Goal: Task Accomplishment & Management: Manage account settings

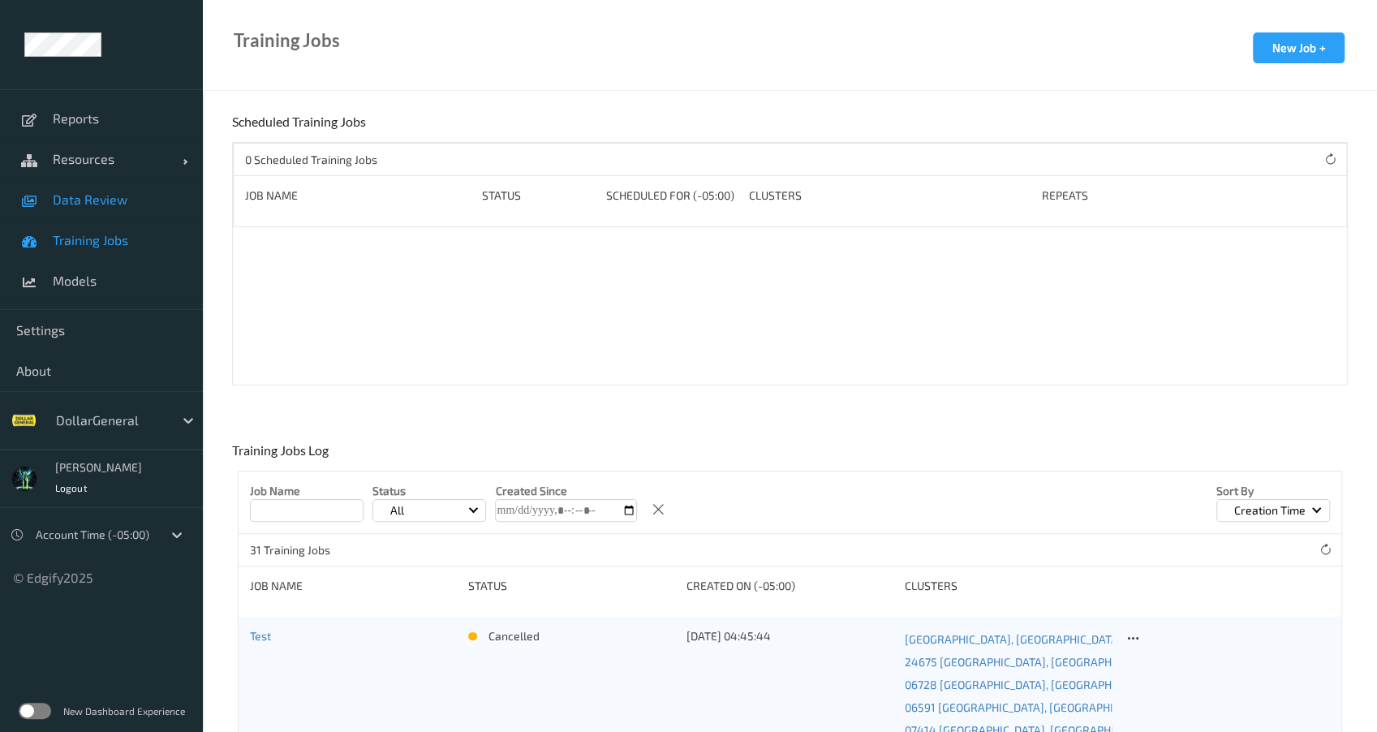
click at [93, 206] on span "Data Review" at bounding box center [120, 199] width 134 height 16
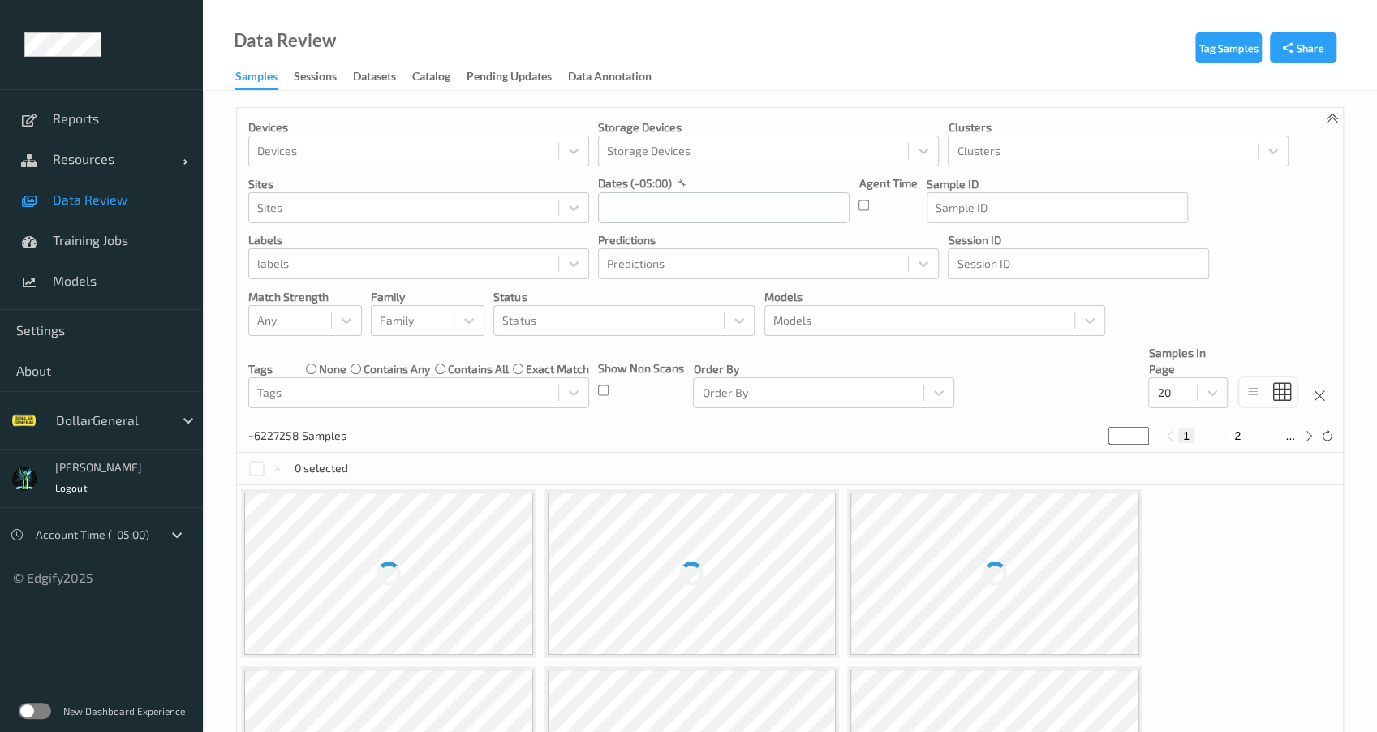
click at [325, 66] on link "Sessions" at bounding box center [323, 77] width 59 height 23
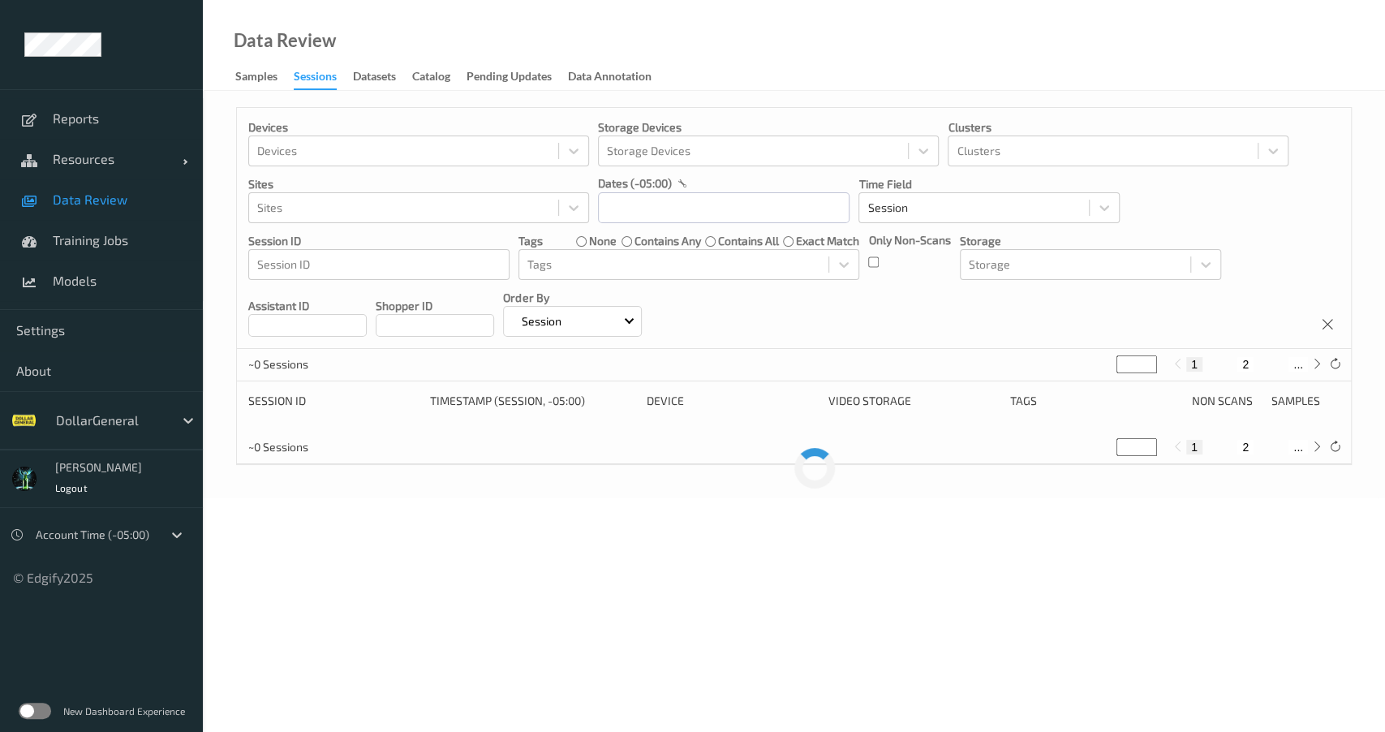
click at [316, 80] on div "Sessions" at bounding box center [315, 79] width 43 height 22
click at [724, 208] on input "text" at bounding box center [723, 207] width 251 height 31
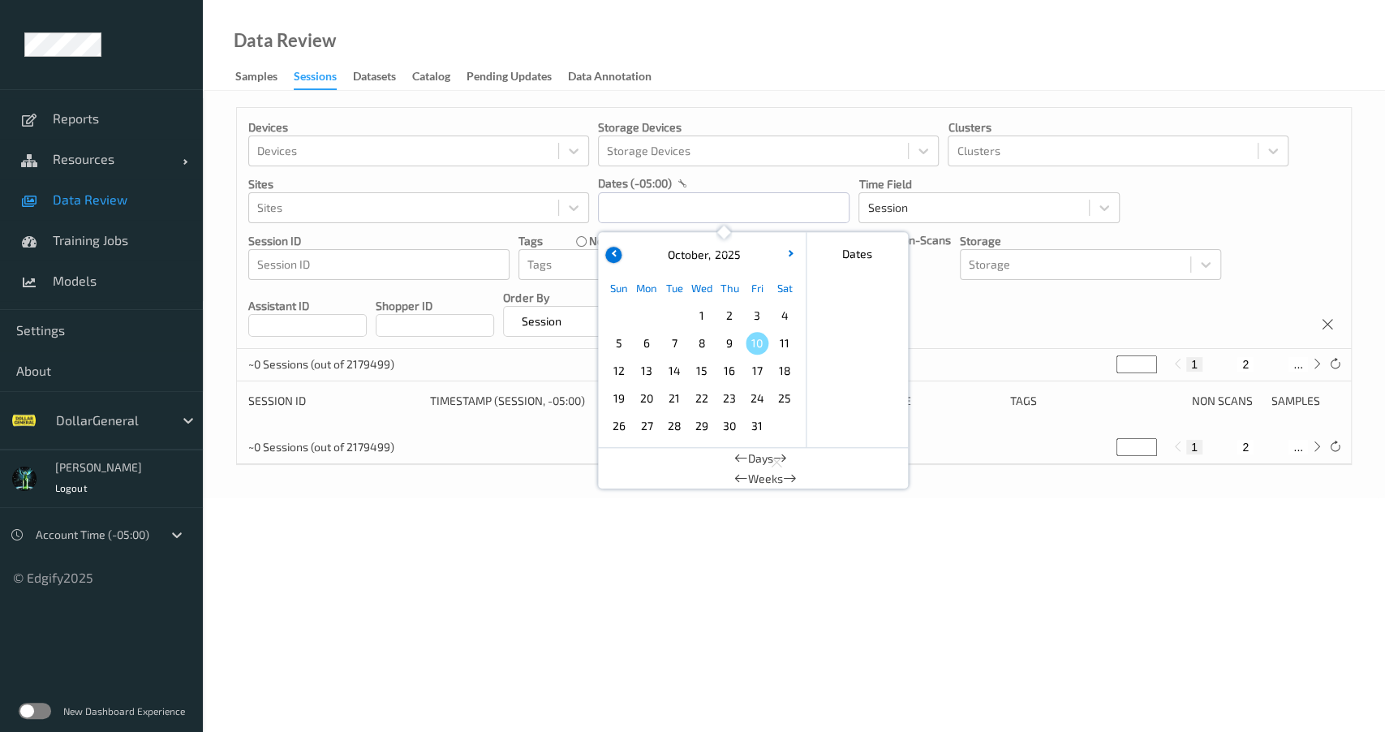
click at [615, 257] on button "button" at bounding box center [613, 255] width 16 height 16
click at [648, 403] on span "22" at bounding box center [646, 398] width 23 height 23
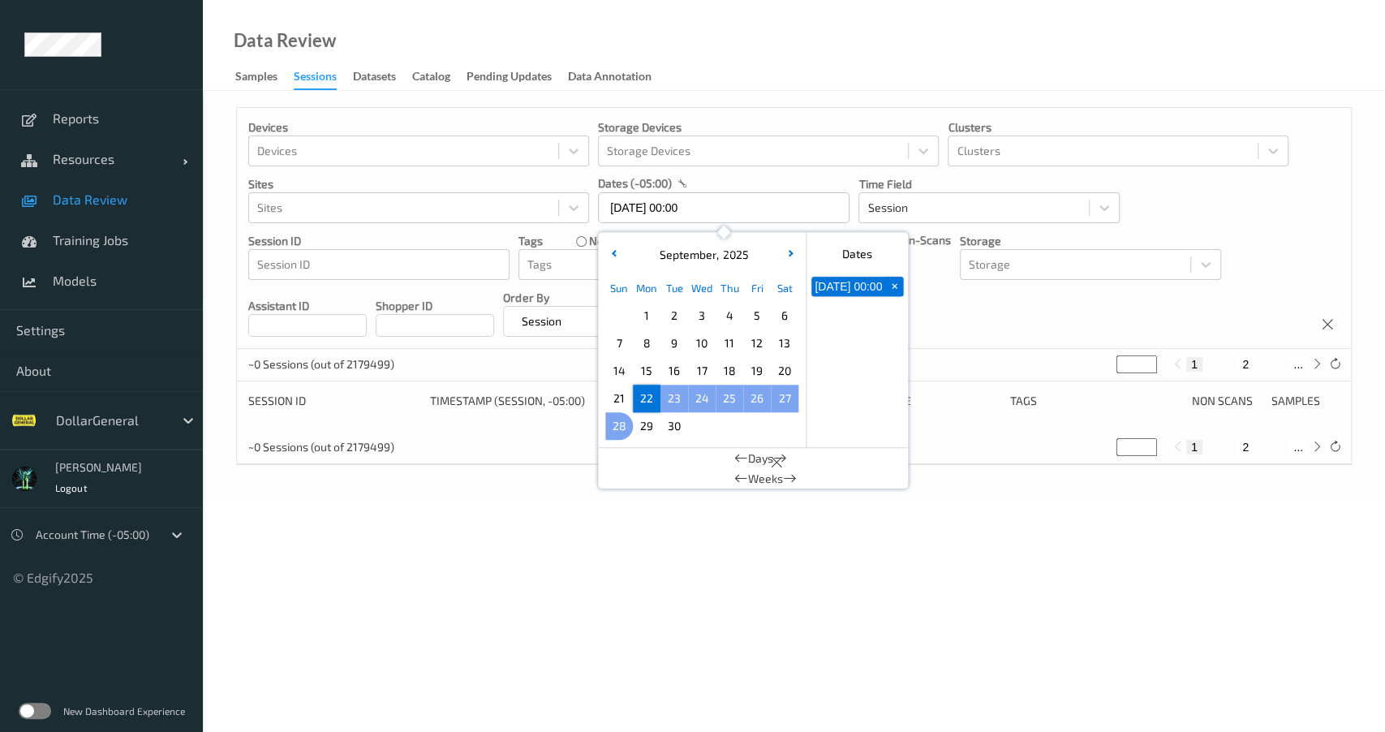
click at [616, 427] on span "28" at bounding box center [619, 426] width 23 height 23
type input "22/09/2025 00:00 -> 28/09/2025 23:59"
click at [497, 566] on body "Reports Resources Devices Clusters Sites Data Review Training Jobs Models Setti…" at bounding box center [692, 366] width 1385 height 732
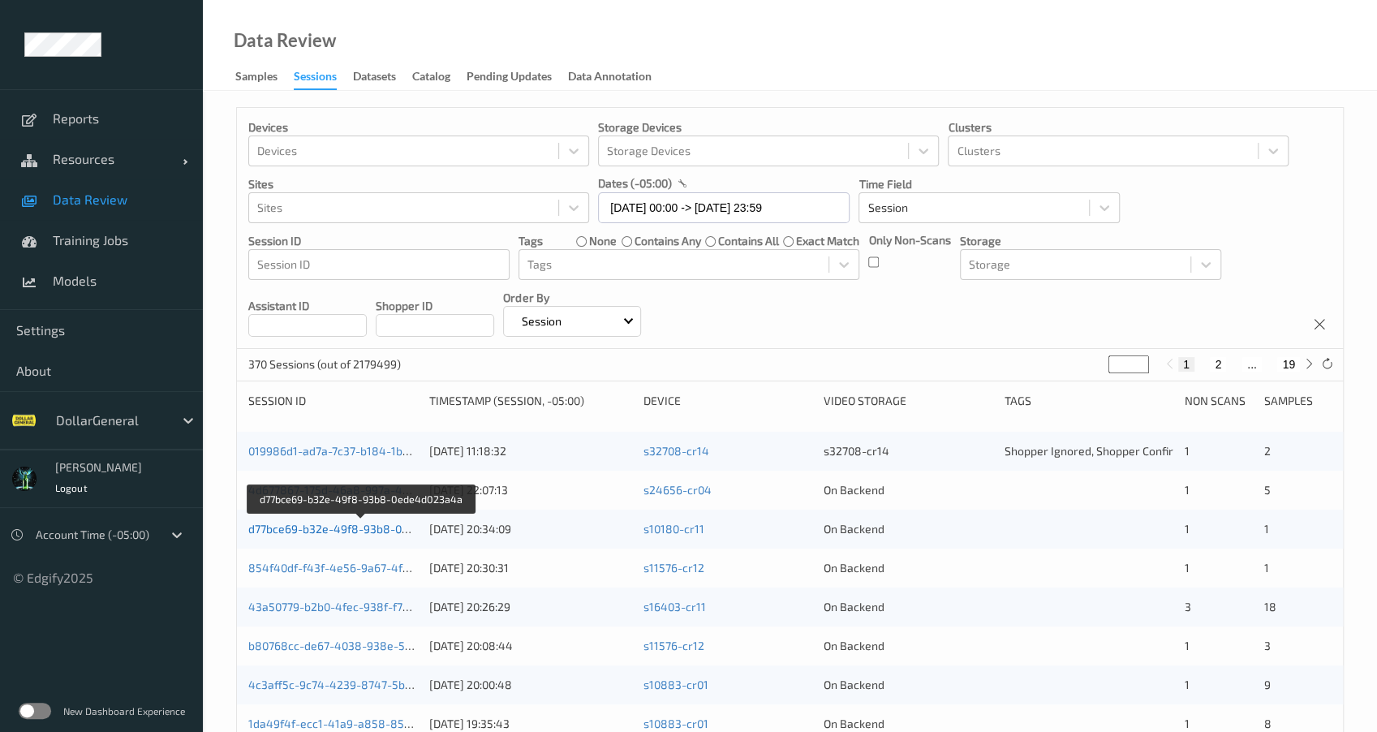
click at [368, 533] on link "d77bce69-b32e-49f8-93b8-0ede4d023a4a" at bounding box center [361, 529] width 226 height 14
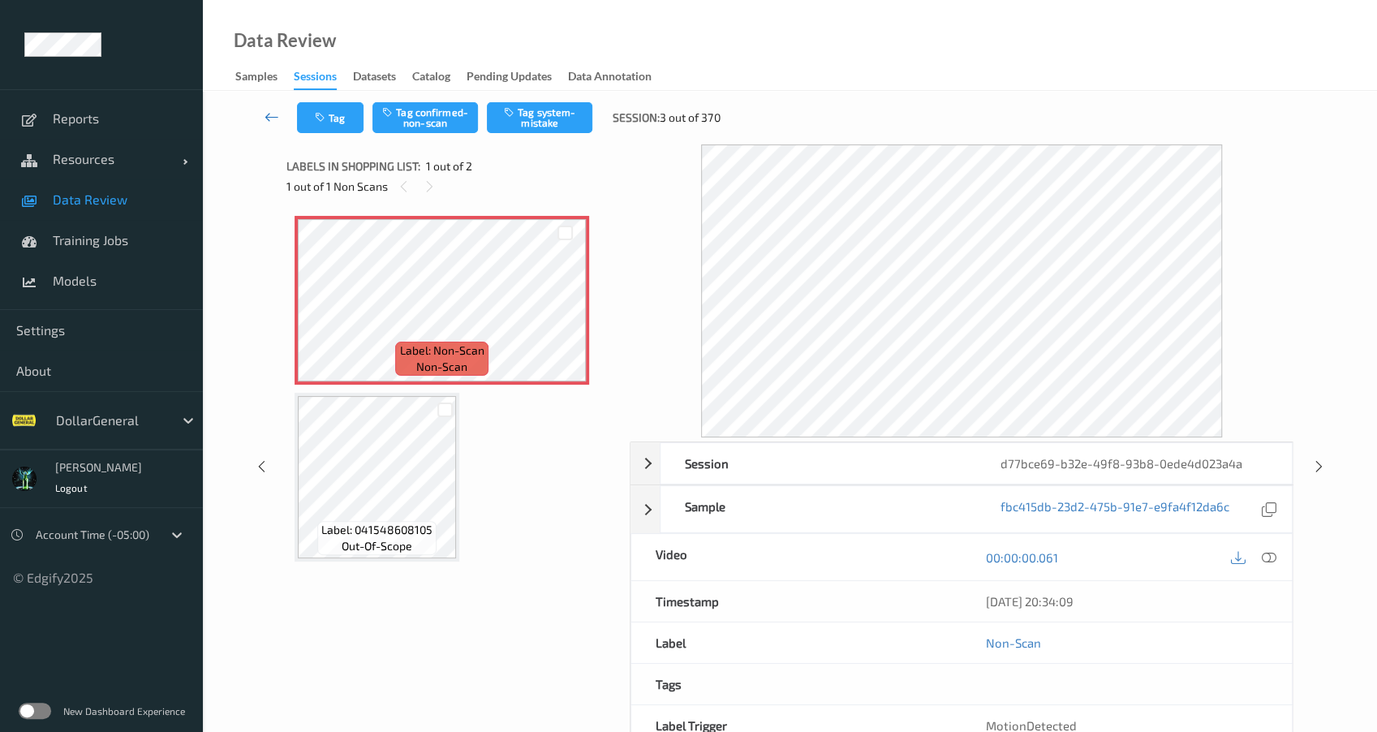
click at [266, 118] on icon at bounding box center [271, 117] width 15 height 16
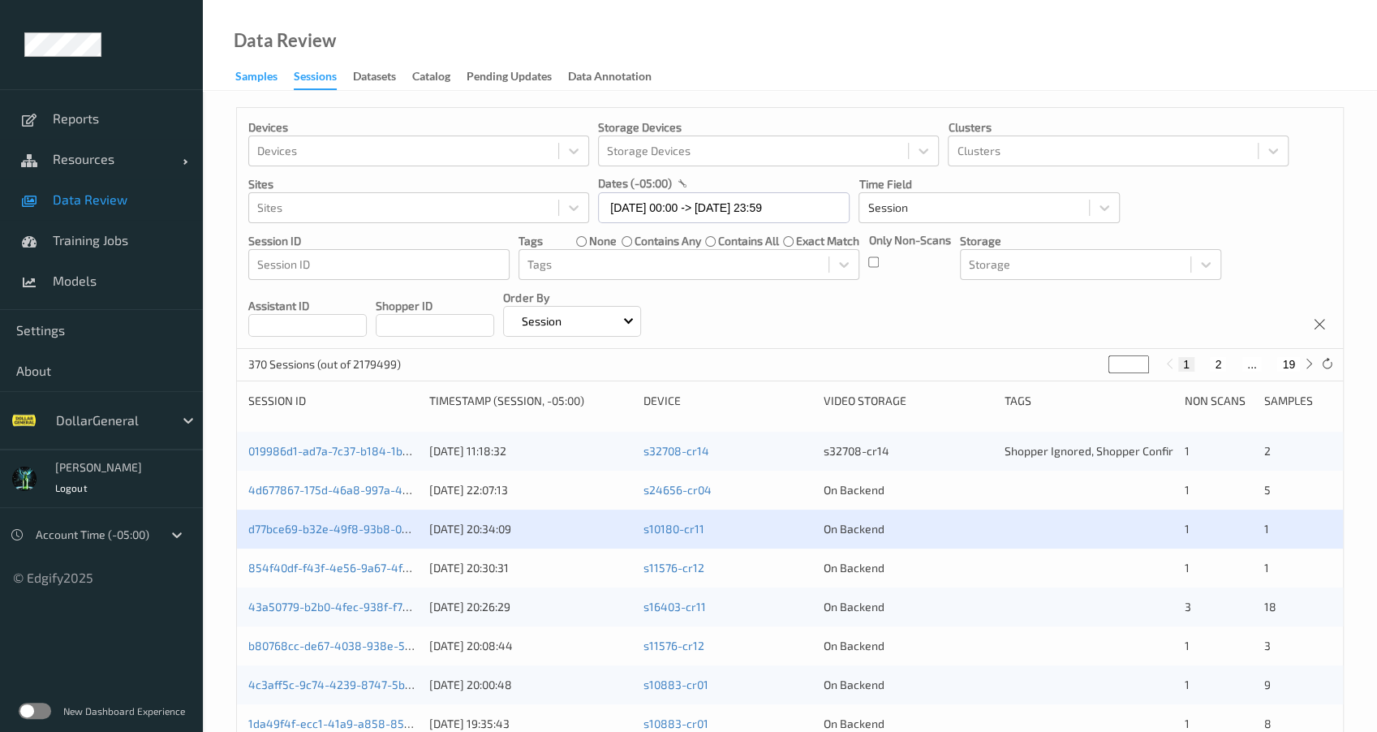
click at [261, 81] on div "Samples" at bounding box center [256, 78] width 42 height 20
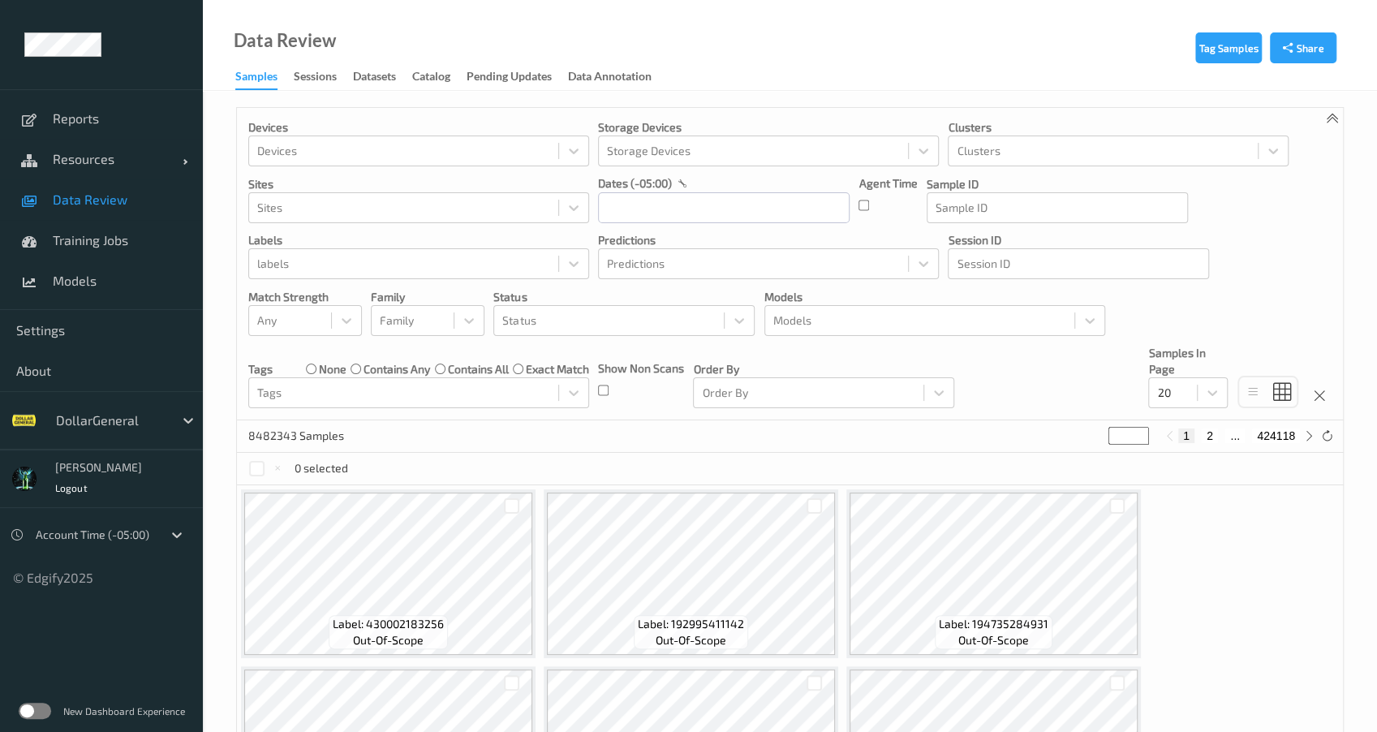
click at [33, 705] on label at bounding box center [35, 711] width 32 height 16
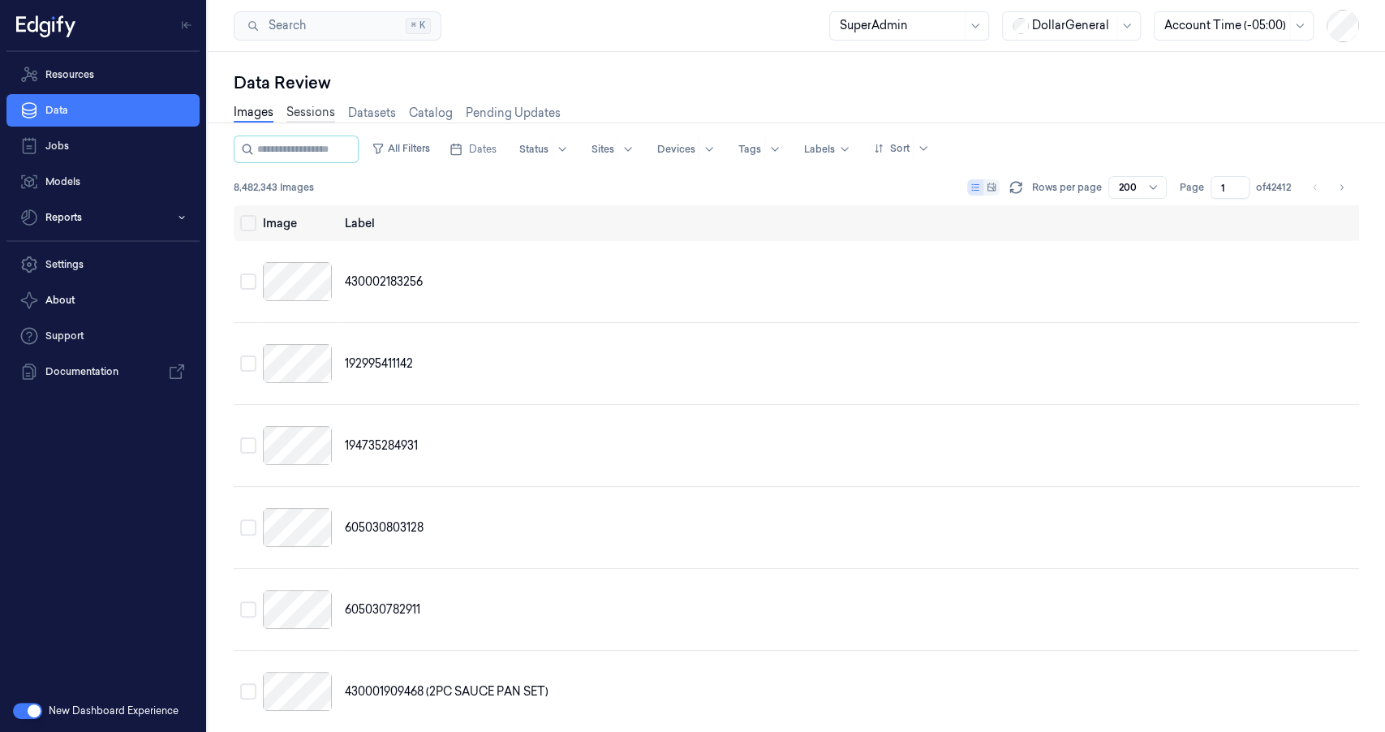
click at [313, 119] on link "Sessions" at bounding box center [310, 113] width 49 height 19
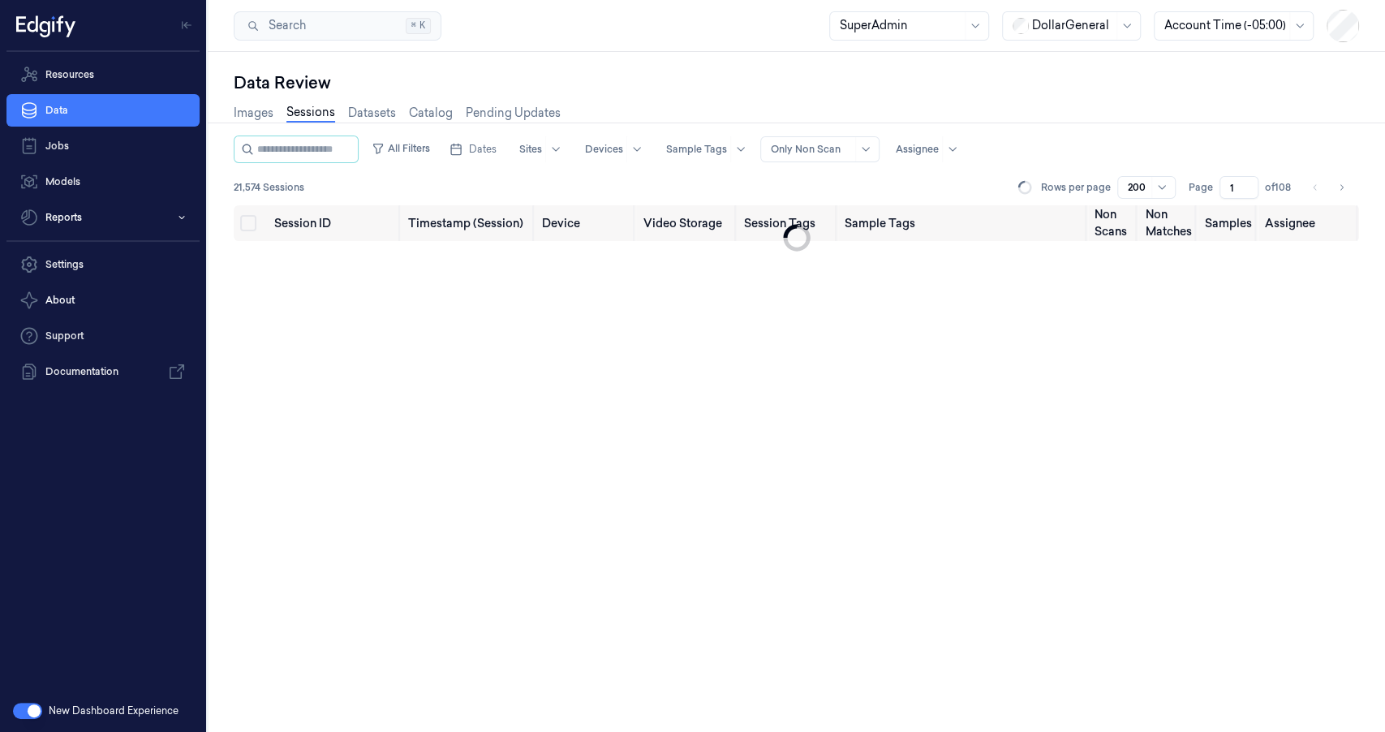
click at [251, 128] on div "Images Sessions Datasets Catalog Pending Updates" at bounding box center [397, 114] width 327 height 41
click at [252, 114] on link "Images" at bounding box center [254, 113] width 40 height 19
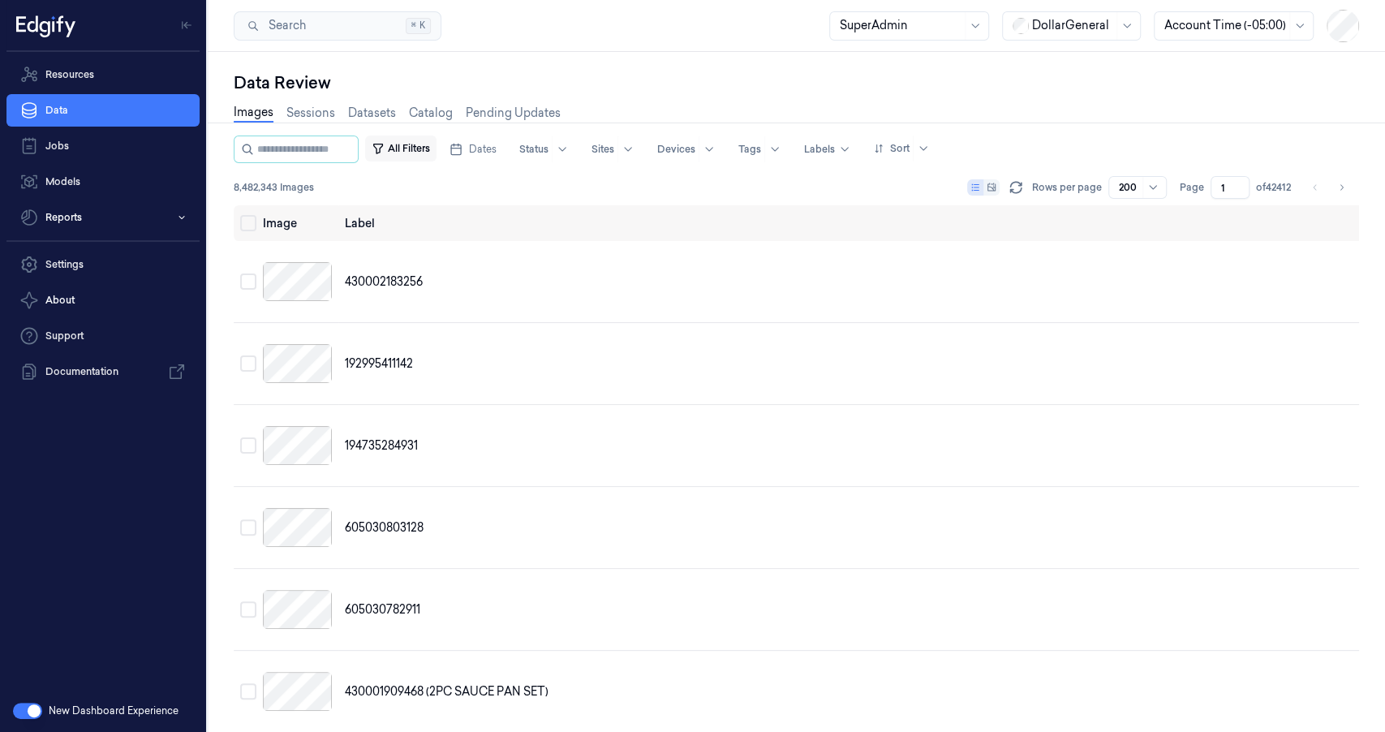
click at [436, 153] on button "All Filters" at bounding box center [400, 148] width 71 height 26
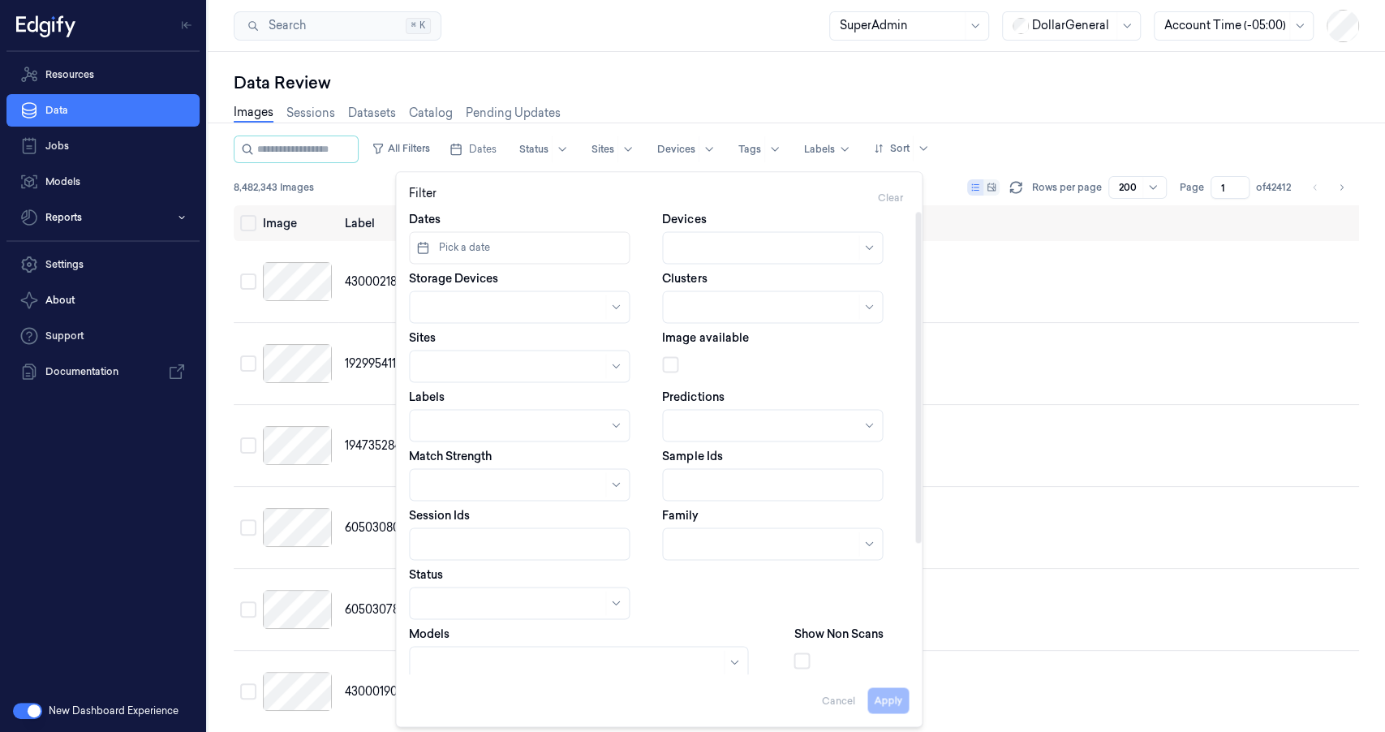
click at [468, 234] on button "Pick a date" at bounding box center [519, 247] width 221 height 32
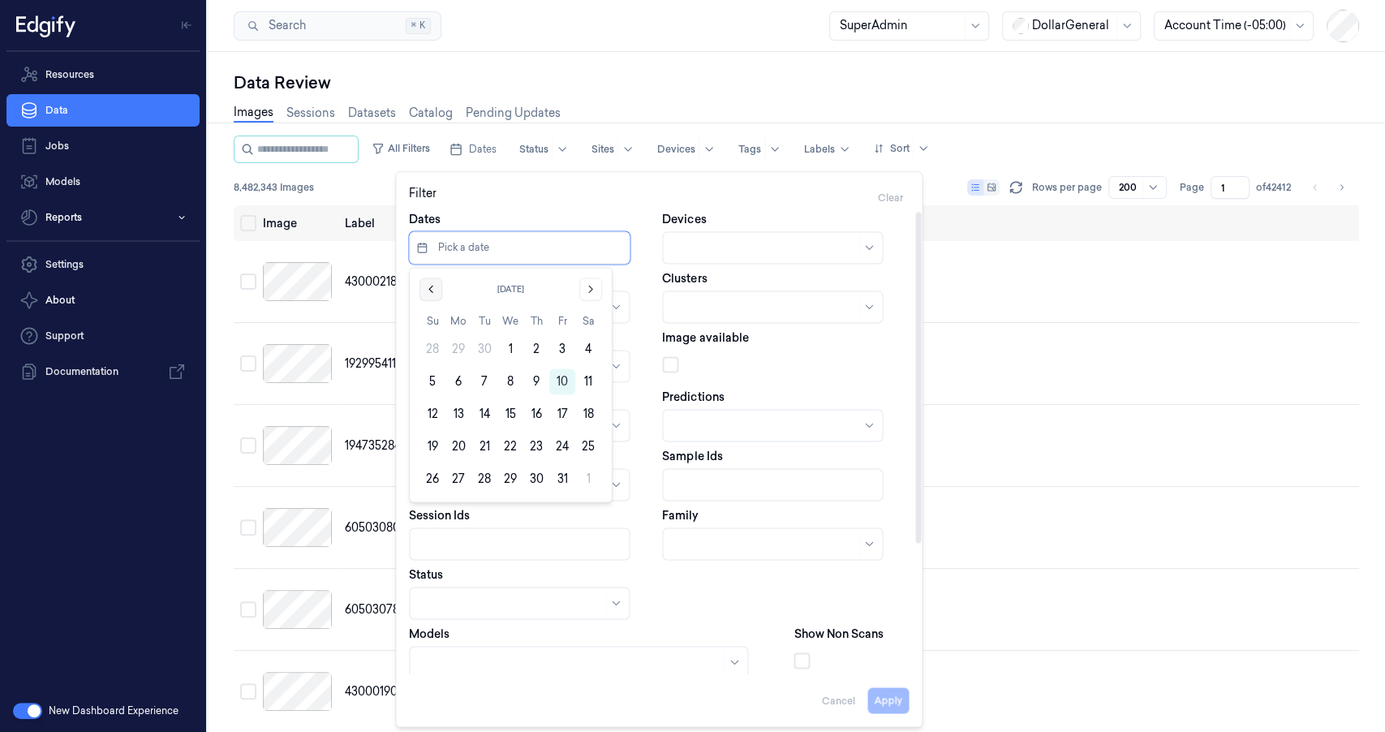
click at [421, 284] on button "Go to the Previous Month" at bounding box center [430, 288] width 23 height 23
click at [452, 447] on button "22" at bounding box center [458, 446] width 26 height 26
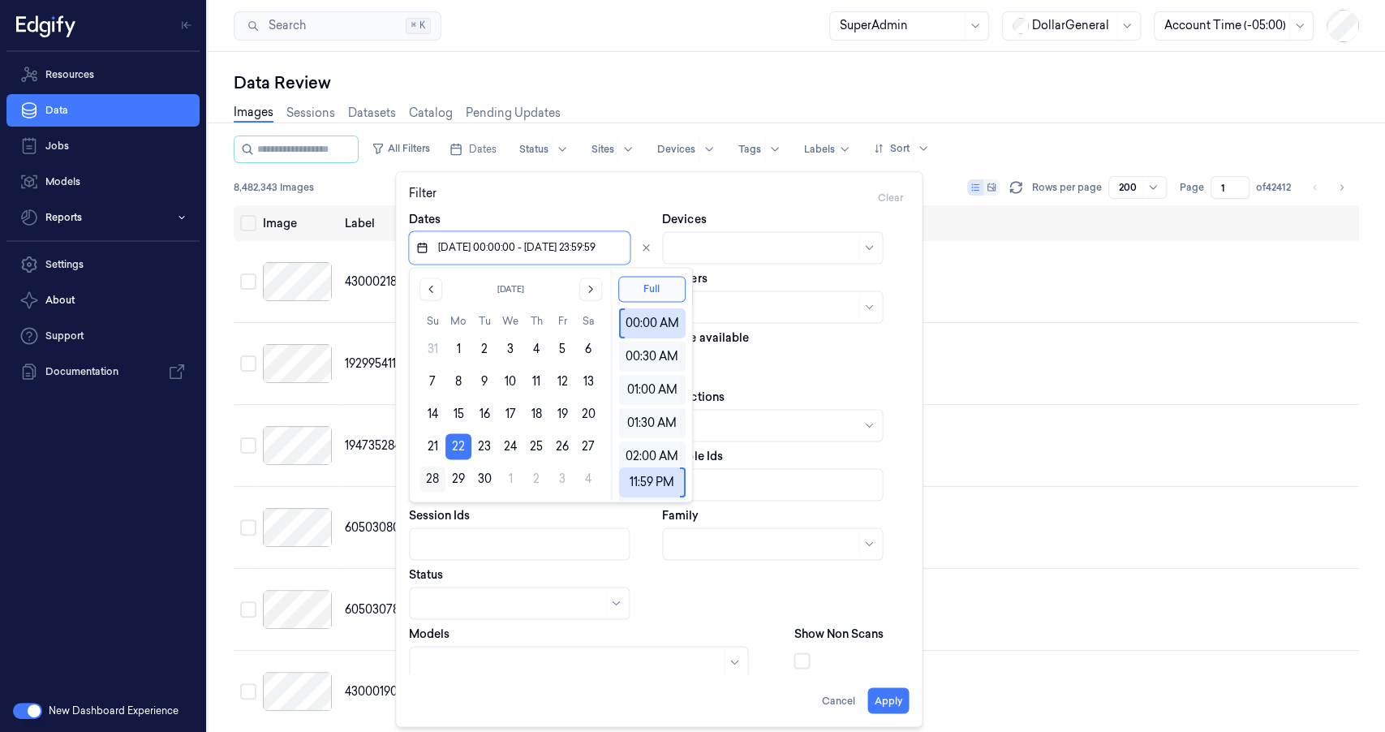
click at [428, 487] on button "28" at bounding box center [432, 479] width 26 height 26
type input "[DATE] 00:00:00 - [DATE] 23:59:59"
click at [676, 692] on div "Apply Cancel" at bounding box center [659, 693] width 500 height 39
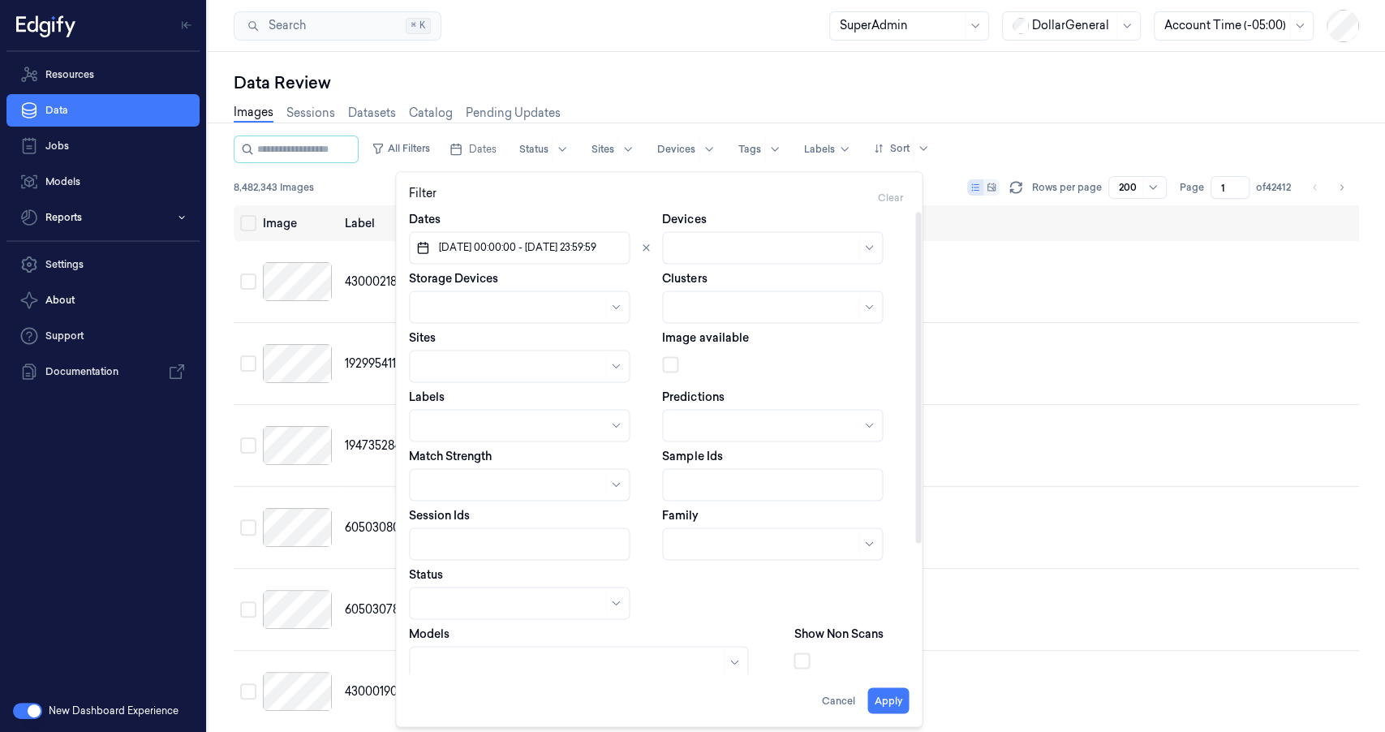
click at [799, 664] on button "button" at bounding box center [801, 660] width 16 height 16
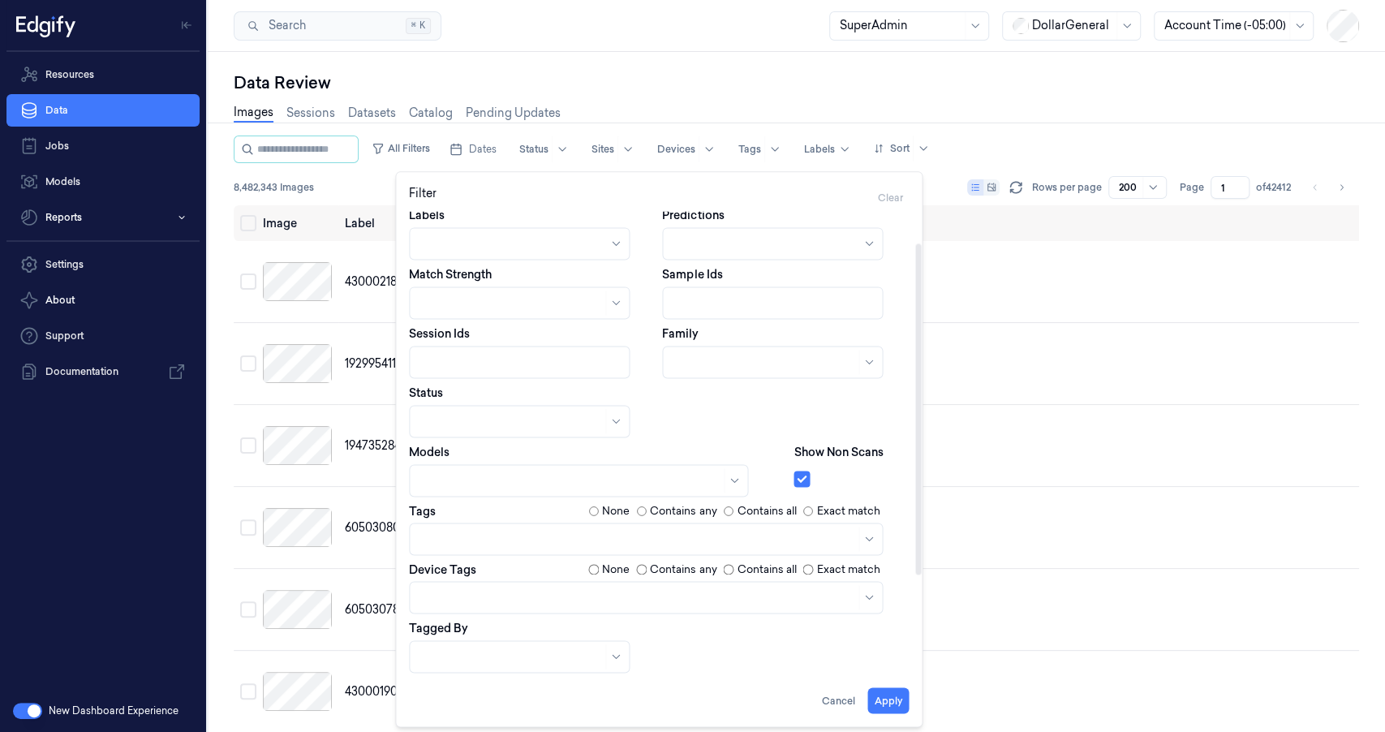
scroll to position [183, 0]
click at [518, 535] on div at bounding box center [637, 538] width 436 height 17
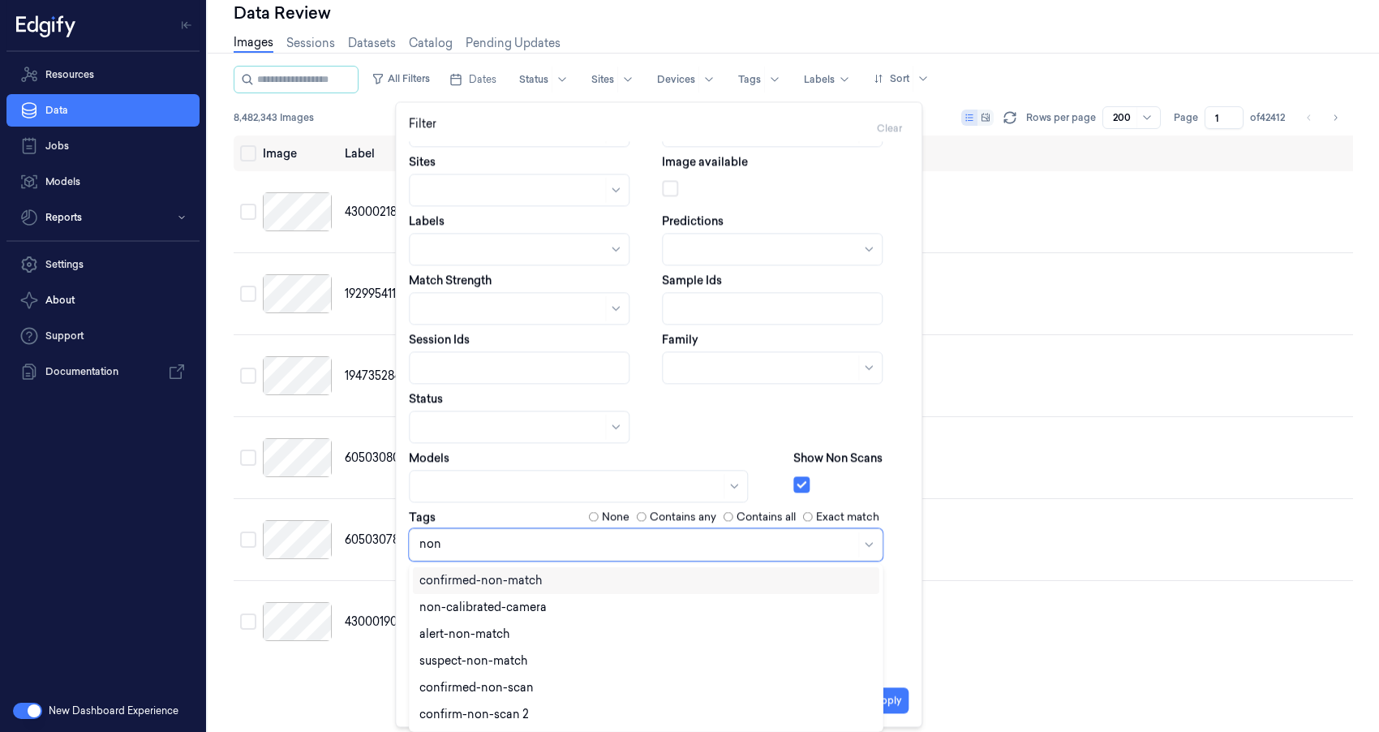
scroll to position [70, 0]
type input "non"
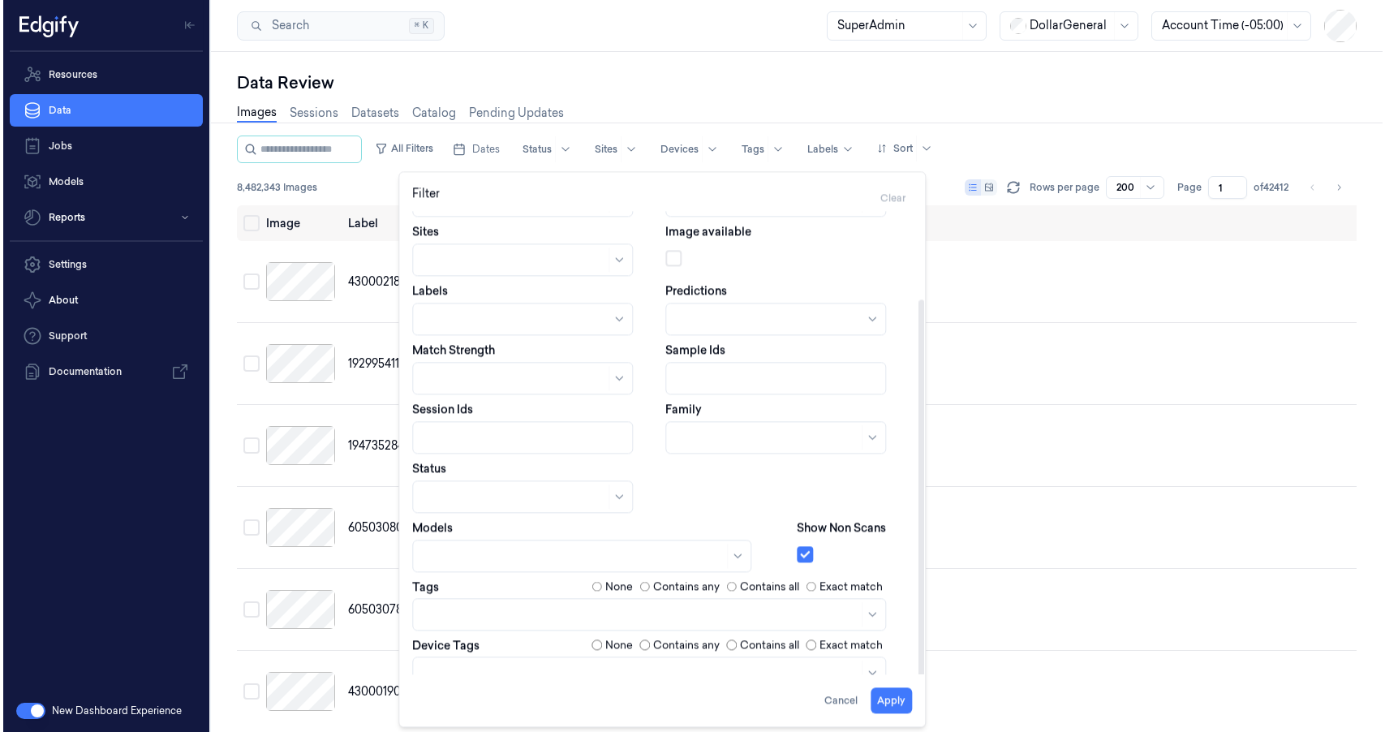
scroll to position [0, 0]
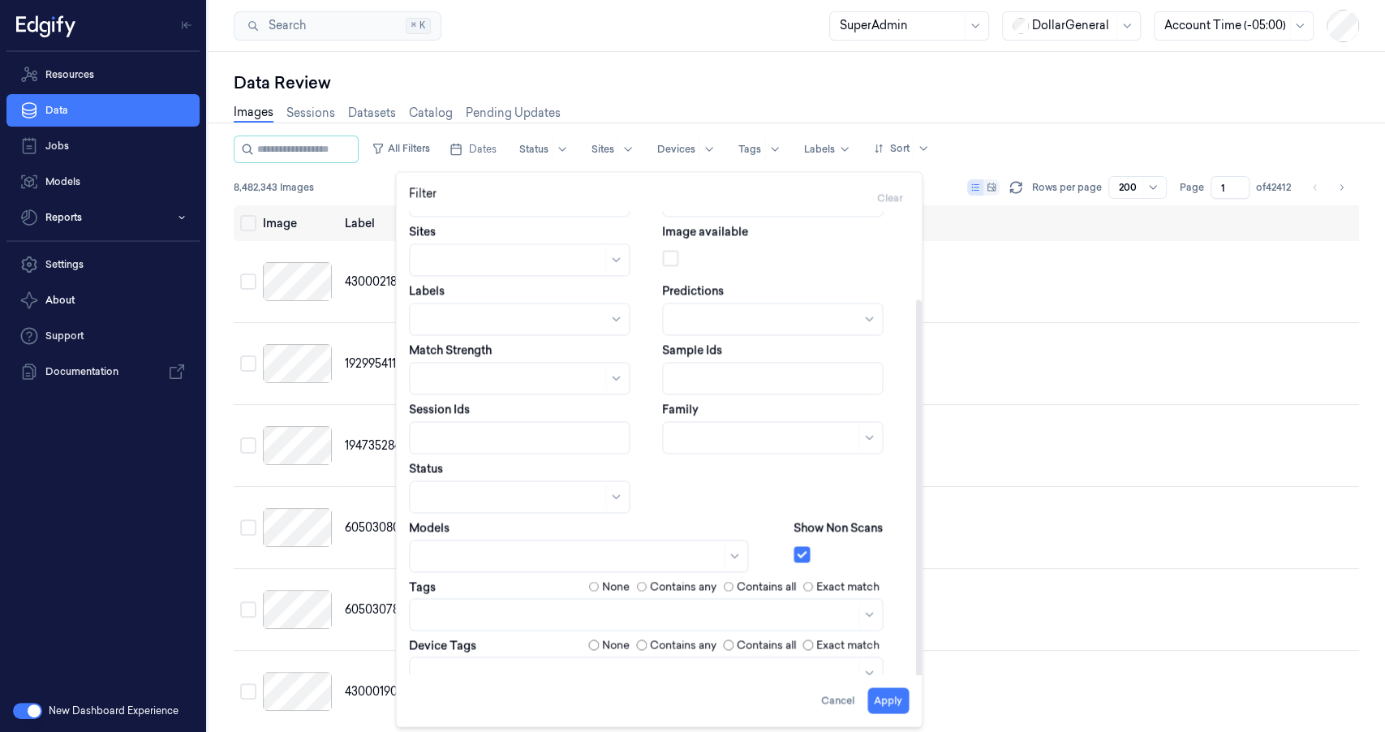
click at [482, 505] on div "Dates [DATE] 00:00:00 - [DATE] 23:59:59 Devices Storage Devices Clusters Sites …" at bounding box center [659, 426] width 500 height 643
click at [491, 555] on div at bounding box center [569, 556] width 301 height 17
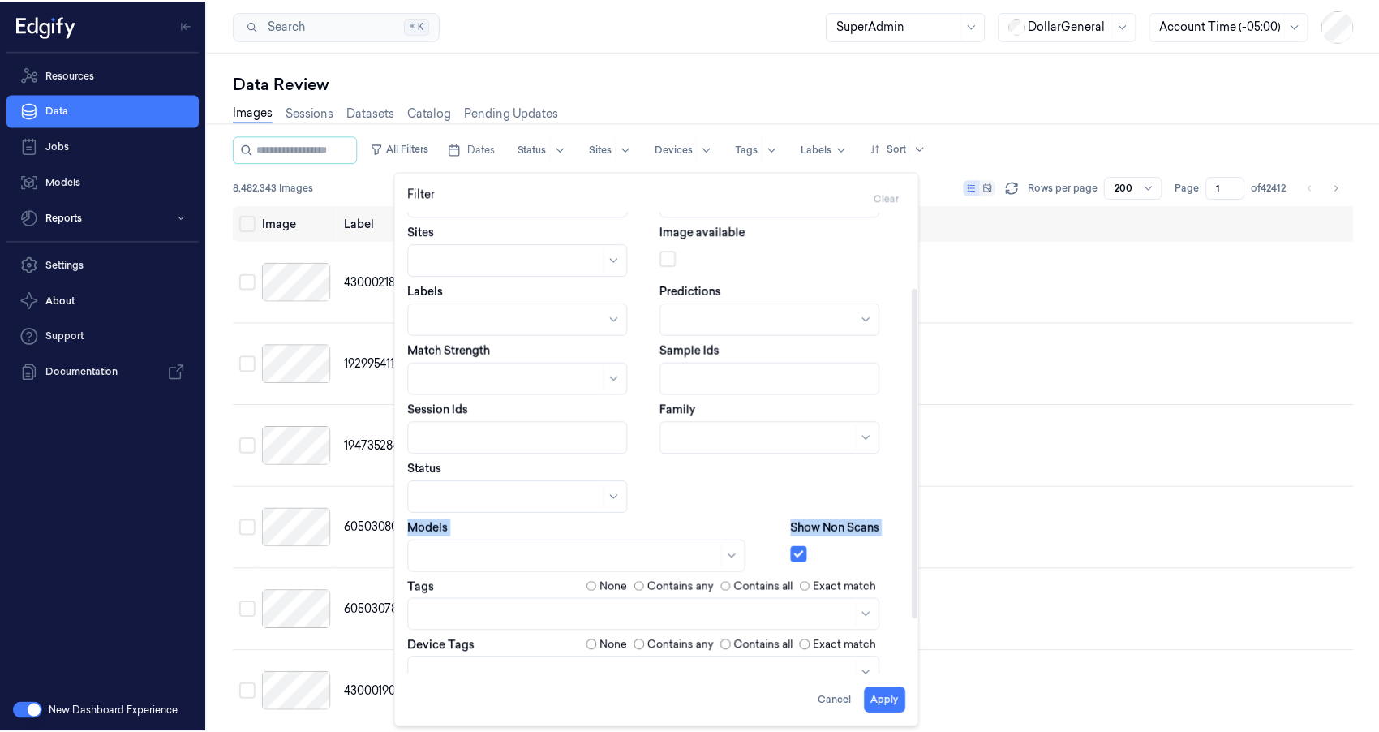
scroll to position [7, 0]
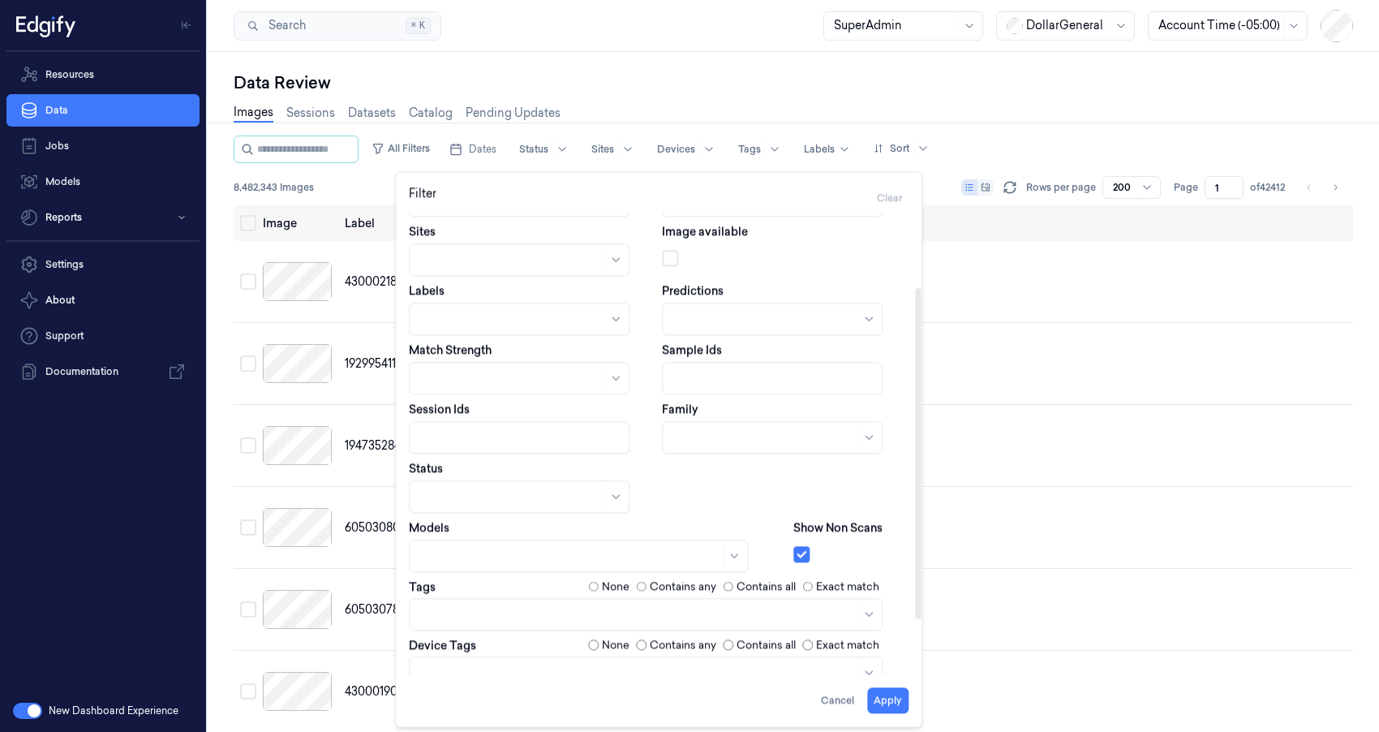
click at [654, 506] on div "Dates [DATE] 00:00:00 - [DATE] 23:59:59 Devices Storage Devices Clusters Sites …" at bounding box center [659, 426] width 500 height 643
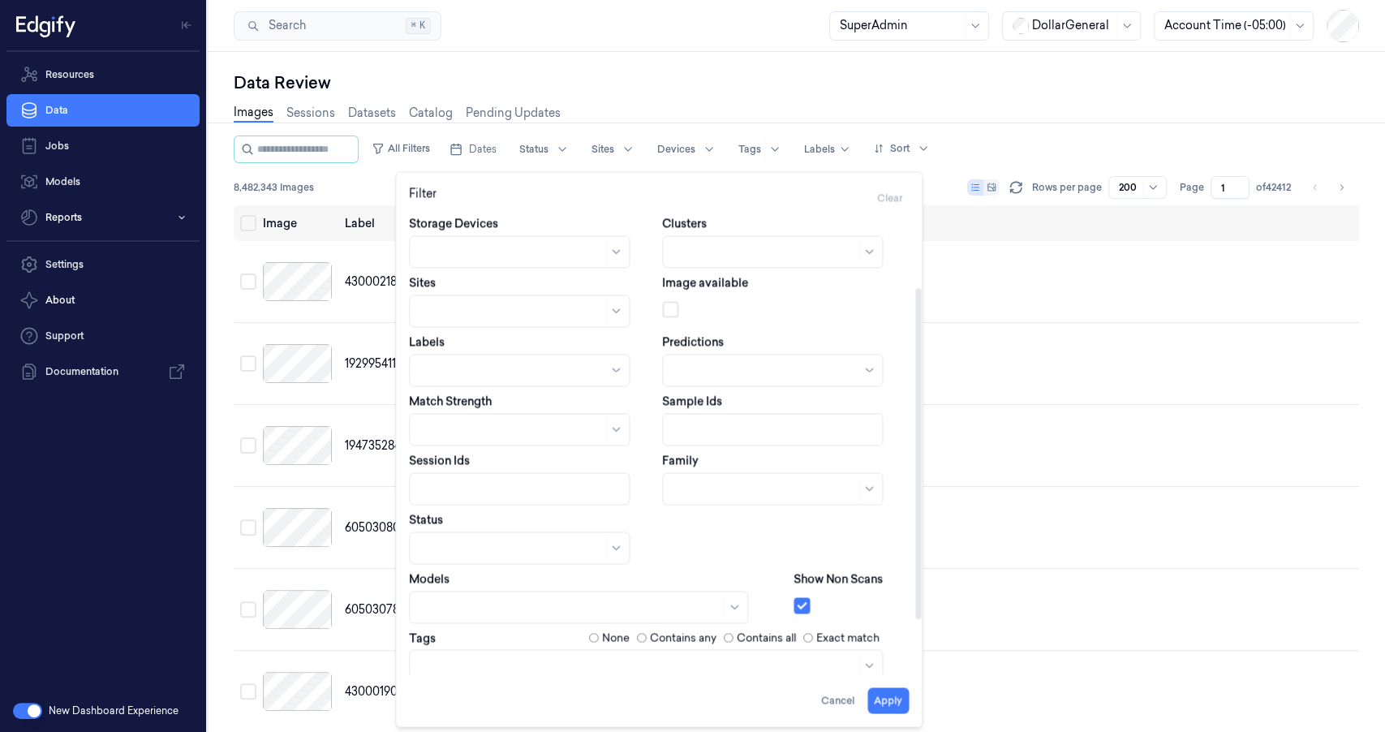
scroll to position [0, 0]
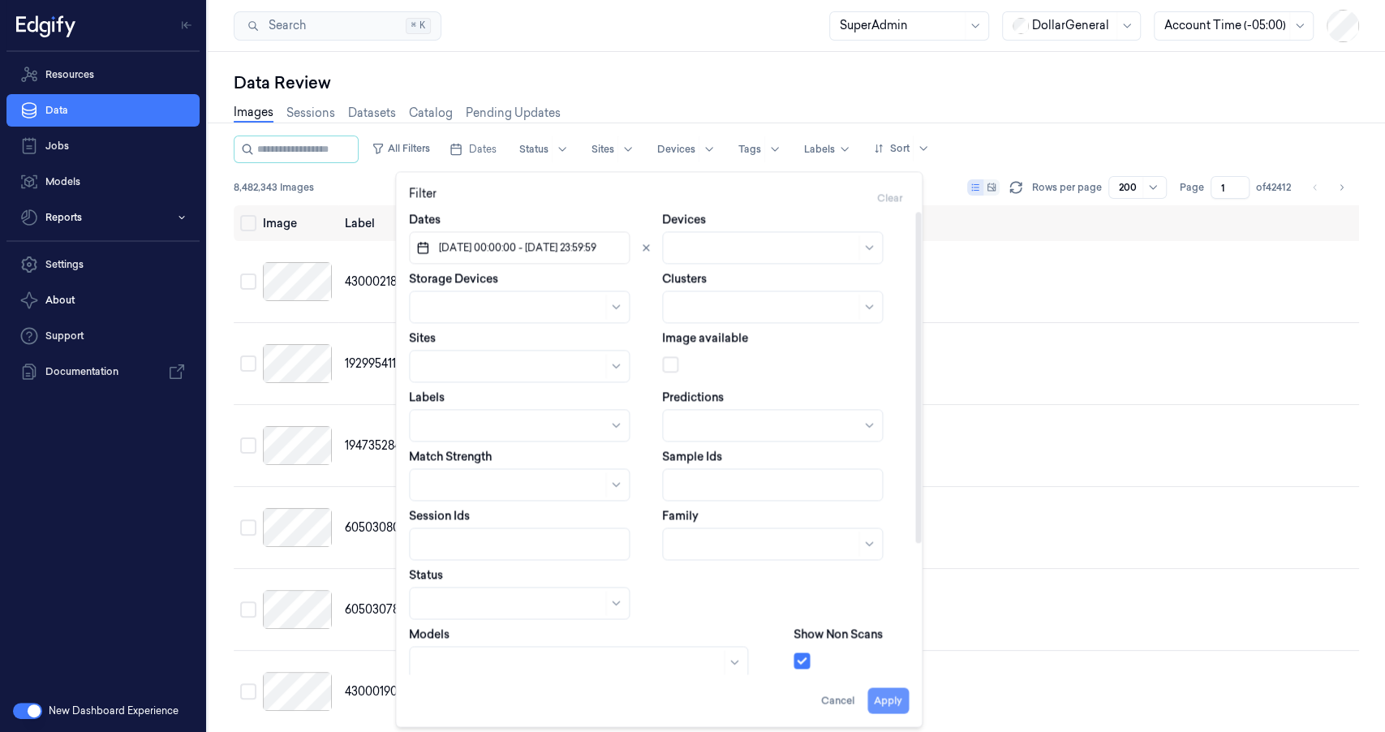
click at [884, 708] on button "Apply" at bounding box center [887, 700] width 41 height 26
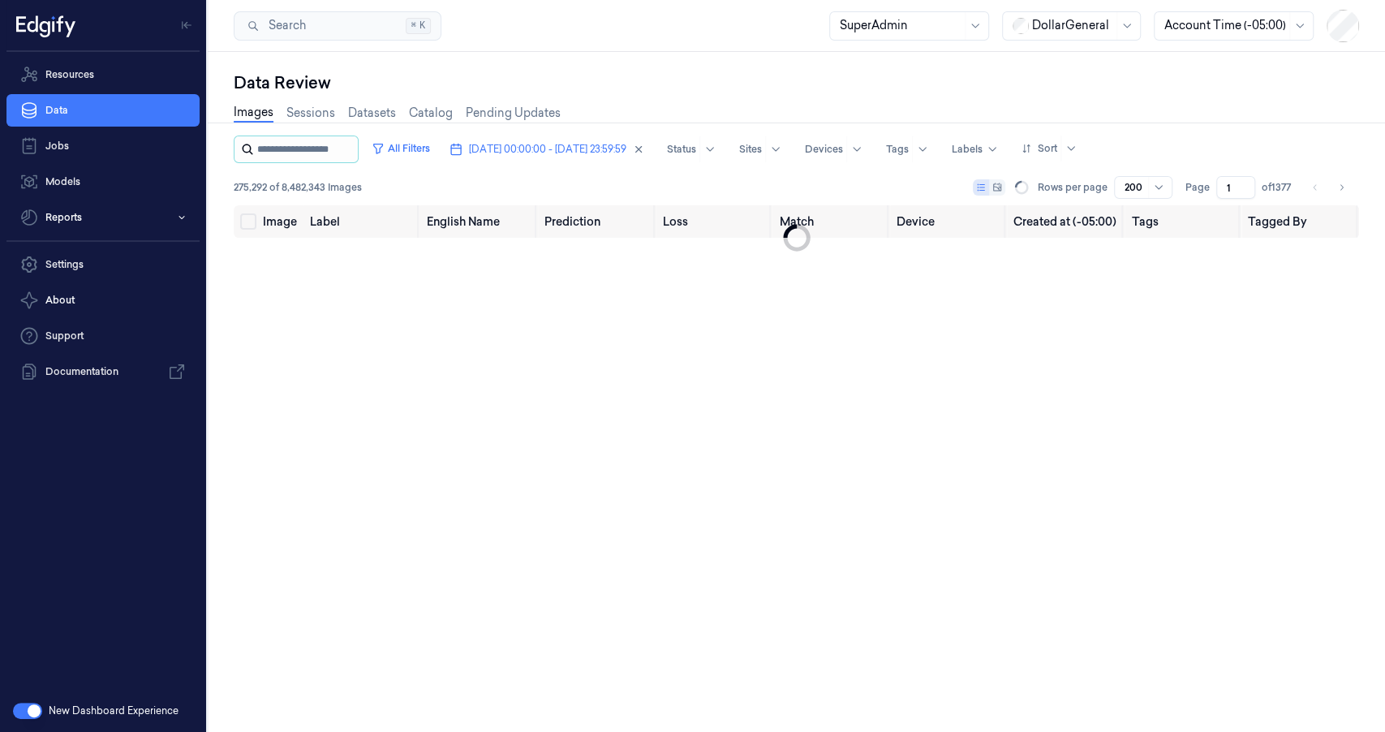
click at [340, 147] on input "string" at bounding box center [305, 149] width 97 height 26
click at [385, 147] on icon "button" at bounding box center [378, 148] width 13 height 13
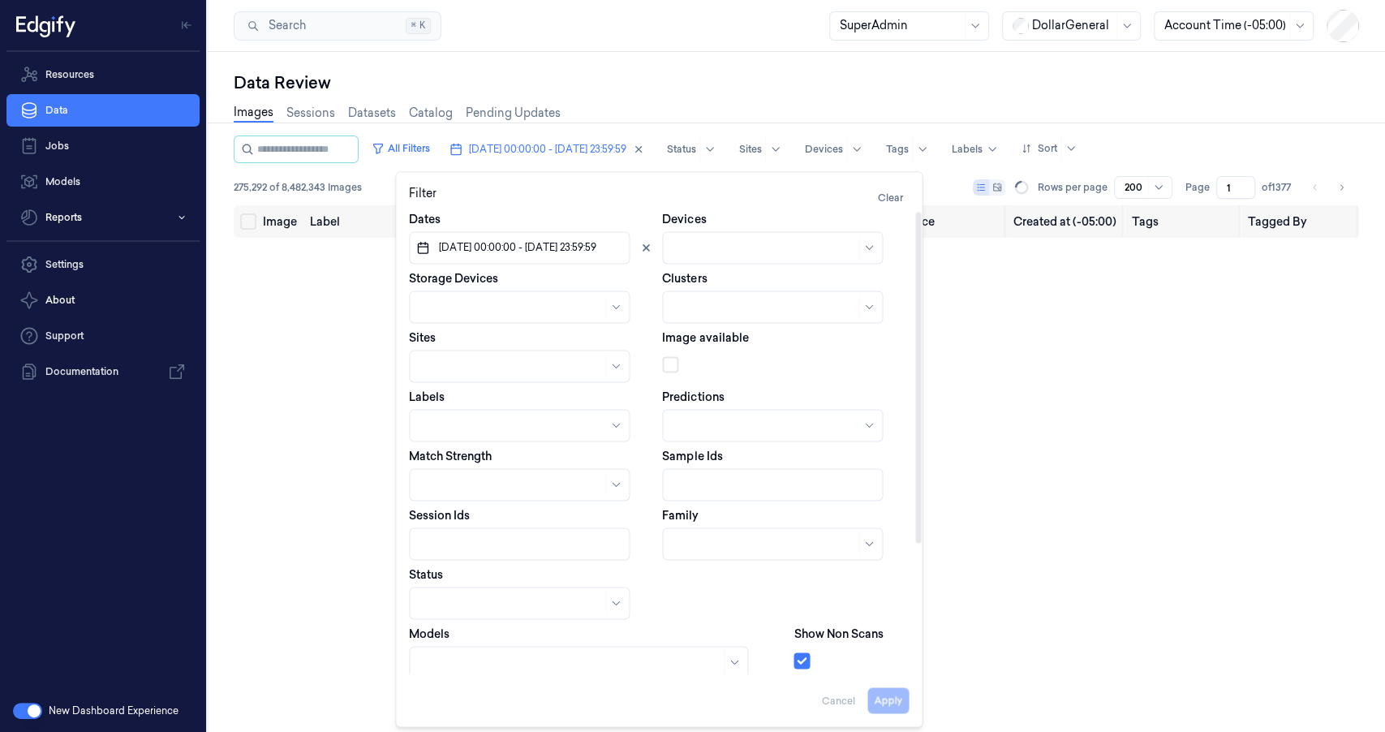
click at [507, 424] on div at bounding box center [512, 425] width 187 height 17
type input "Non-scan"
click at [437, 469] on div "Non-Scan" at bounding box center [447, 461] width 56 height 17
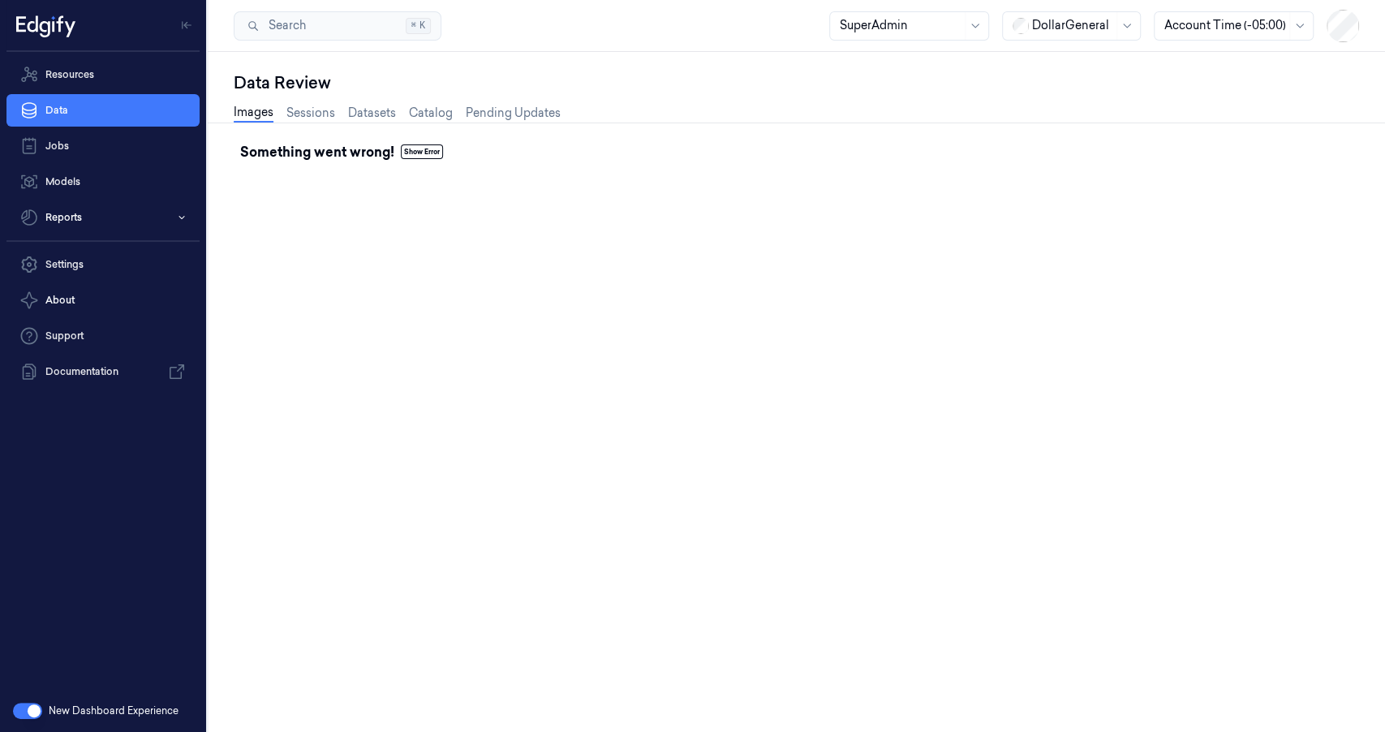
click at [246, 115] on link "Images" at bounding box center [254, 113] width 40 height 19
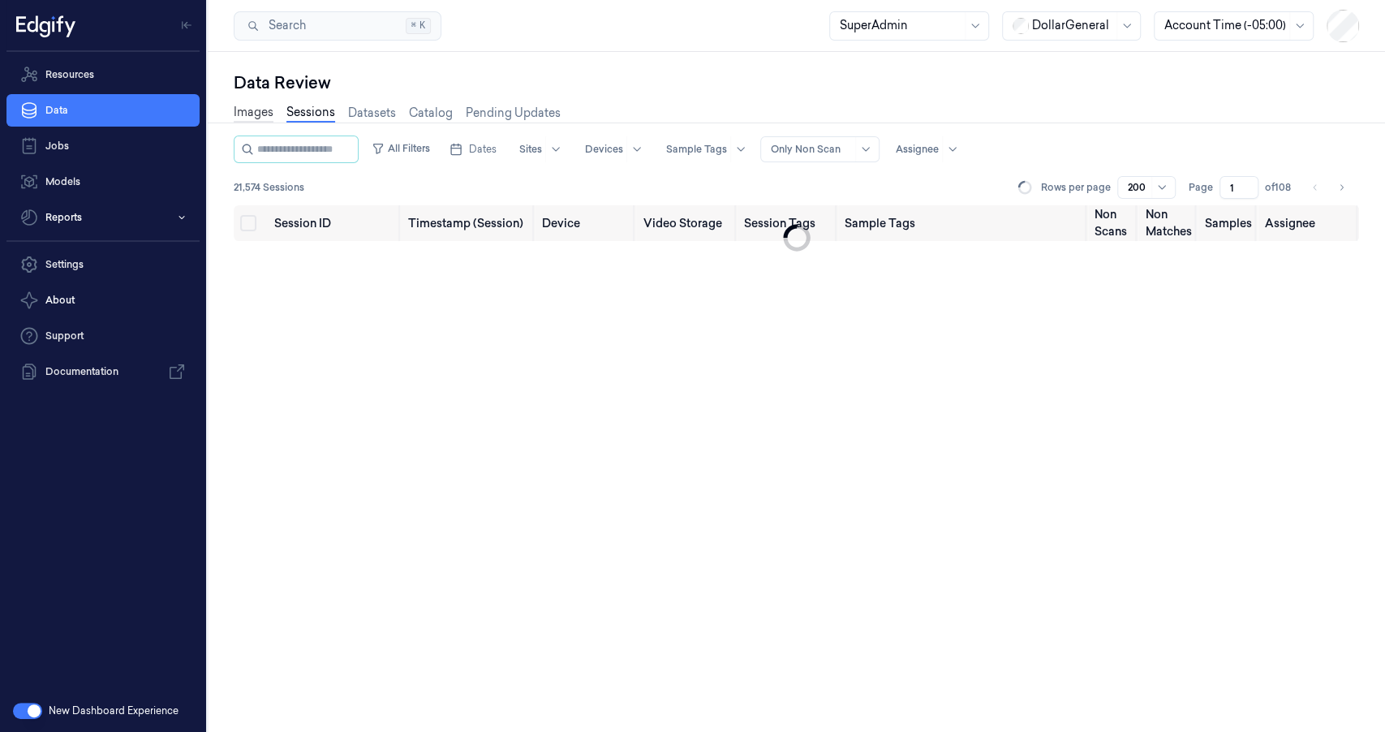
click at [264, 115] on link "Images" at bounding box center [254, 113] width 40 height 19
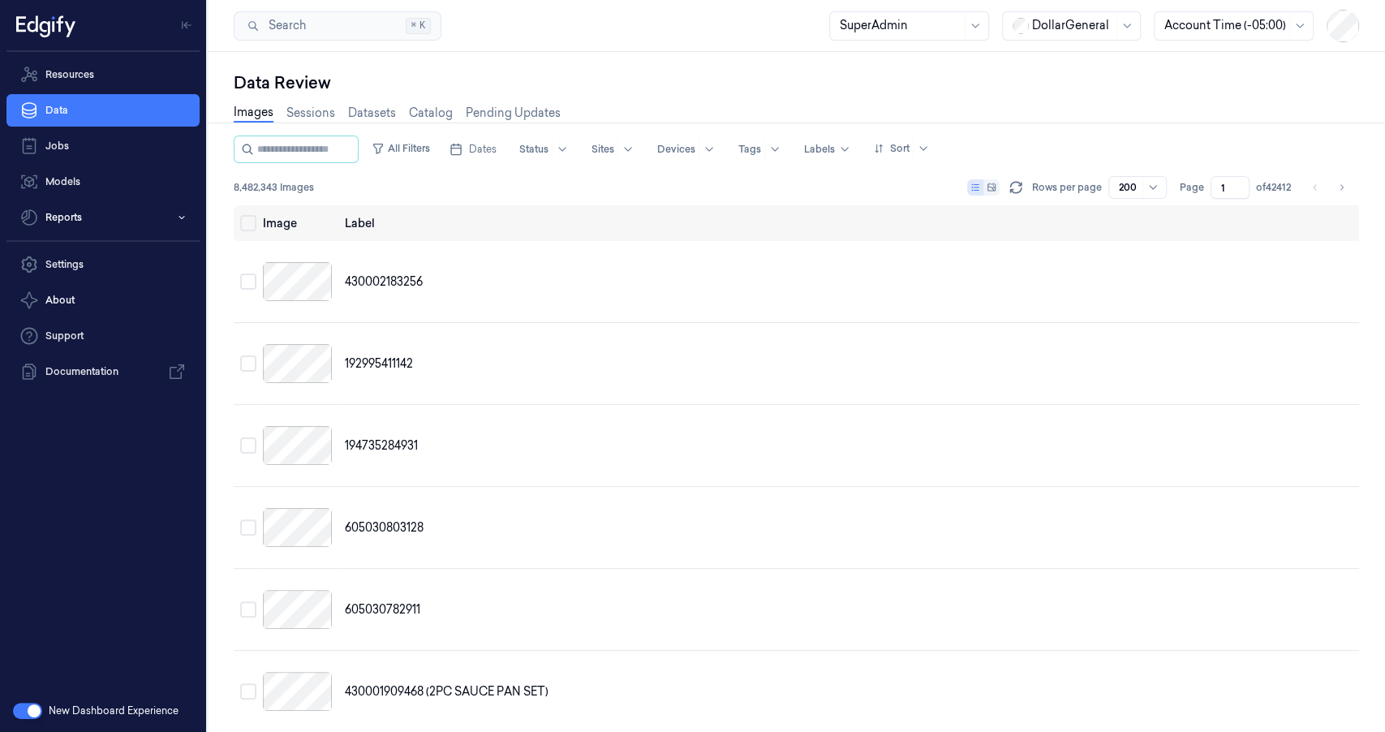
click at [37, 707] on button "button" at bounding box center [27, 711] width 29 height 16
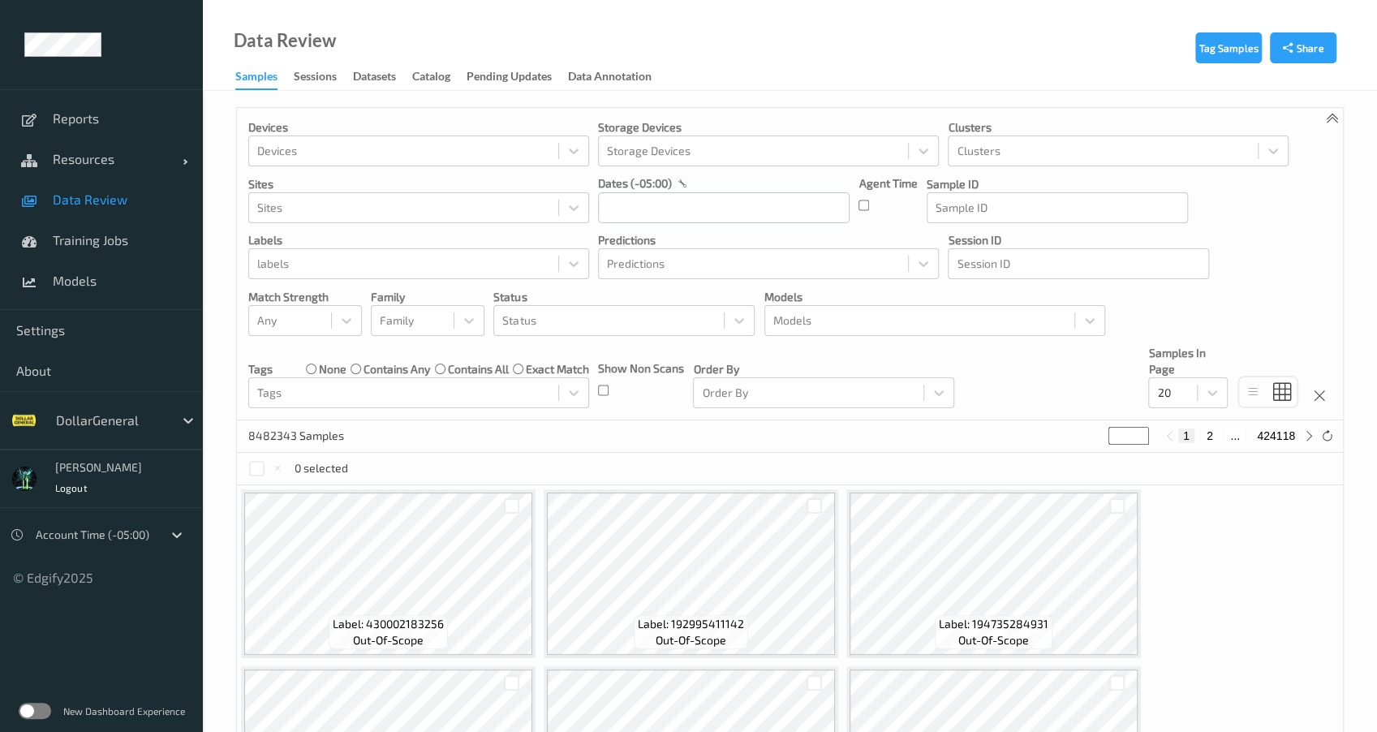
click at [317, 80] on div "Sessions" at bounding box center [315, 78] width 43 height 20
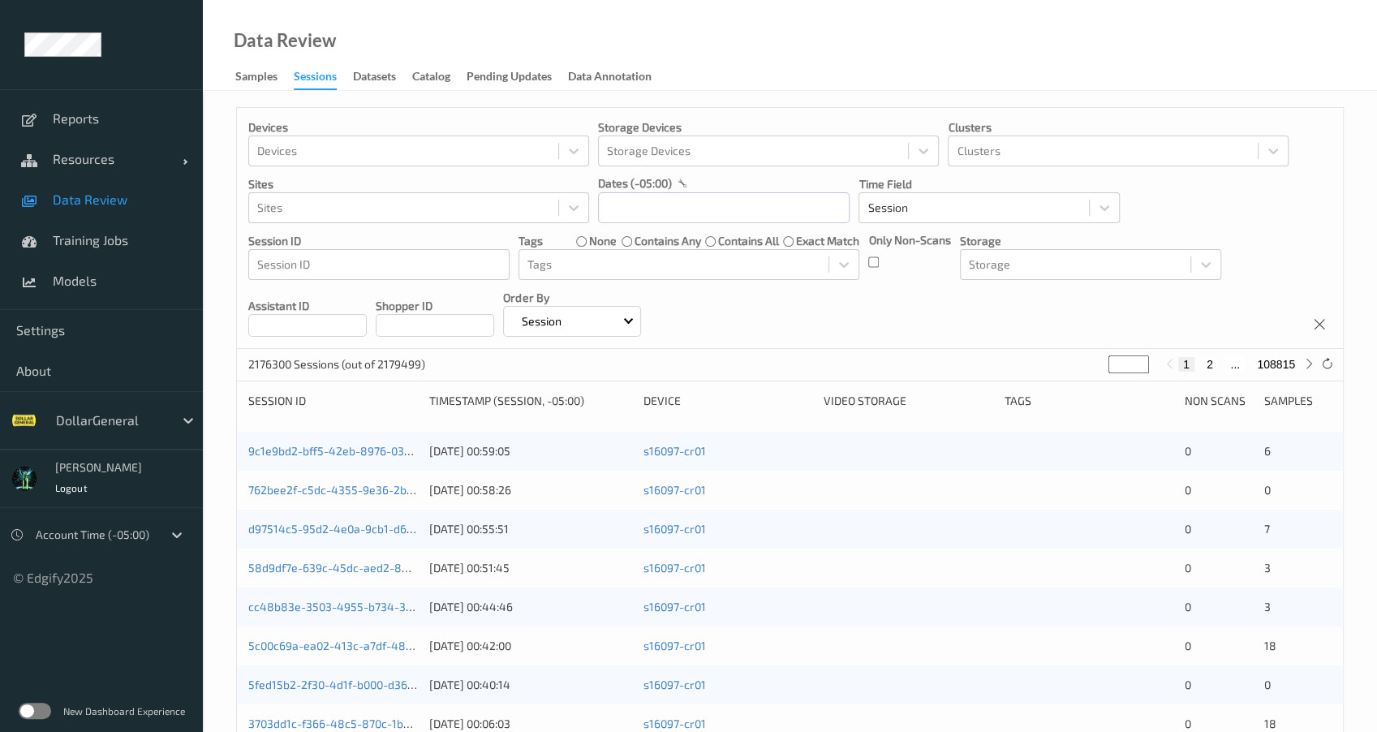
click at [883, 264] on div "Only Non-Scans" at bounding box center [909, 256] width 82 height 48
click at [633, 206] on input "text" at bounding box center [723, 207] width 251 height 31
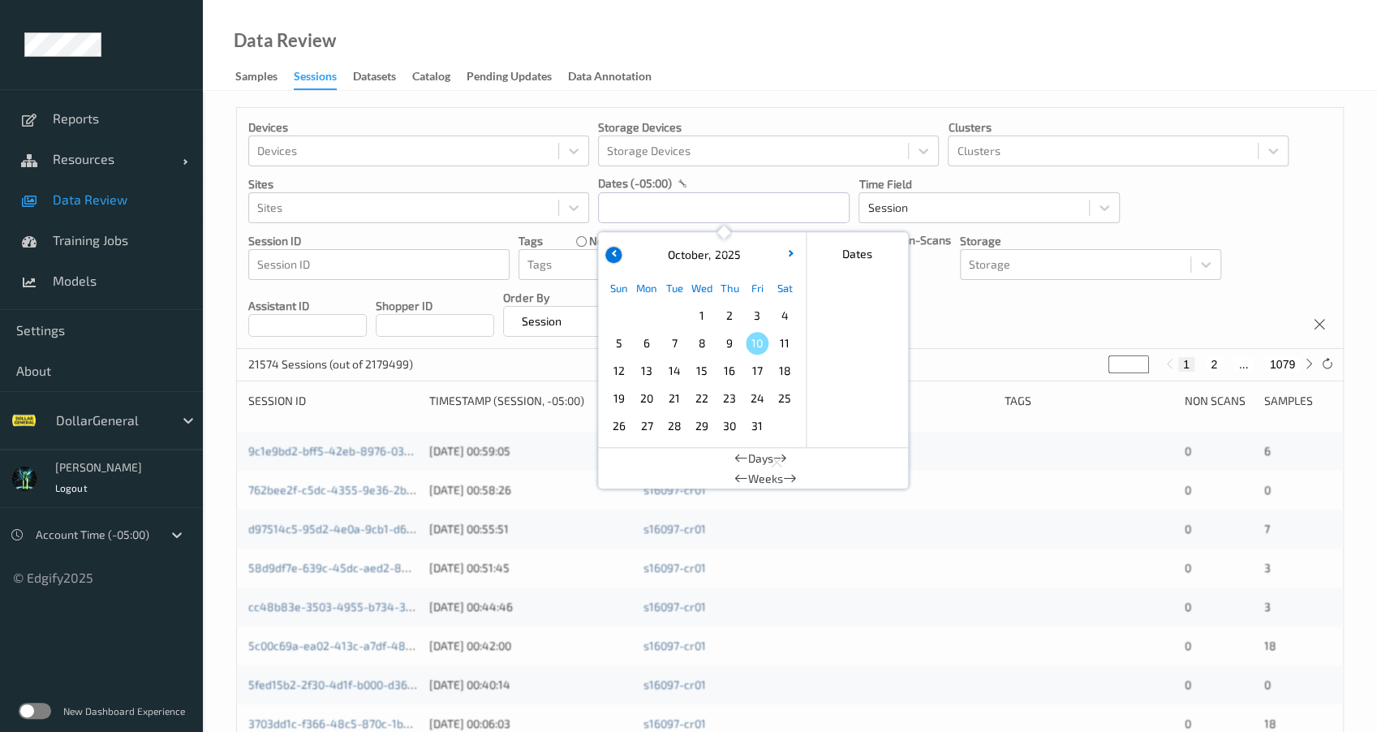
click at [609, 256] on button "button" at bounding box center [613, 255] width 16 height 16
click at [643, 402] on span "22" at bounding box center [646, 398] width 23 height 23
click at [617, 432] on span "28" at bounding box center [619, 426] width 23 height 23
type input "22/09/2025 00:00 -> 28/09/2025 23:59"
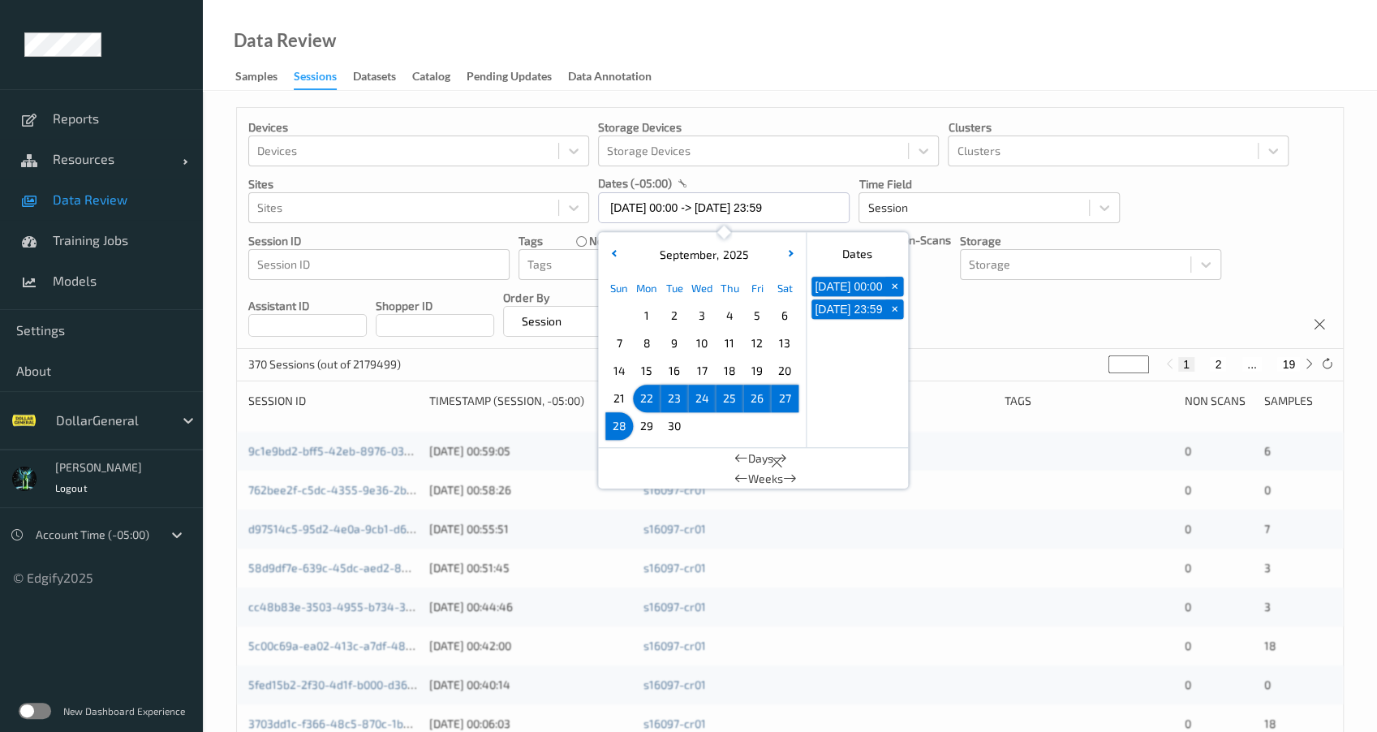
click at [560, 368] on div "370 Sessions (out of 2179499) * 1 2 ... 19" at bounding box center [790, 365] width 1106 height 32
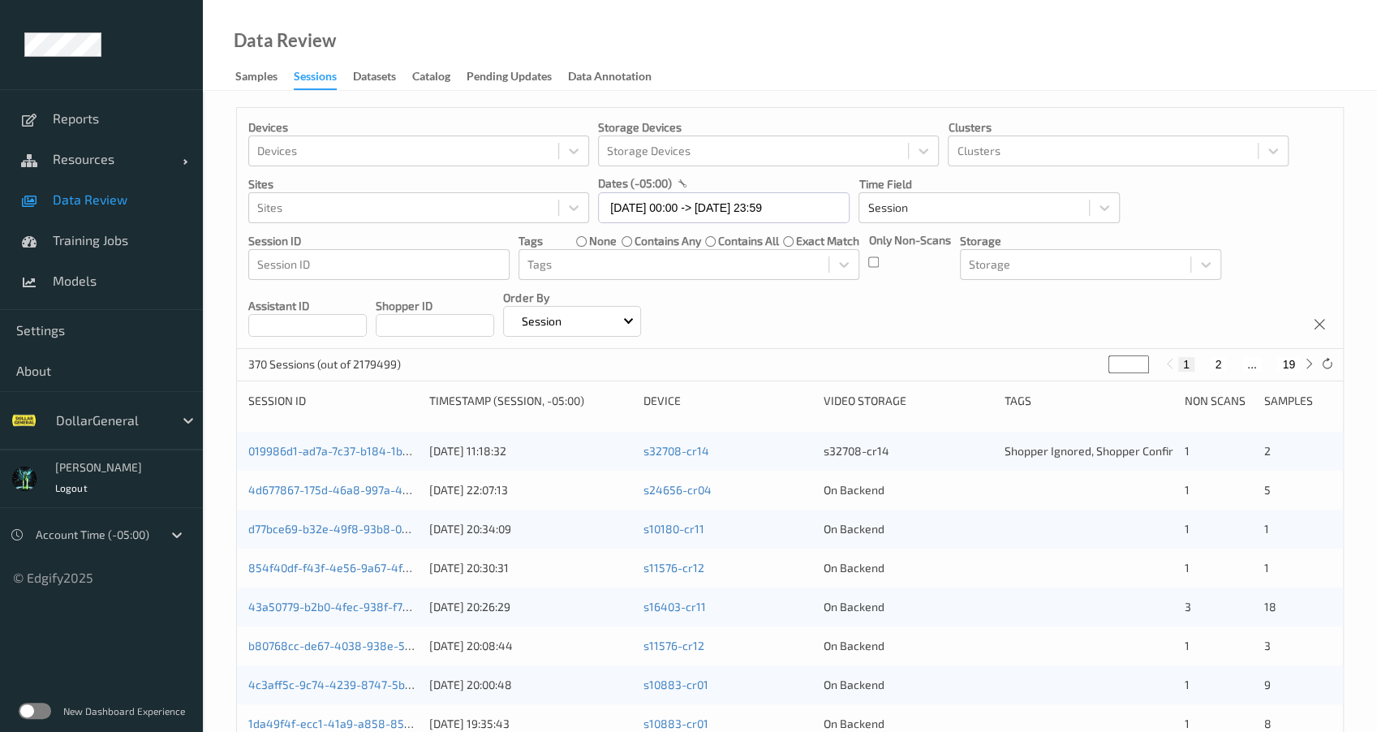
click at [369, 479] on div "4d677867-175d-46a8-997a-4c4f6ebe9bdd 25/09/2025 22:07:13 s24656-cr04 On Backend…" at bounding box center [790, 490] width 1106 height 39
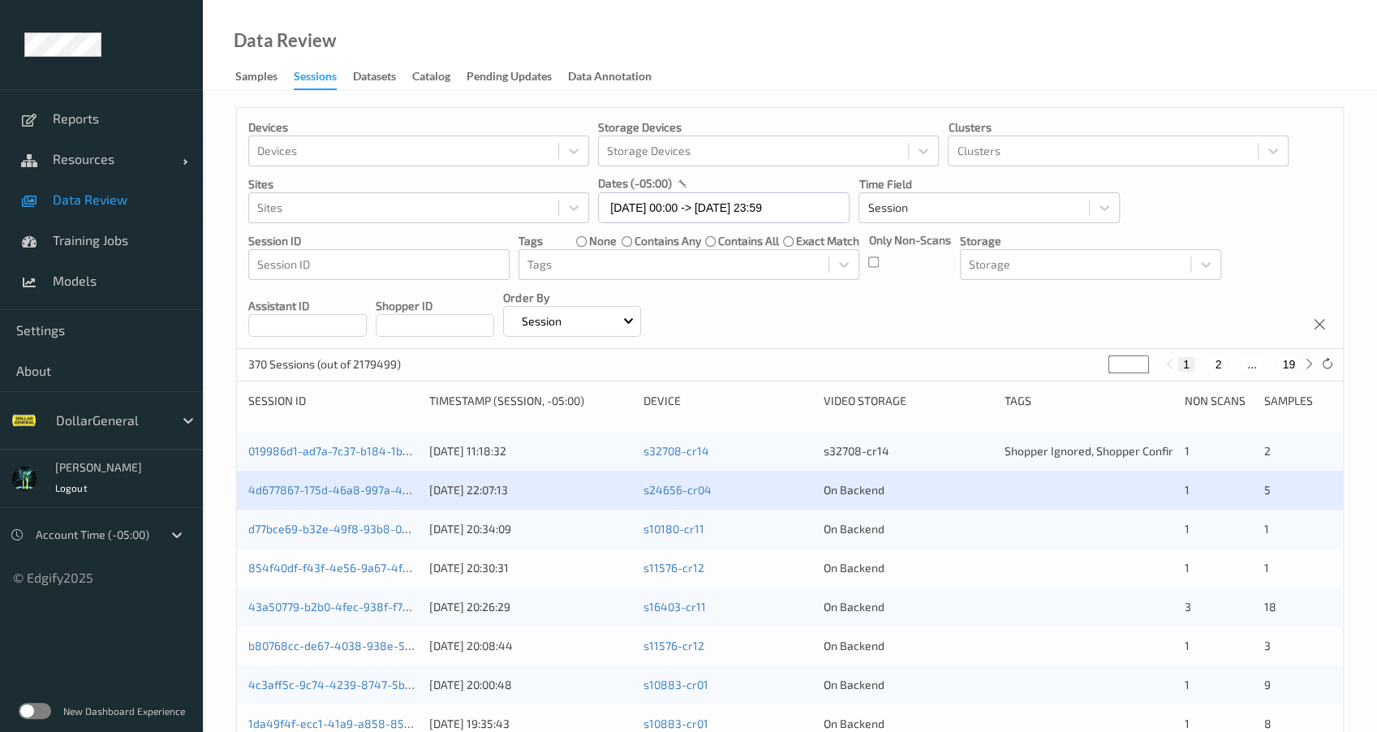
click at [371, 496] on div "4d677867-175d-46a8-997a-4c4f6ebe9bdd" at bounding box center [333, 490] width 170 height 16
click at [373, 489] on link "4d677867-175d-46a8-997a-4c4f6ebe9bdd" at bounding box center [359, 490] width 223 height 14
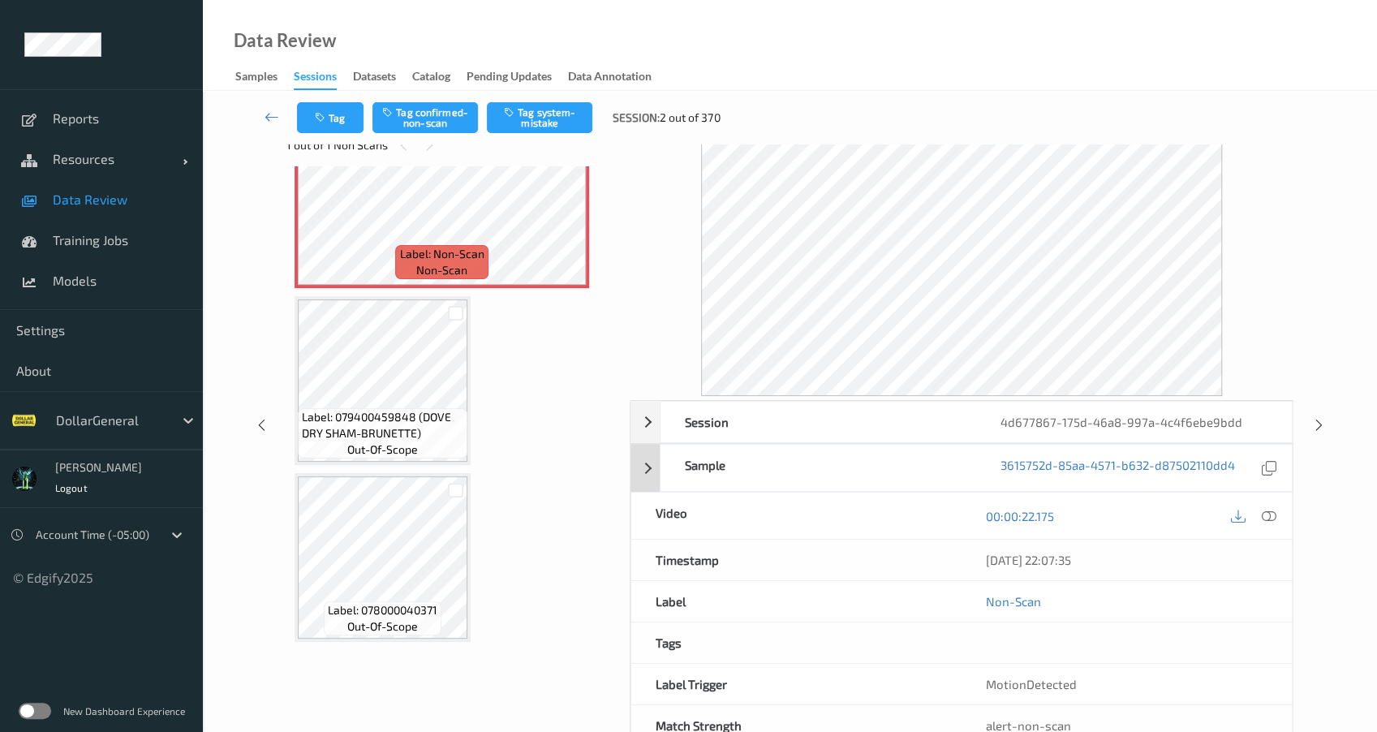
scroll to position [86, 0]
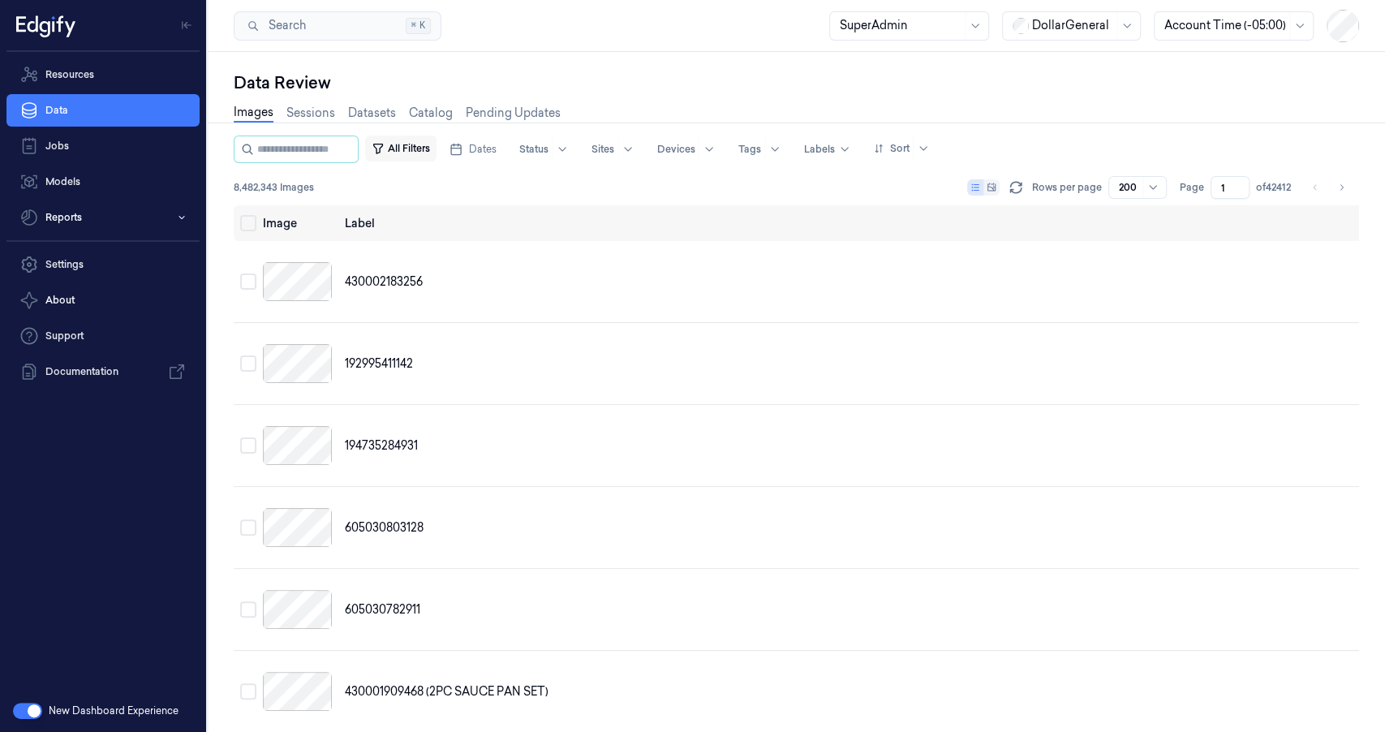
click at [420, 148] on button "All Filters" at bounding box center [400, 148] width 71 height 26
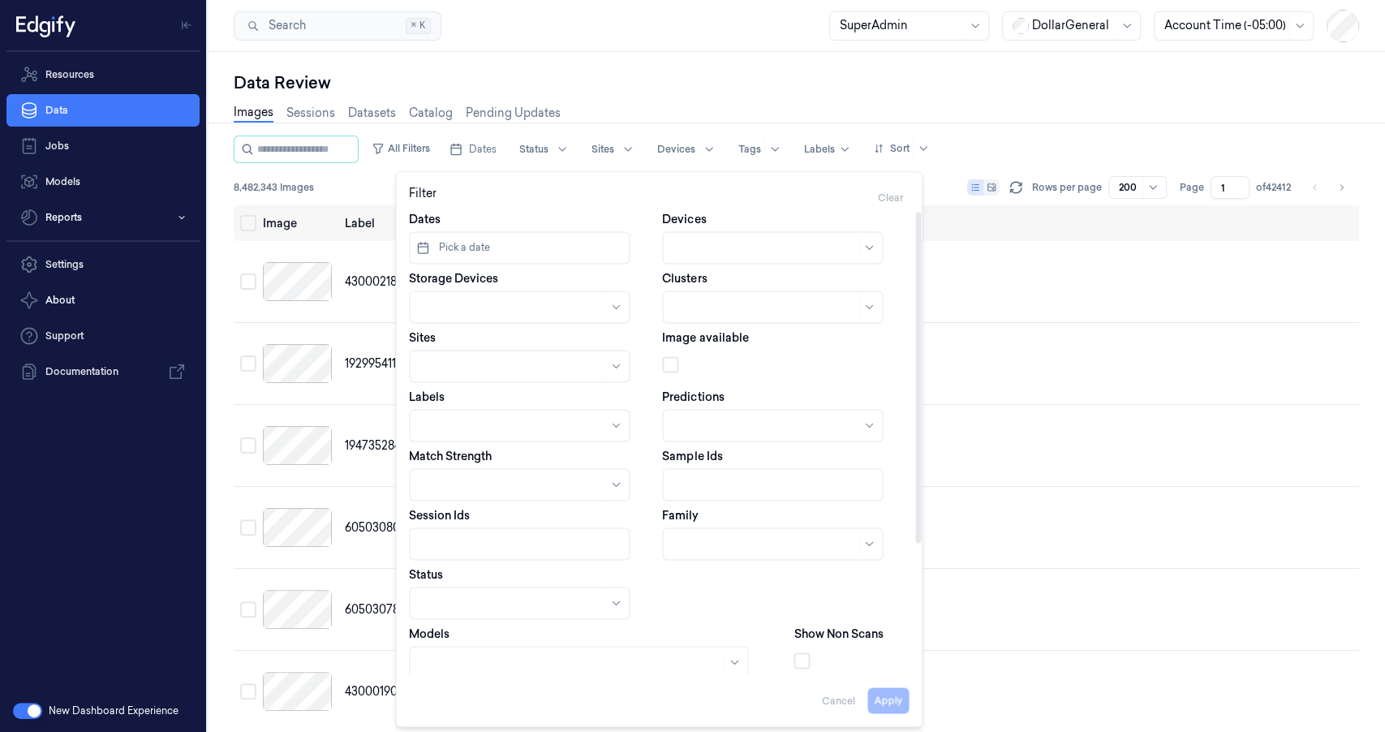
click at [492, 247] on button "Pick a date" at bounding box center [519, 247] width 221 height 32
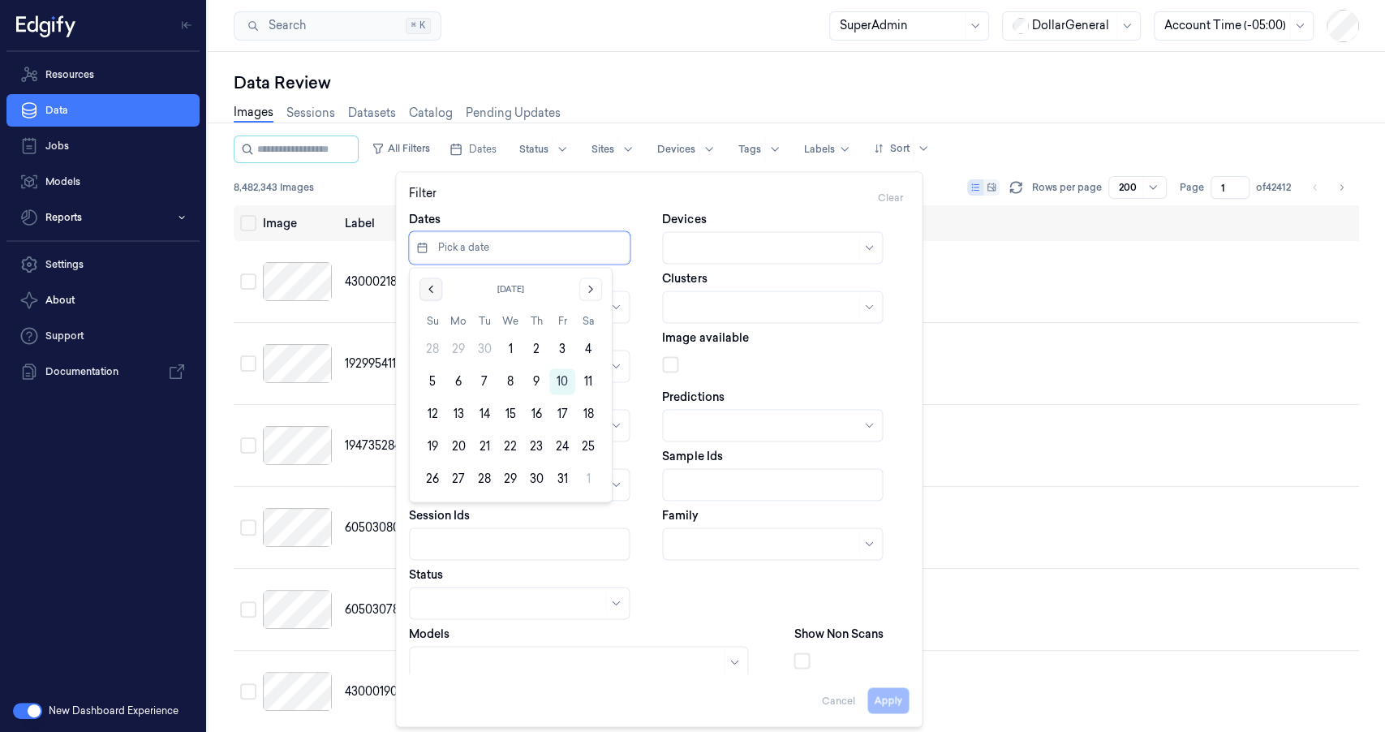
click at [427, 294] on icon "Go to the Previous Month" at bounding box center [430, 288] width 13 height 13
click at [455, 451] on button "22" at bounding box center [458, 446] width 26 height 26
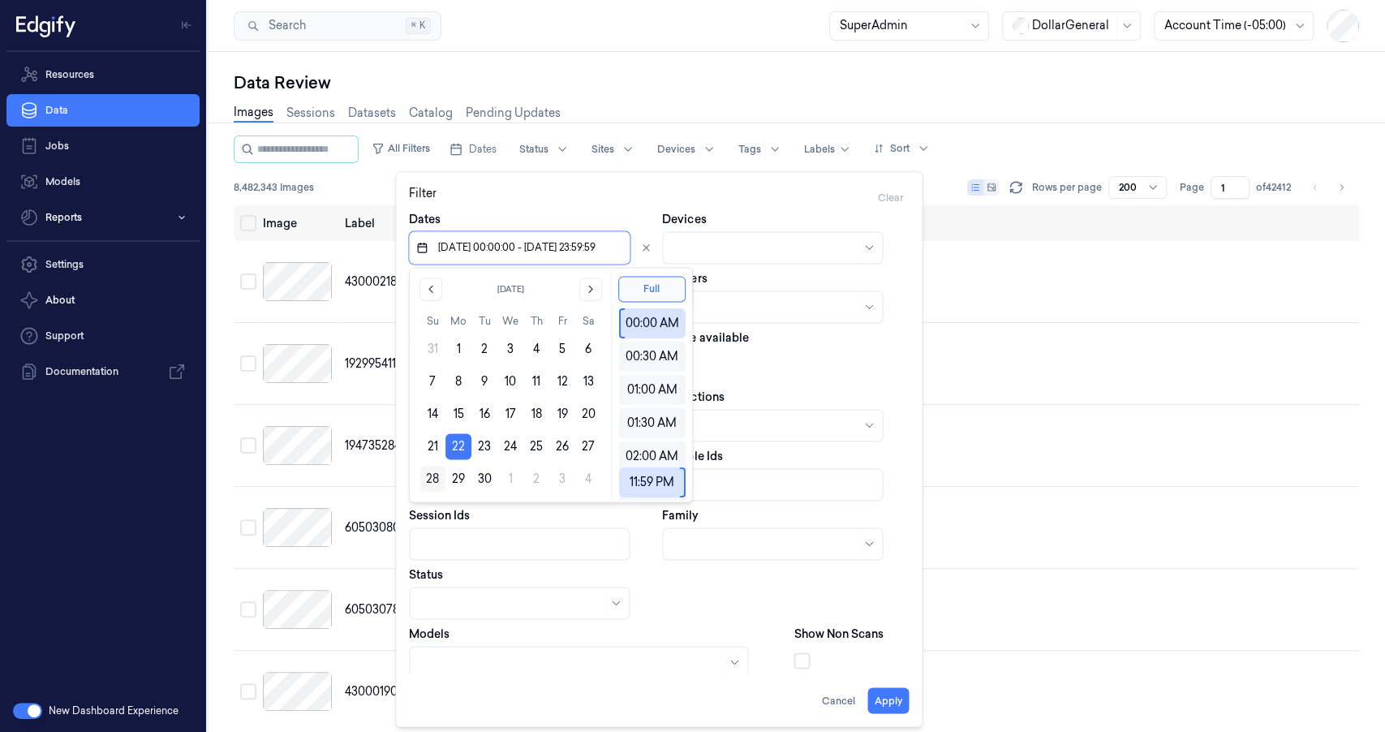
click at [436, 473] on button "28" at bounding box center [432, 479] width 26 height 26
type input "[DATE] 00:00:00 - [DATE] 23:59:59"
click at [712, 619] on div "Dates [DATE] 00:00:00 - [DATE] 23:59:59 Devices Storage Devices Clusters Sites …" at bounding box center [659, 532] width 500 height 643
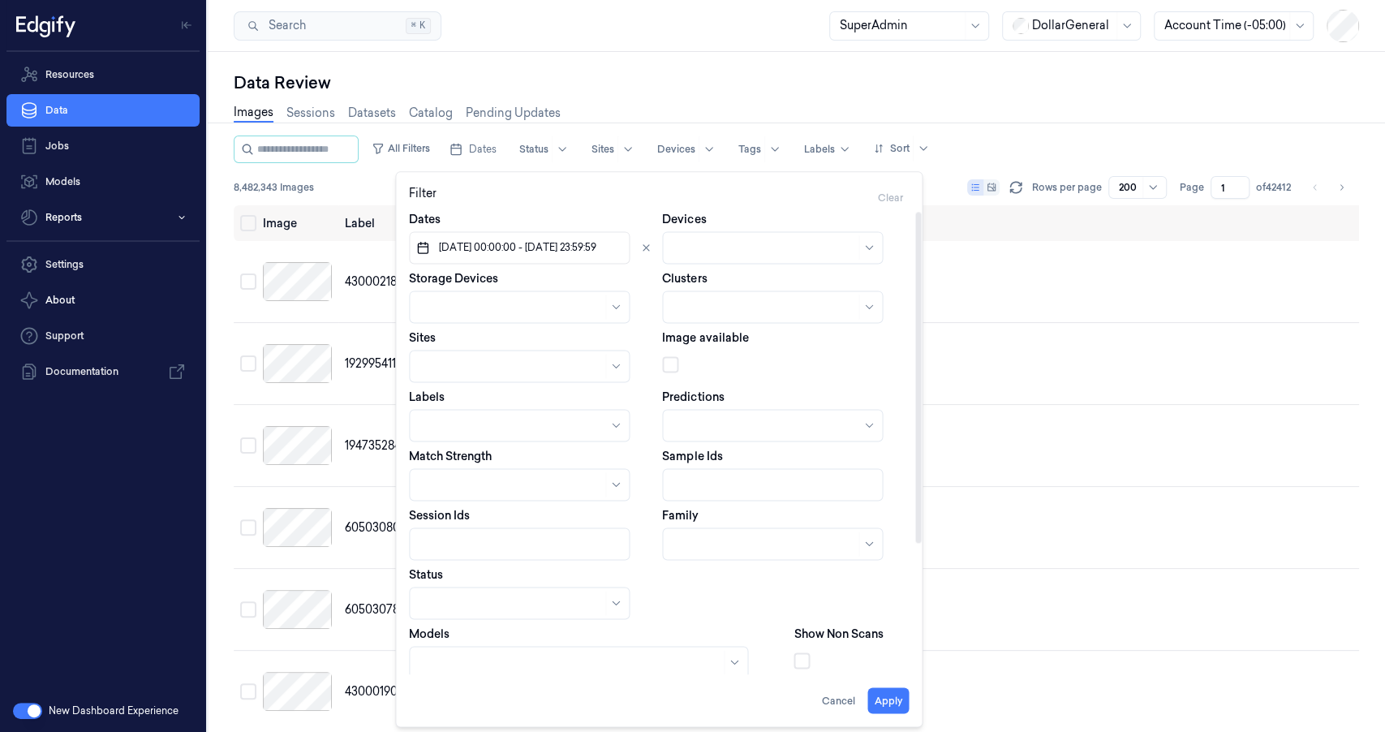
click at [796, 660] on button "button" at bounding box center [801, 660] width 16 height 16
click at [467, 424] on div at bounding box center [502, 425] width 167 height 17
type input "Non-sca"
click at [478, 467] on div "Non-Scan" at bounding box center [519, 461] width 200 height 17
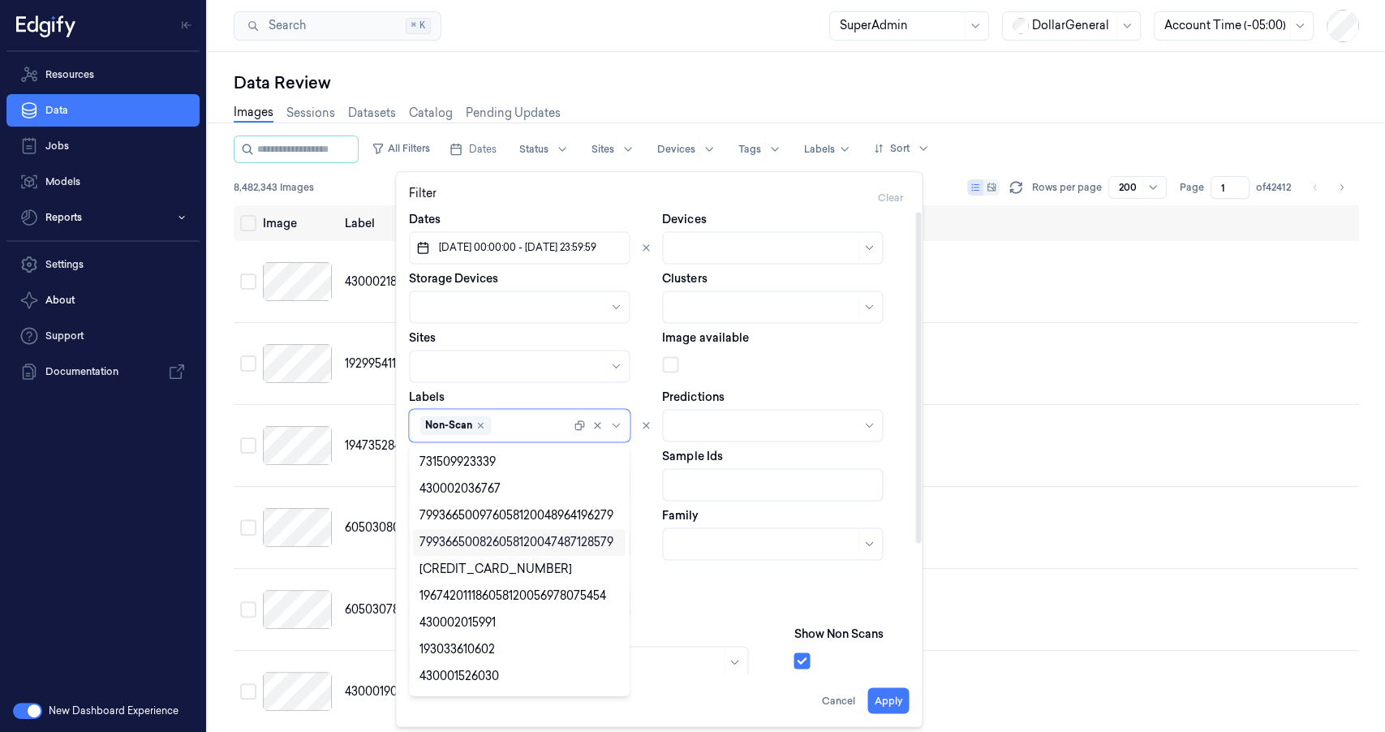
click at [720, 625] on div "Models" at bounding box center [595, 651] width 372 height 53
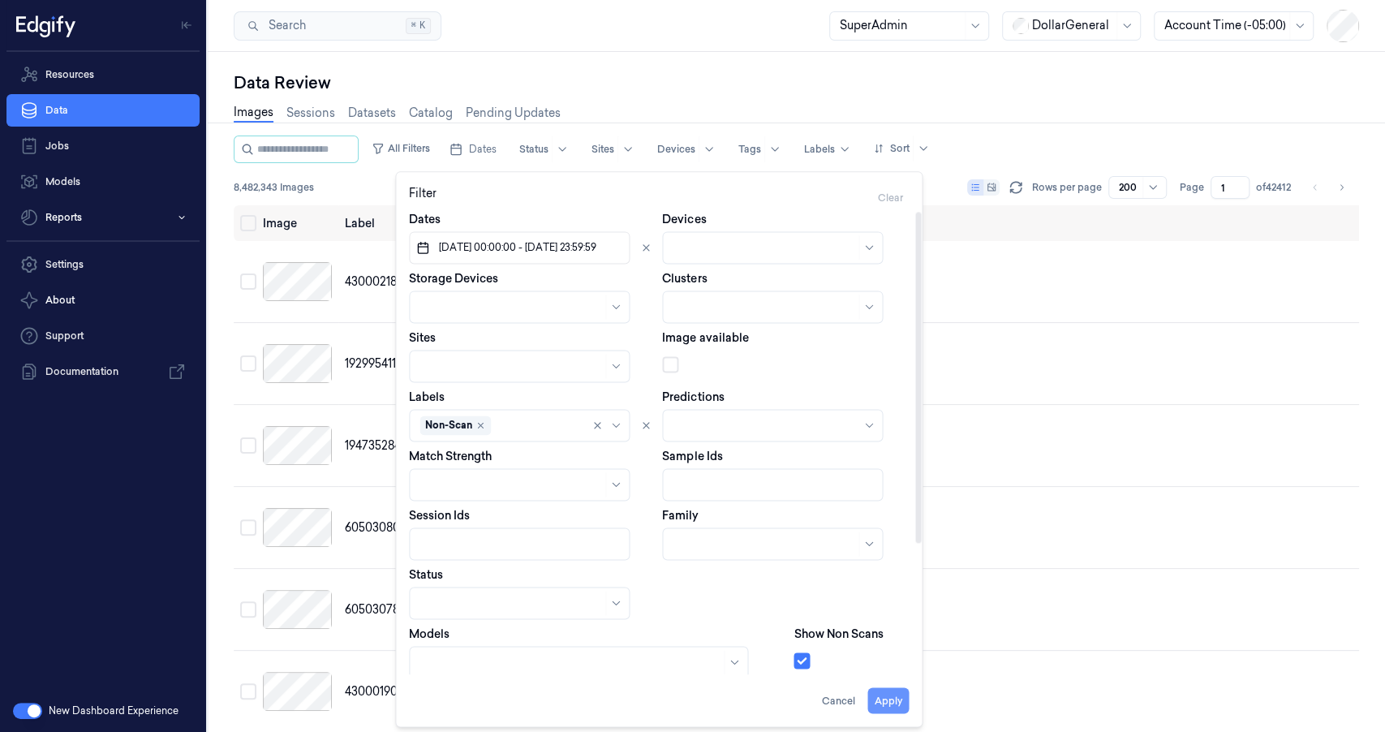
click at [887, 704] on button "Apply" at bounding box center [887, 700] width 41 height 26
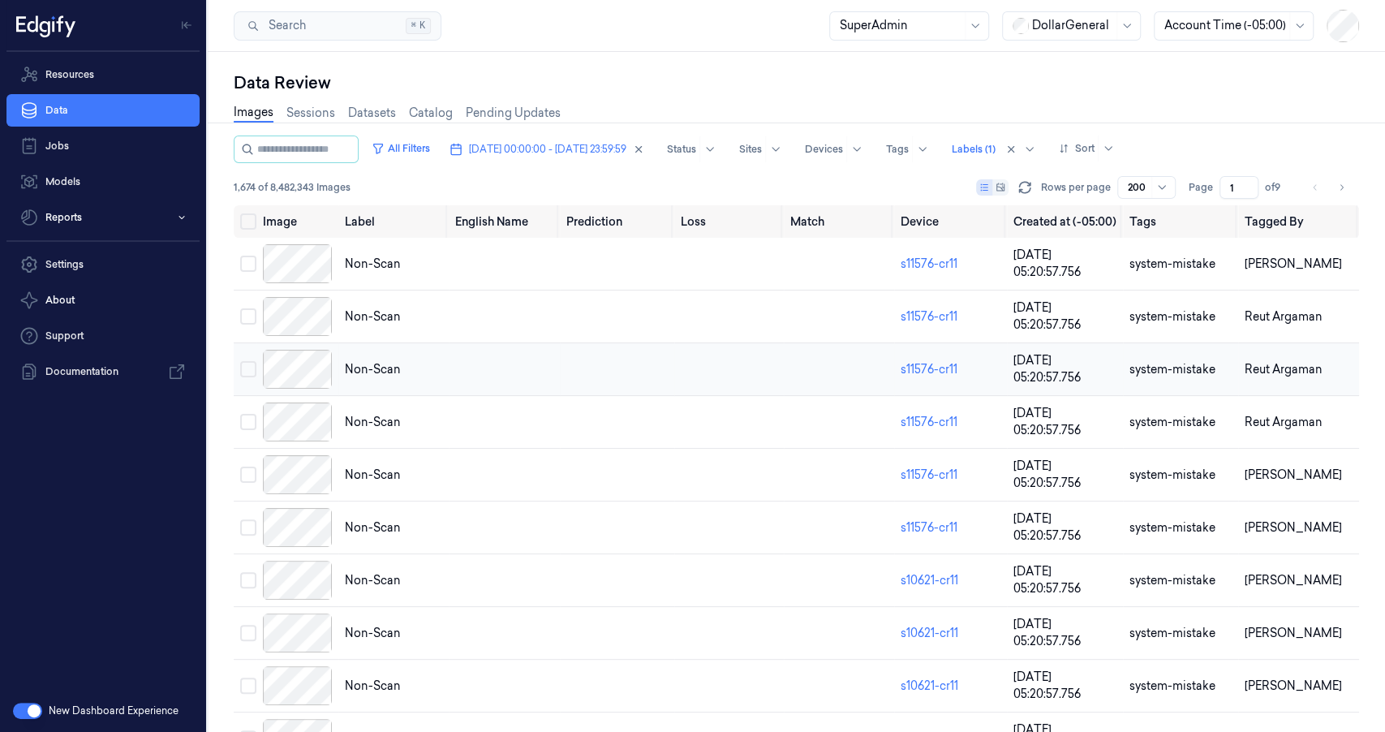
click at [372, 368] on span "Non-Scan" at bounding box center [373, 369] width 56 height 17
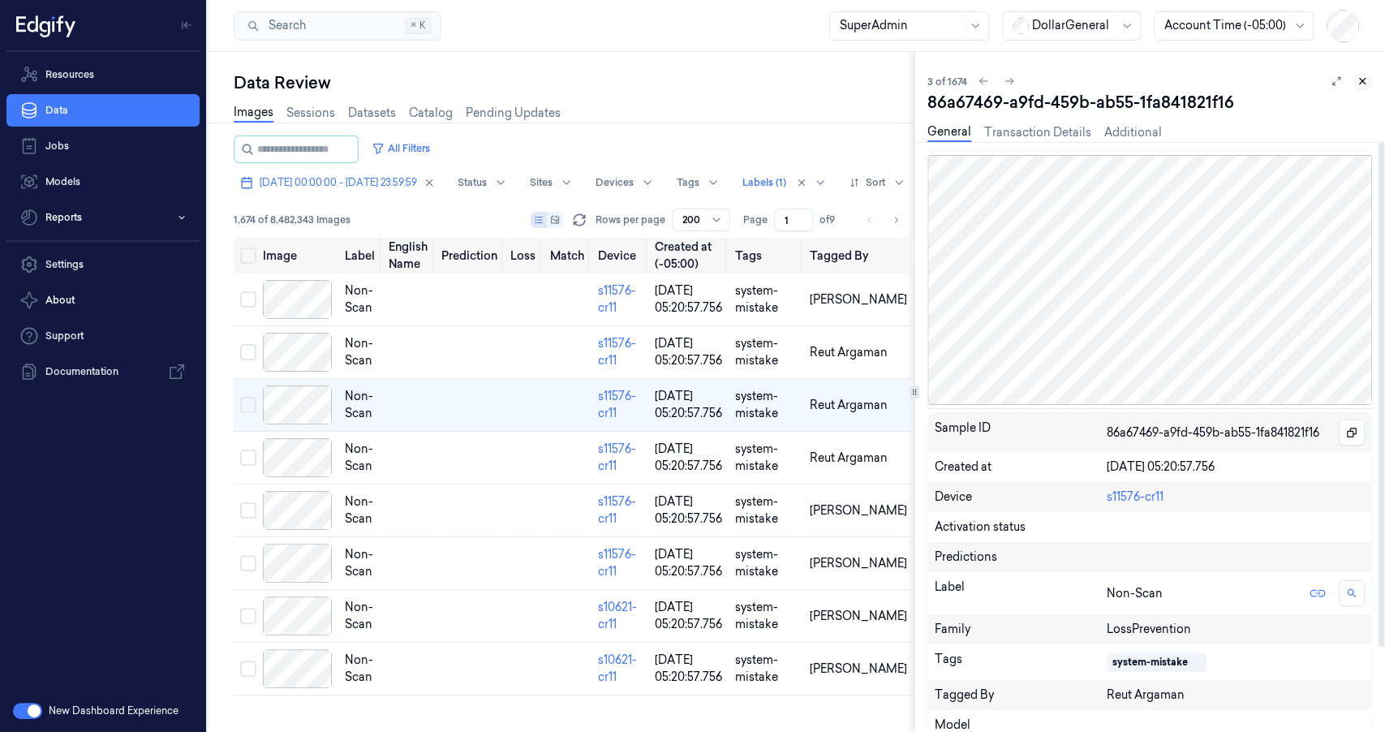
click at [1367, 80] on button at bounding box center [1361, 80] width 19 height 19
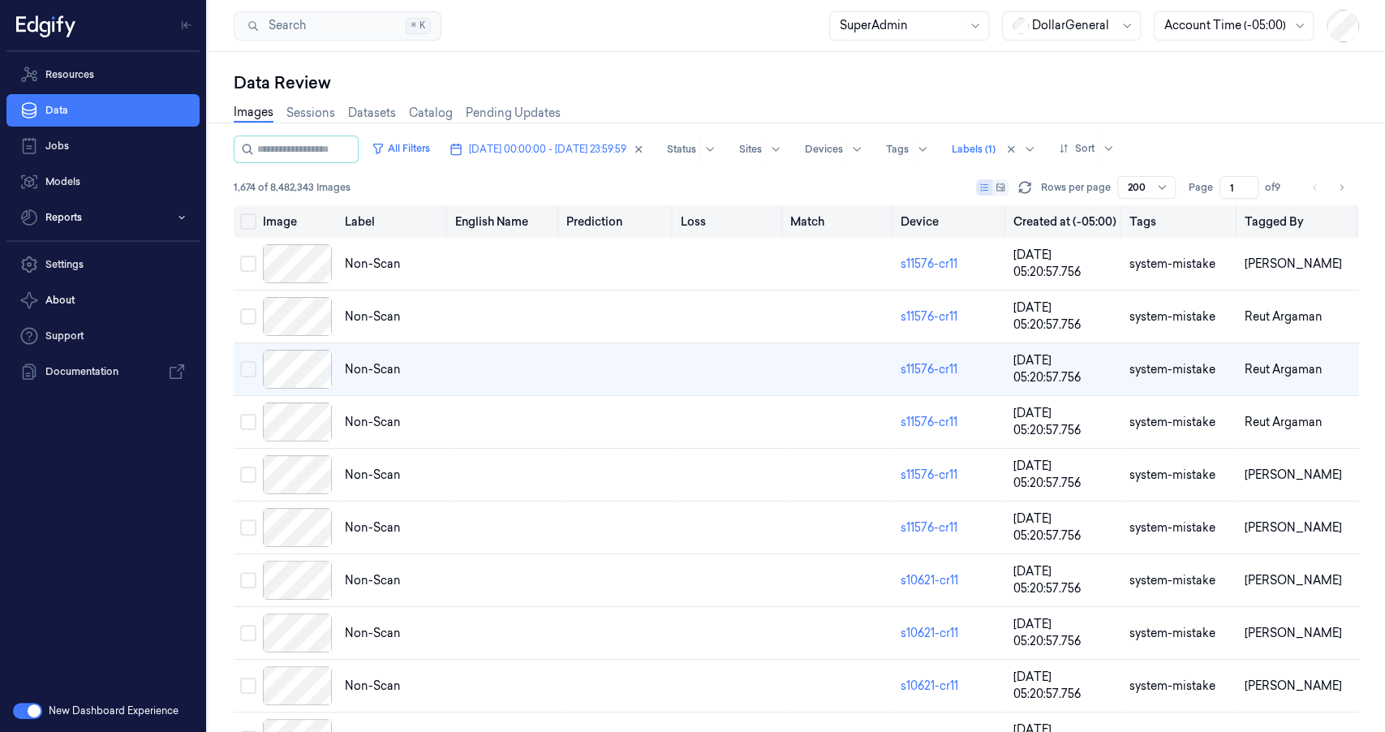
click at [247, 224] on button "Select all" at bounding box center [248, 221] width 16 height 16
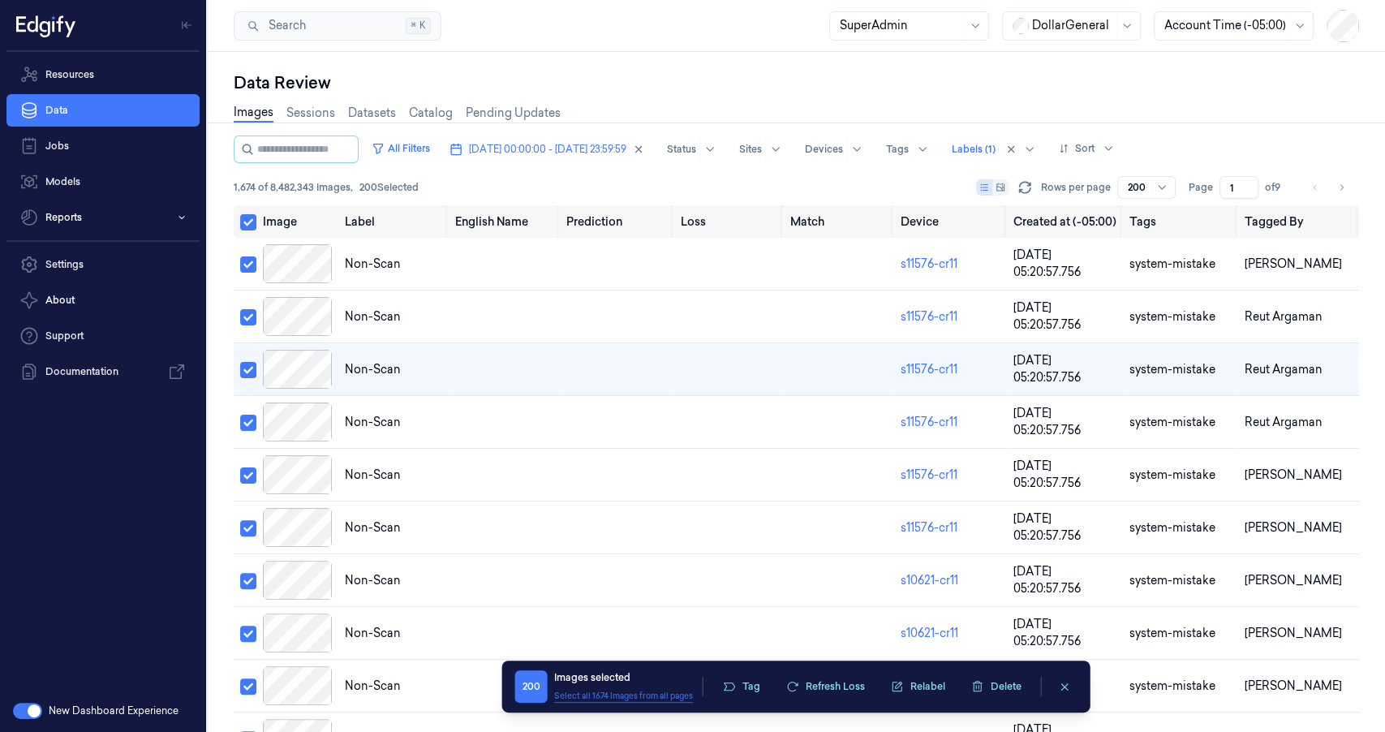
click at [590, 696] on button "Select all 1674 Images from all pages" at bounding box center [623, 696] width 139 height 12
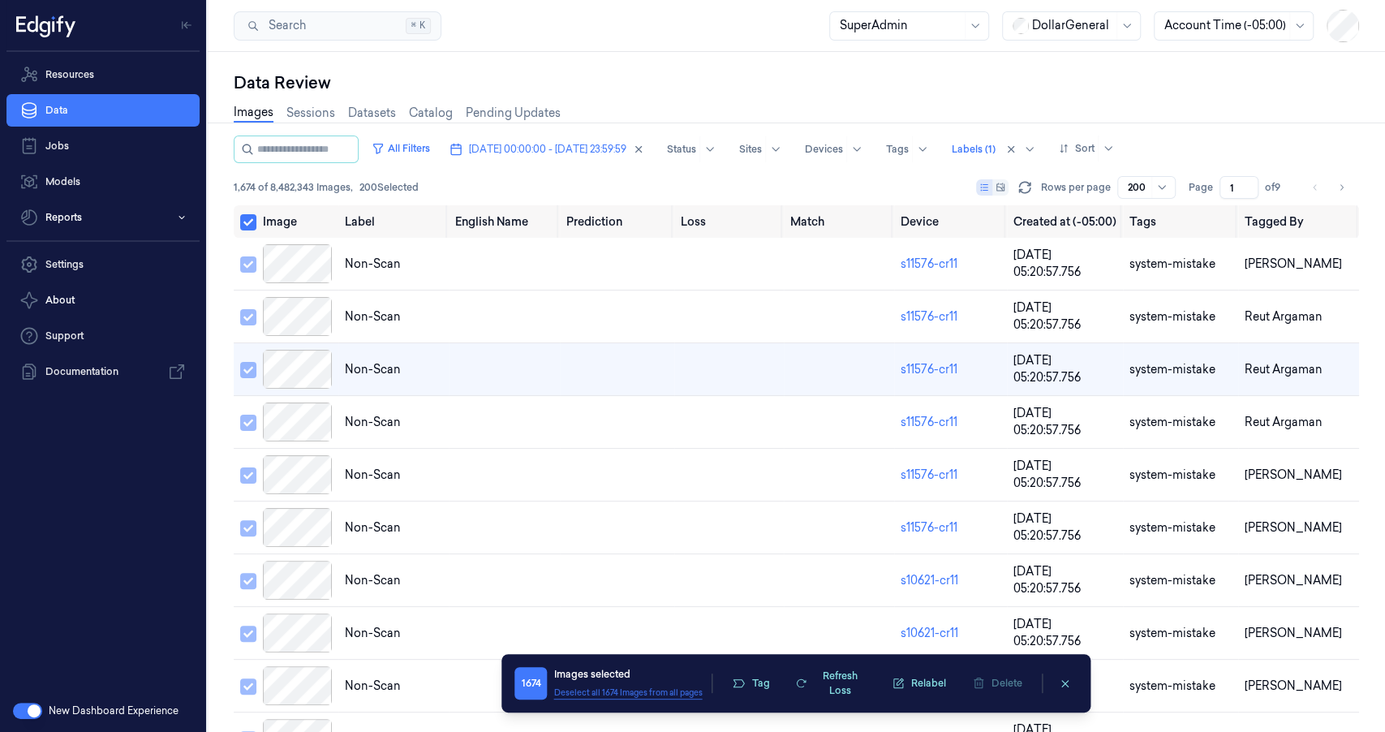
click at [614, 696] on button "Deselect all 1674 Images from all pages" at bounding box center [627, 692] width 148 height 12
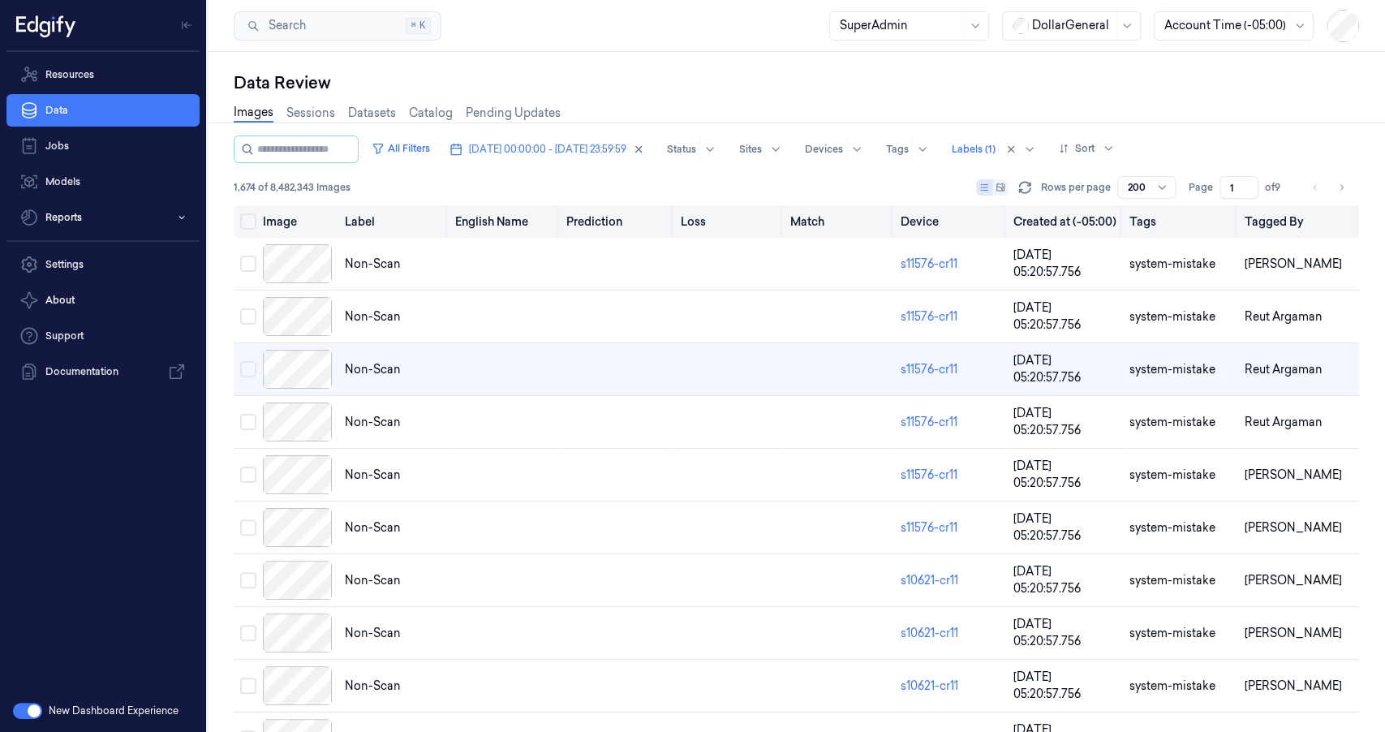
click at [243, 218] on button "Select all" at bounding box center [248, 221] width 16 height 16
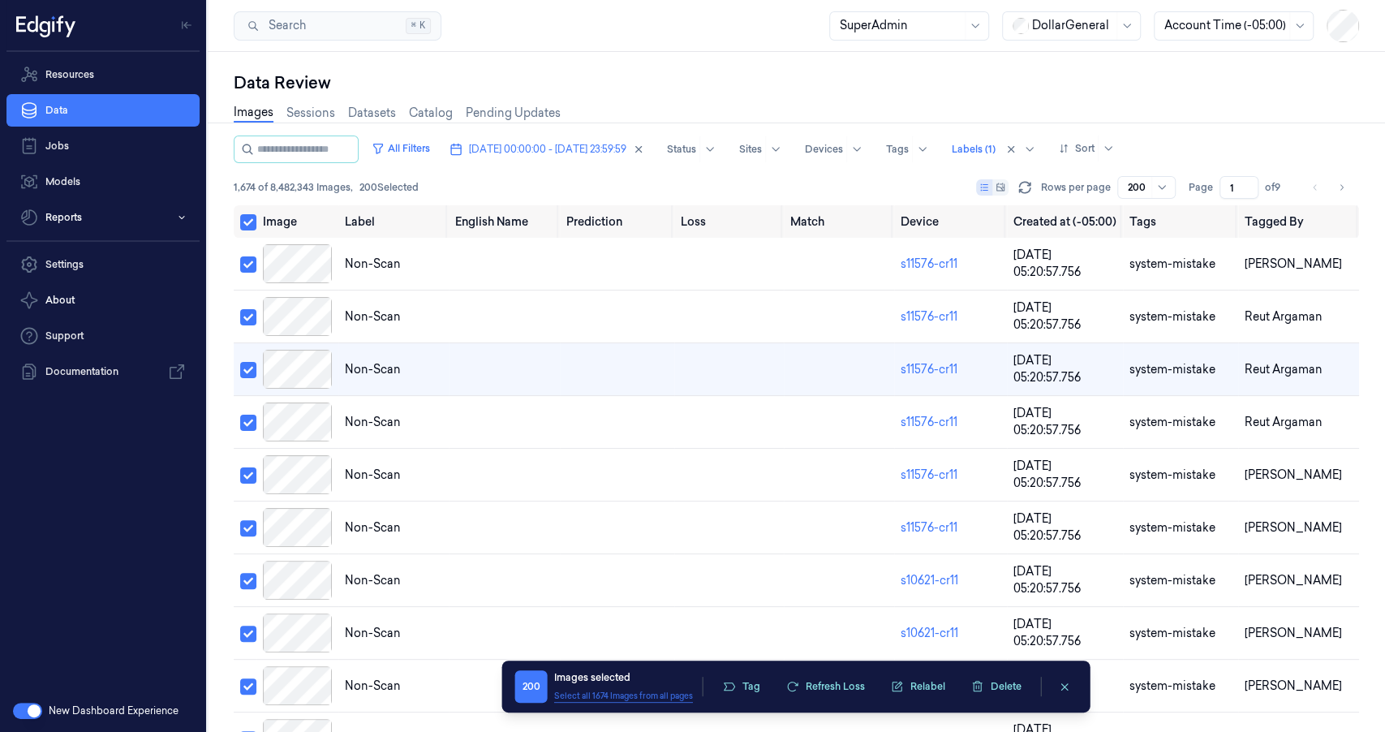
click at [622, 696] on button "Select all 1674 Images from all pages" at bounding box center [623, 696] width 139 height 12
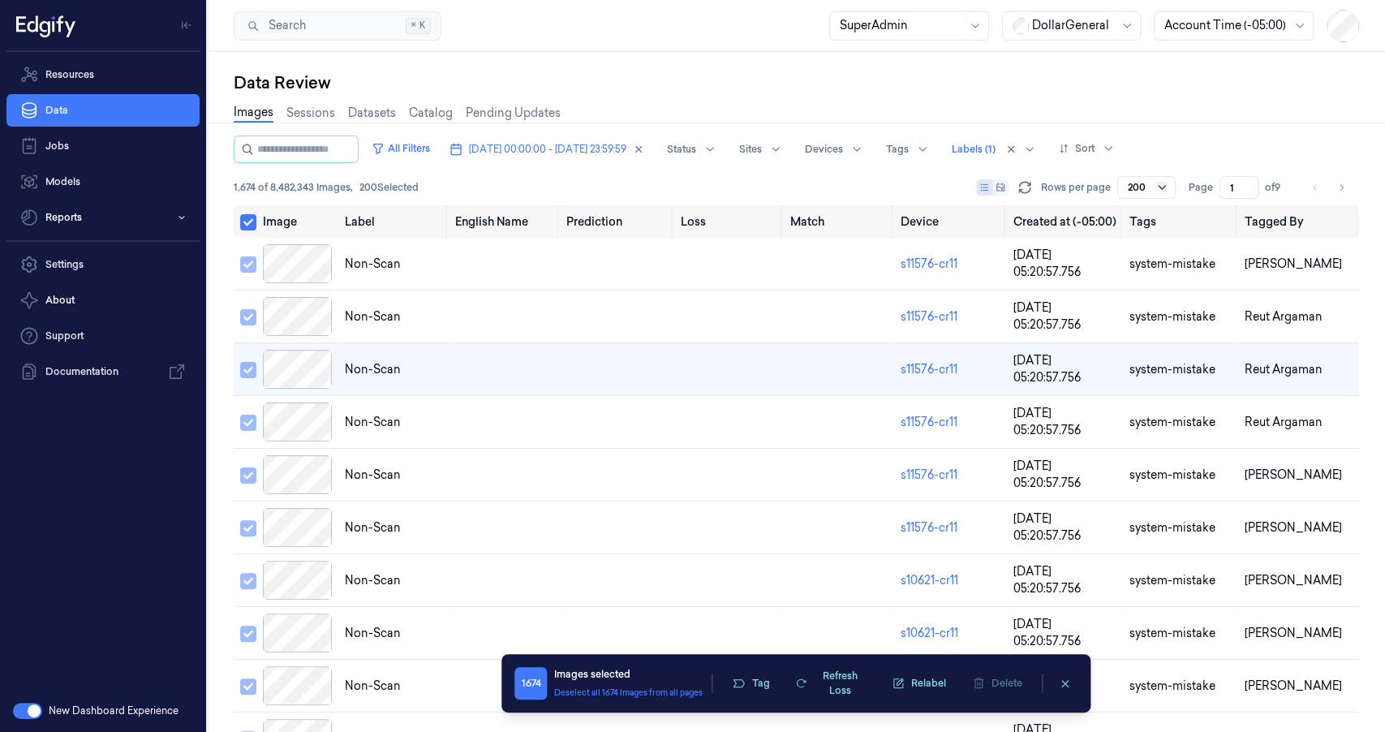
click at [1163, 183] on icon at bounding box center [1161, 187] width 13 height 13
click at [1250, 160] on div "All Filters [DATE] 00:00:00 - [DATE] 23:59:59 Status Sites Devices Tags Labels …" at bounding box center [796, 149] width 1125 height 28
click at [647, 692] on button "Deselect all 1674 Images from all pages" at bounding box center [627, 692] width 148 height 12
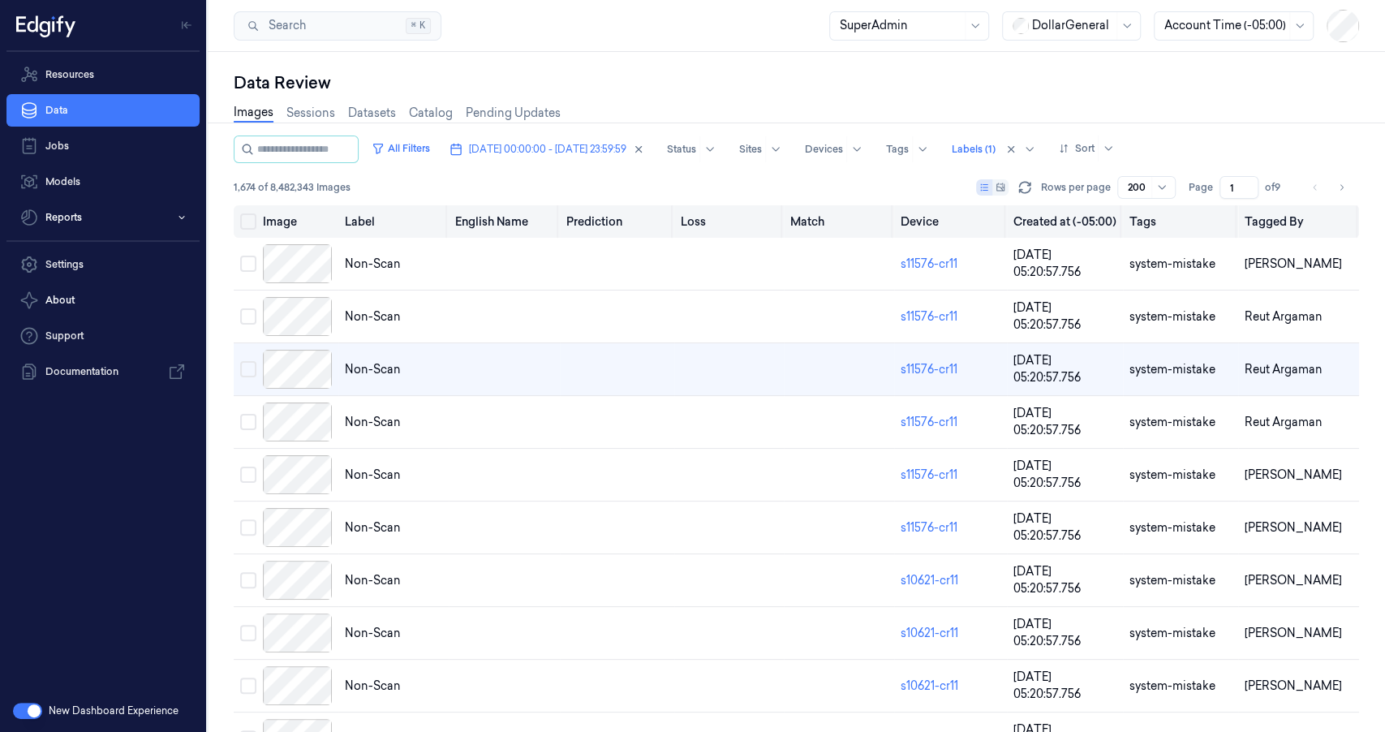
click at [242, 224] on button "Select all" at bounding box center [248, 221] width 16 height 16
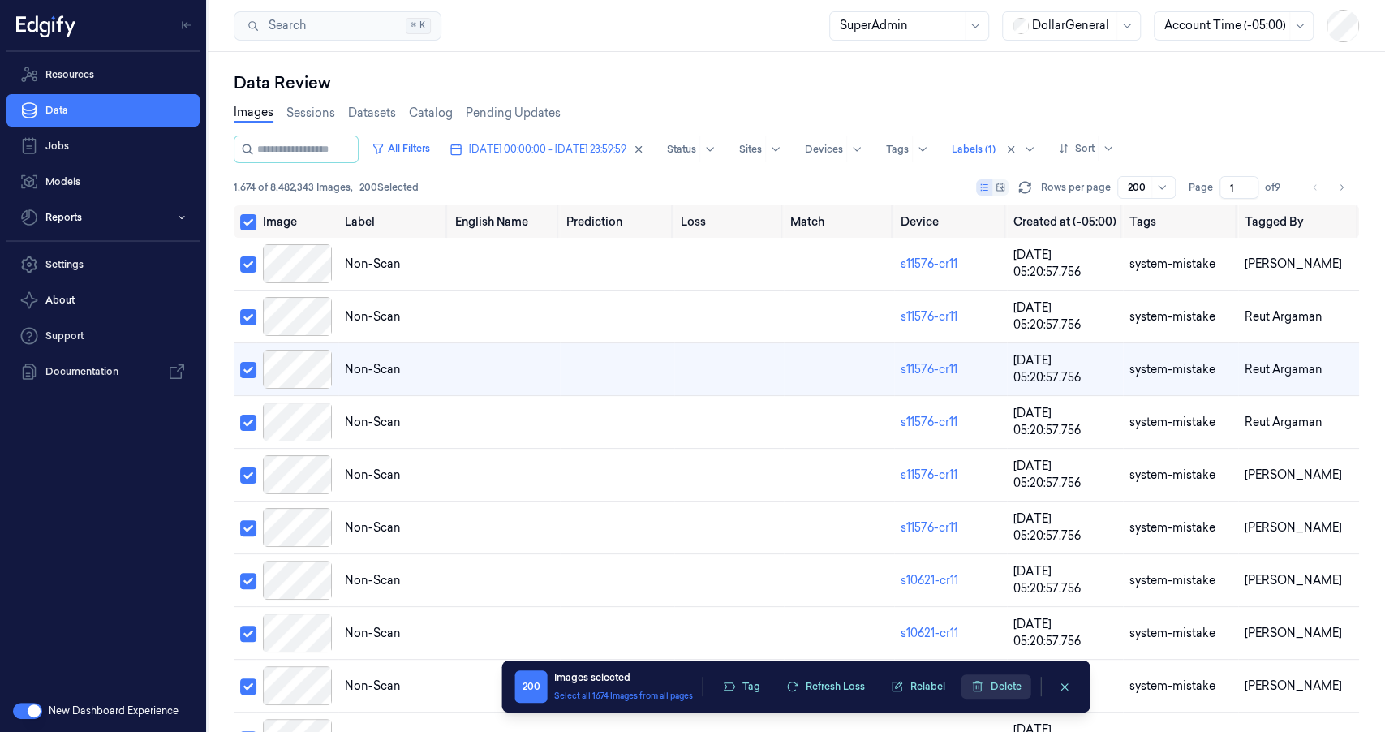
click at [992, 685] on button "Delete" at bounding box center [996, 686] width 70 height 24
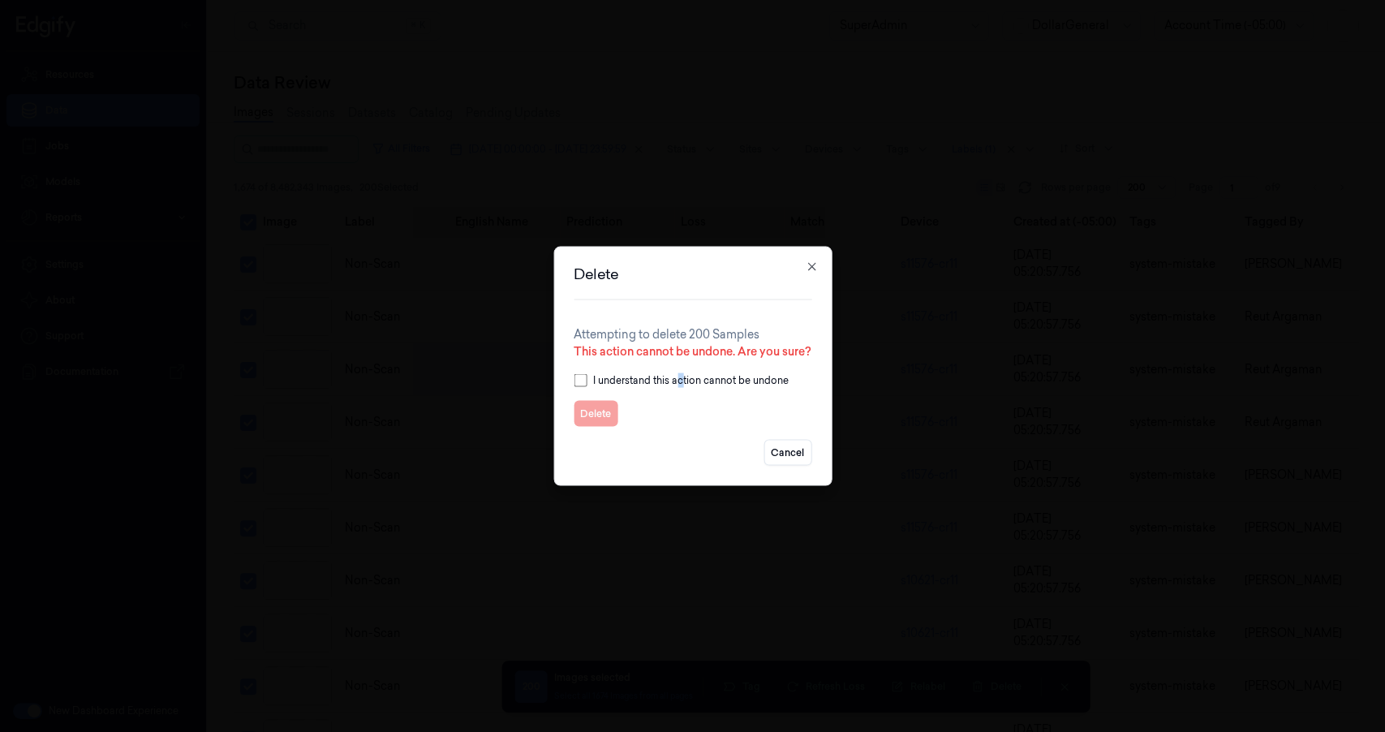
click at [680, 383] on label "I understand this action cannot be undone" at bounding box center [691, 380] width 196 height 15
click at [668, 376] on label "I understand this action cannot be undone" at bounding box center [691, 380] width 196 height 15
click at [591, 408] on button "Delete" at bounding box center [596, 414] width 44 height 26
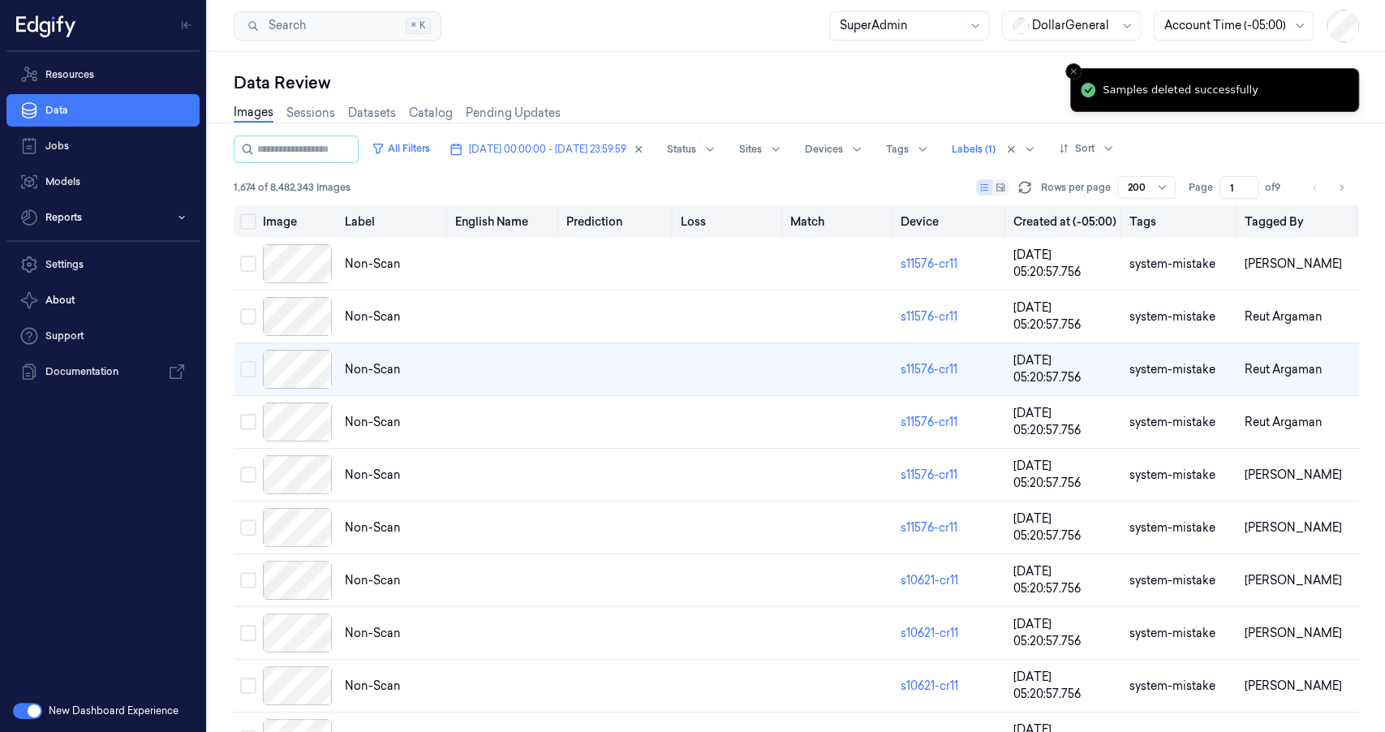
click at [242, 227] on button "Select all" at bounding box center [248, 221] width 16 height 16
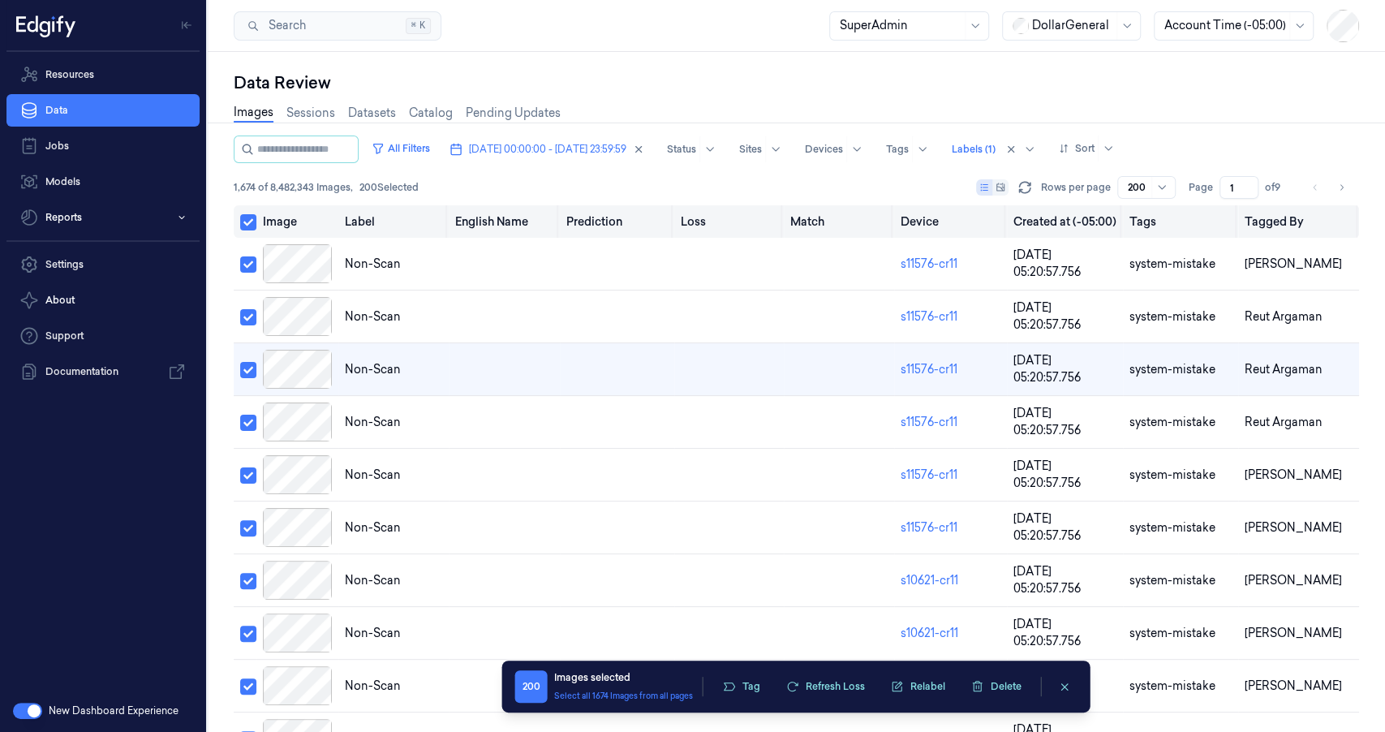
click at [242, 227] on button "Select all" at bounding box center [248, 222] width 16 height 16
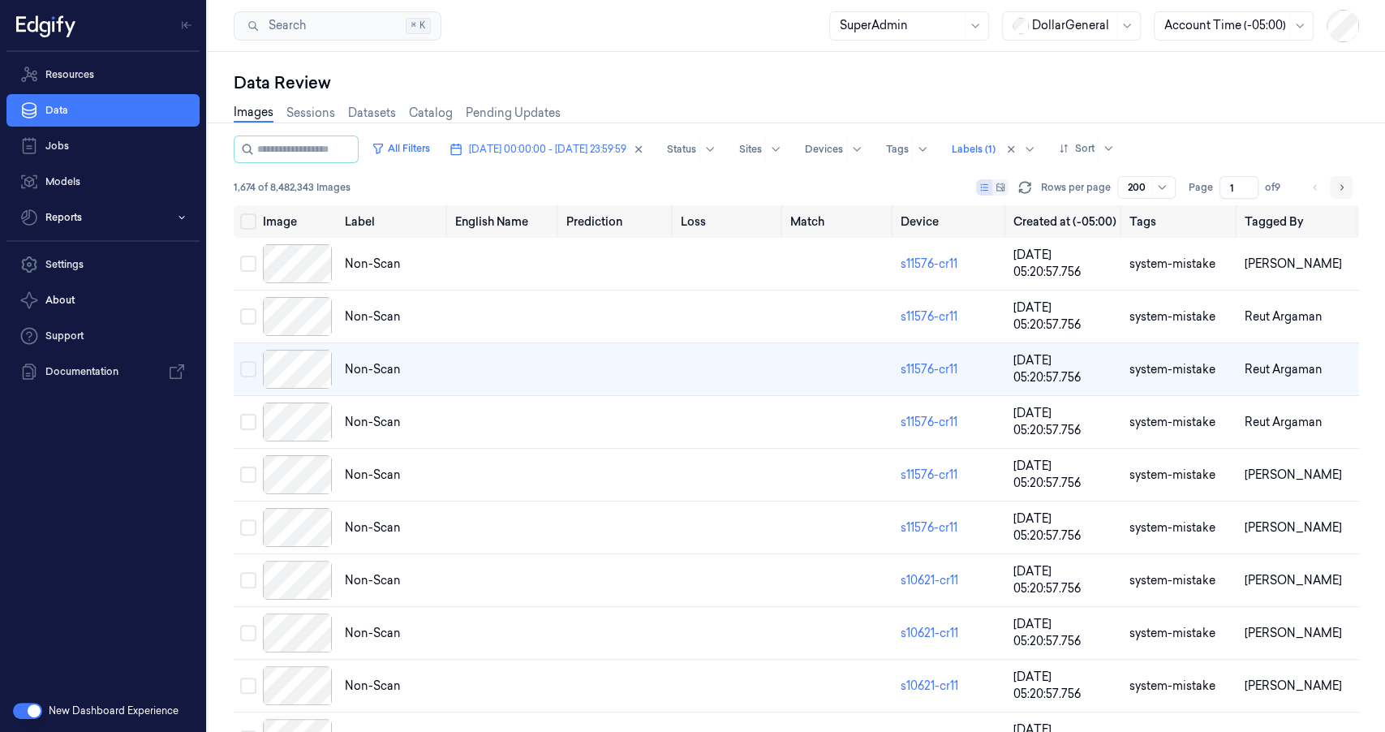
click at [1336, 185] on icon "Go to next page" at bounding box center [1341, 187] width 10 height 13
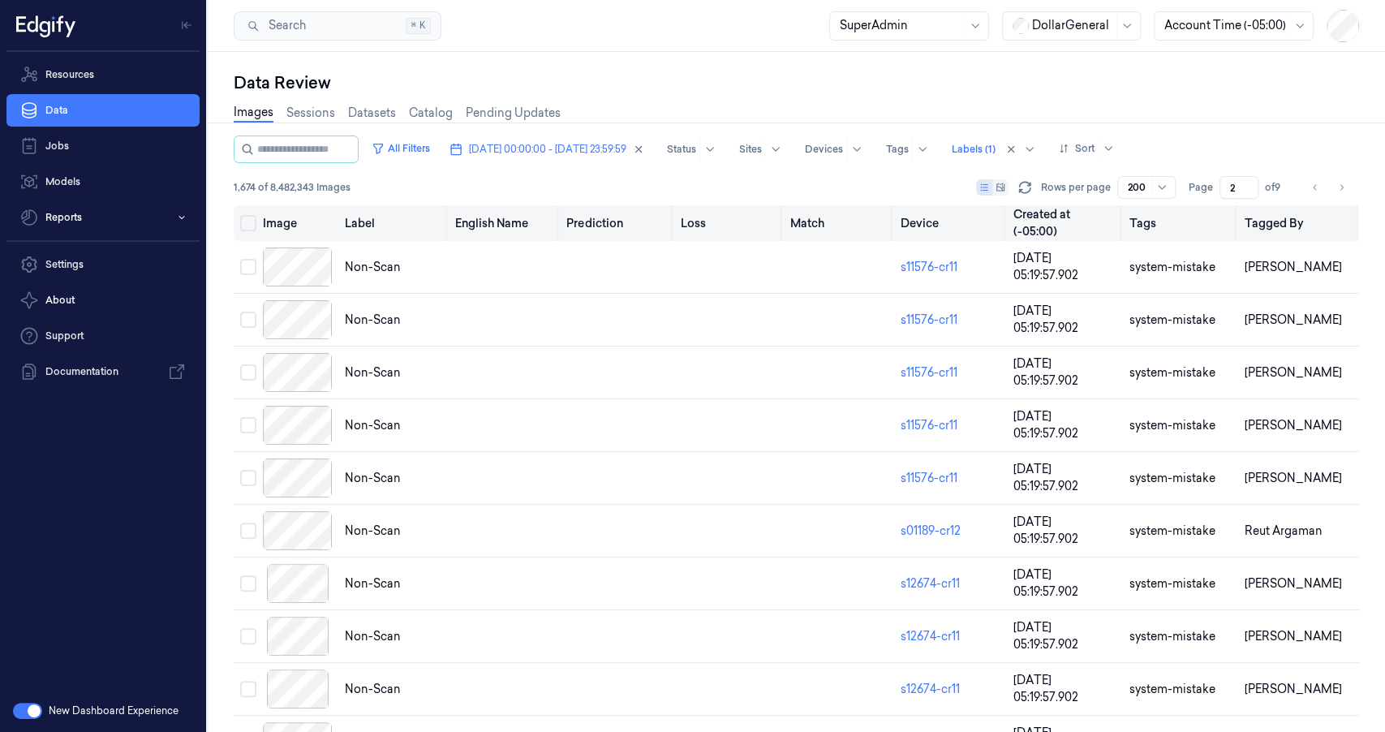
click at [243, 221] on button "Select all" at bounding box center [248, 223] width 16 height 16
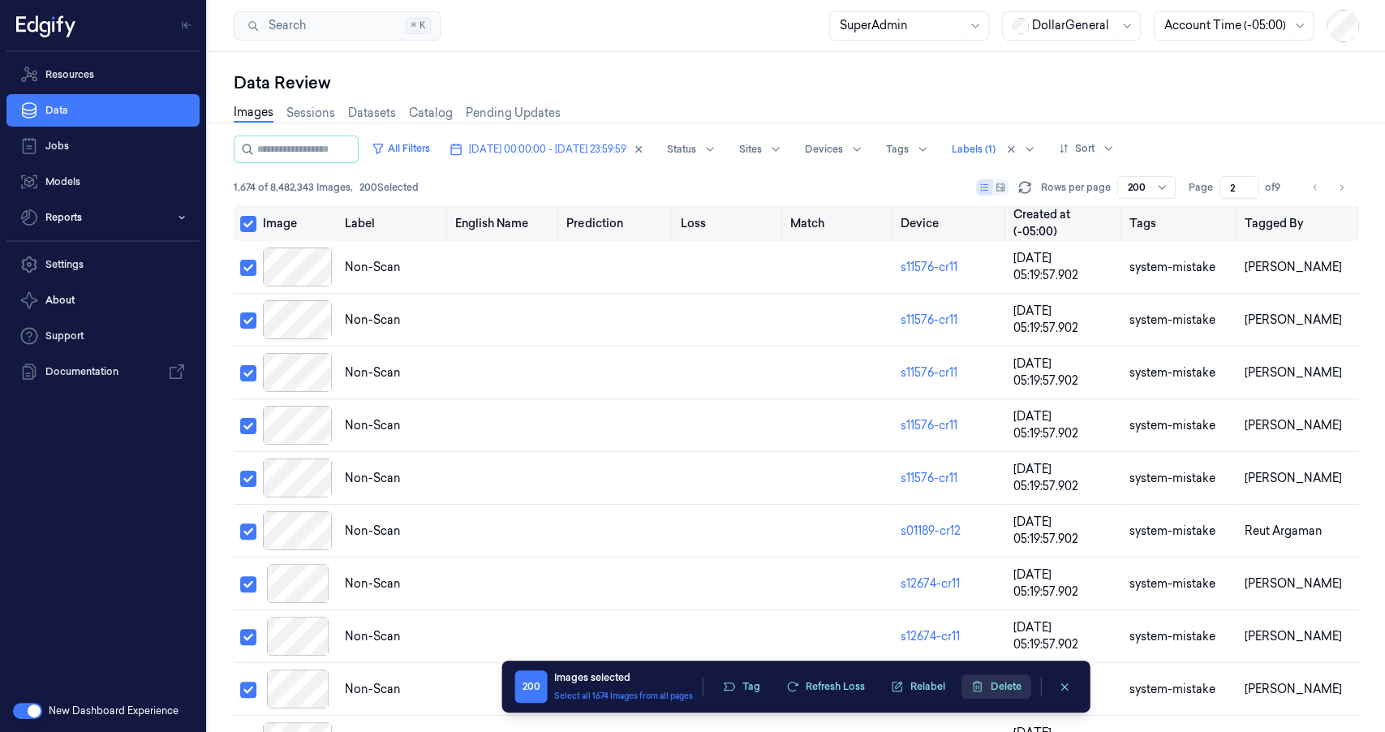
click at [1002, 684] on button "Delete" at bounding box center [996, 686] width 70 height 24
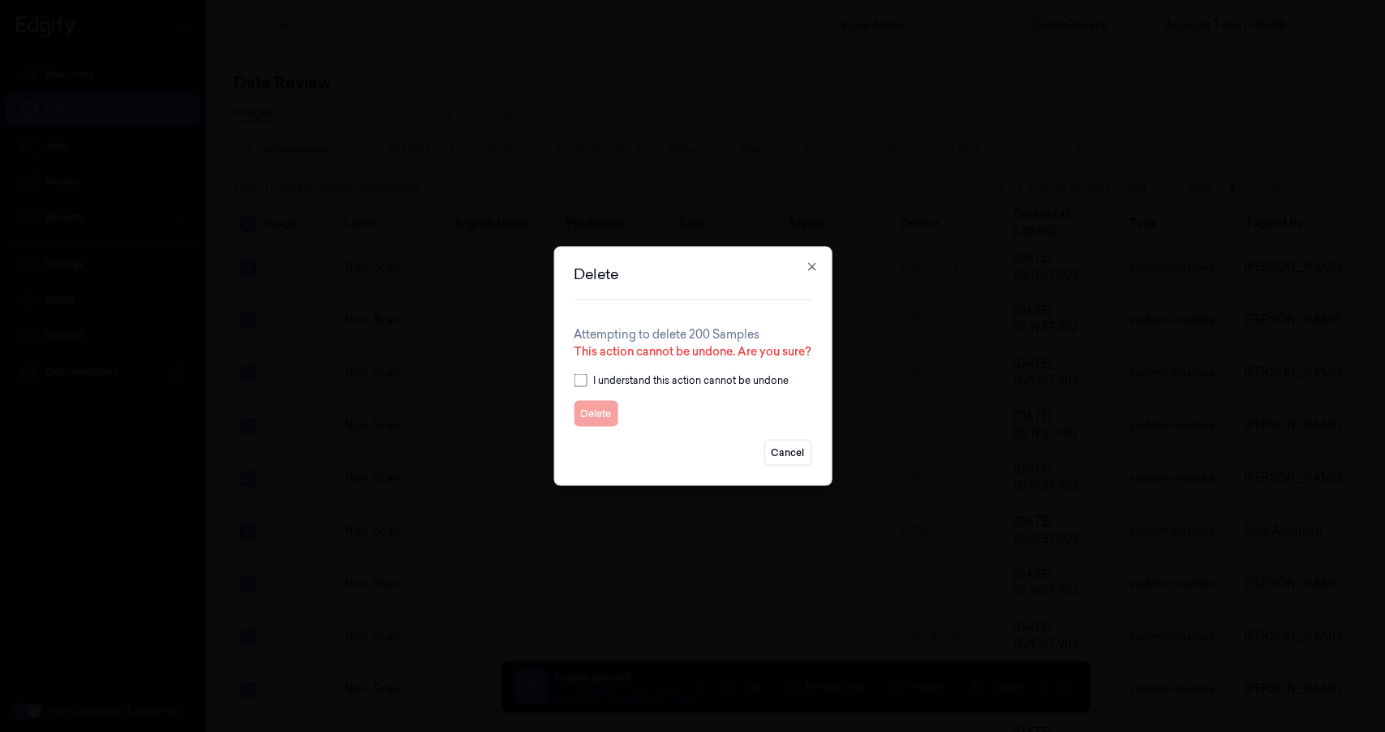
click at [640, 383] on label "I understand this action cannot be undone" at bounding box center [691, 380] width 196 height 15
click at [590, 414] on button "Delete" at bounding box center [596, 414] width 44 height 26
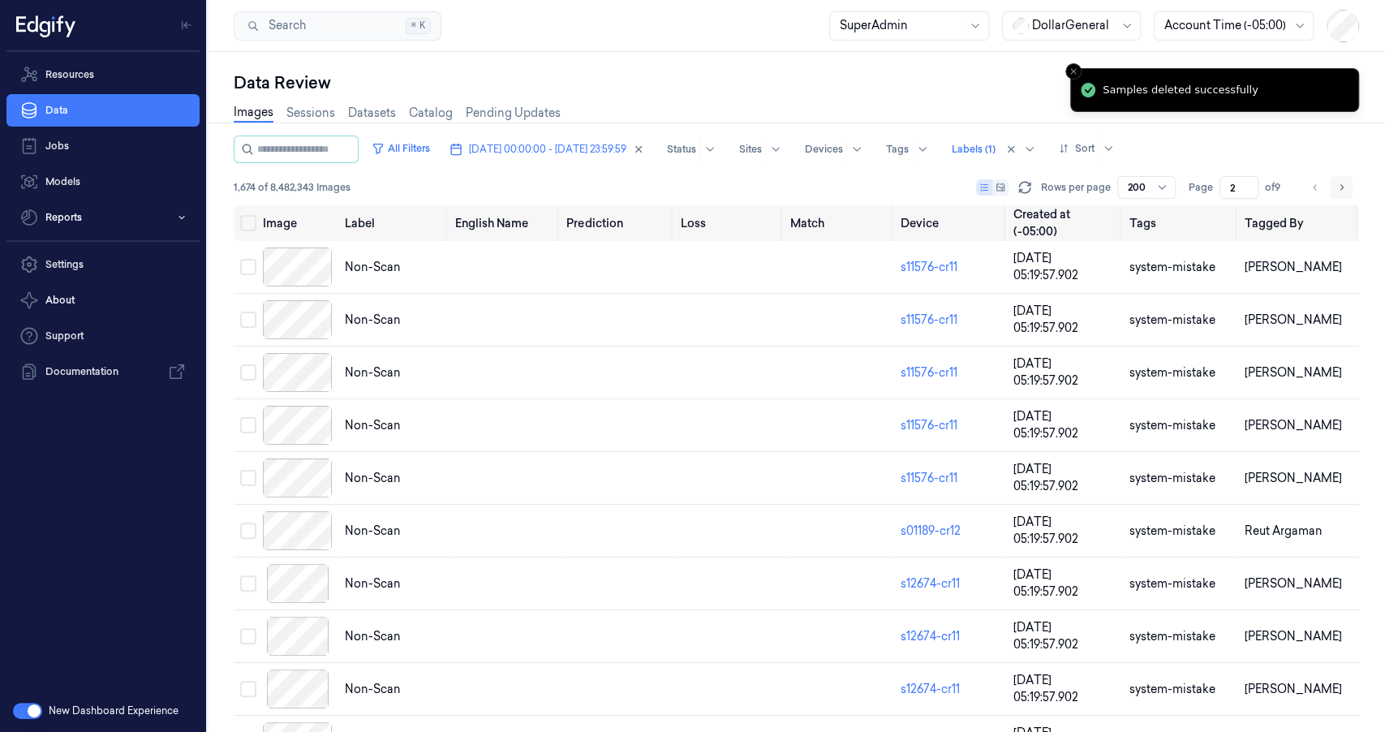
click at [1332, 188] on button "Go to next page" at bounding box center [1341, 187] width 23 height 23
click at [245, 225] on button "Select all" at bounding box center [248, 223] width 16 height 16
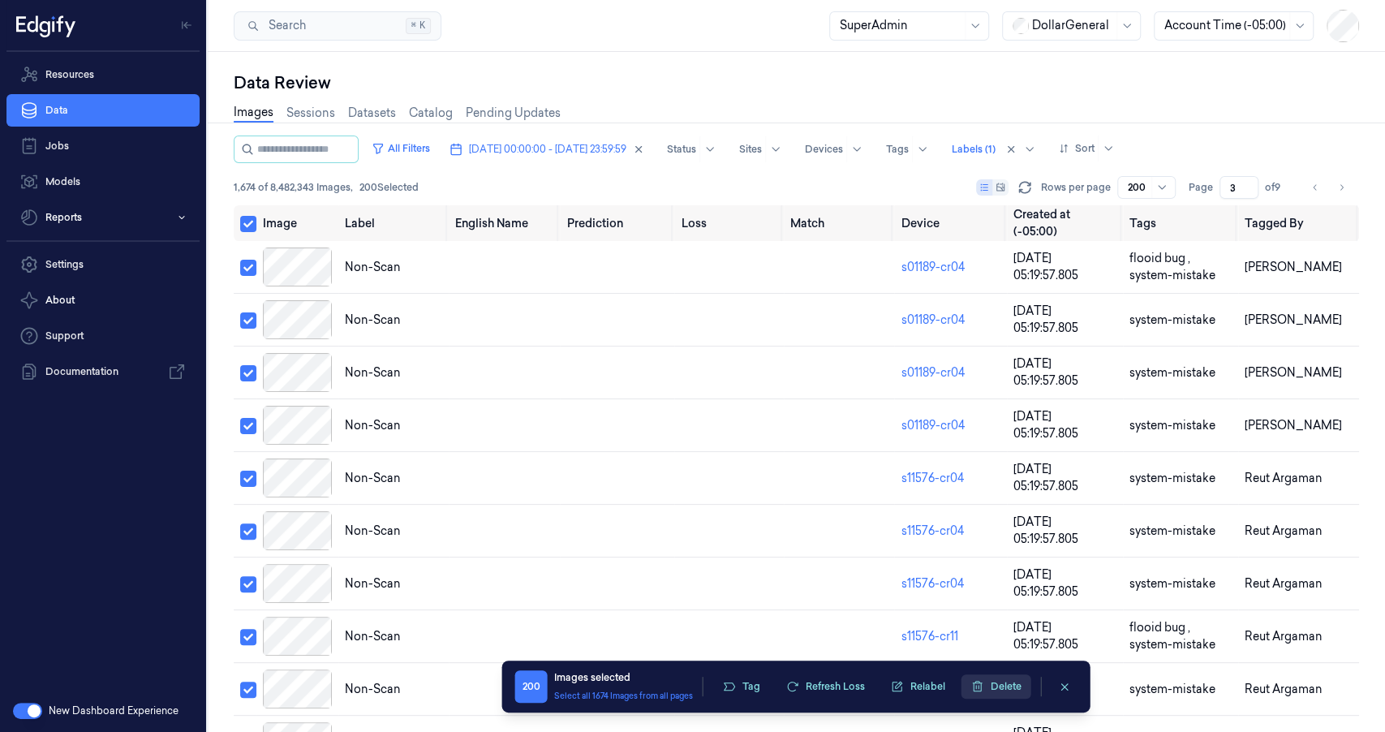
click at [988, 681] on button "Delete" at bounding box center [996, 686] width 70 height 24
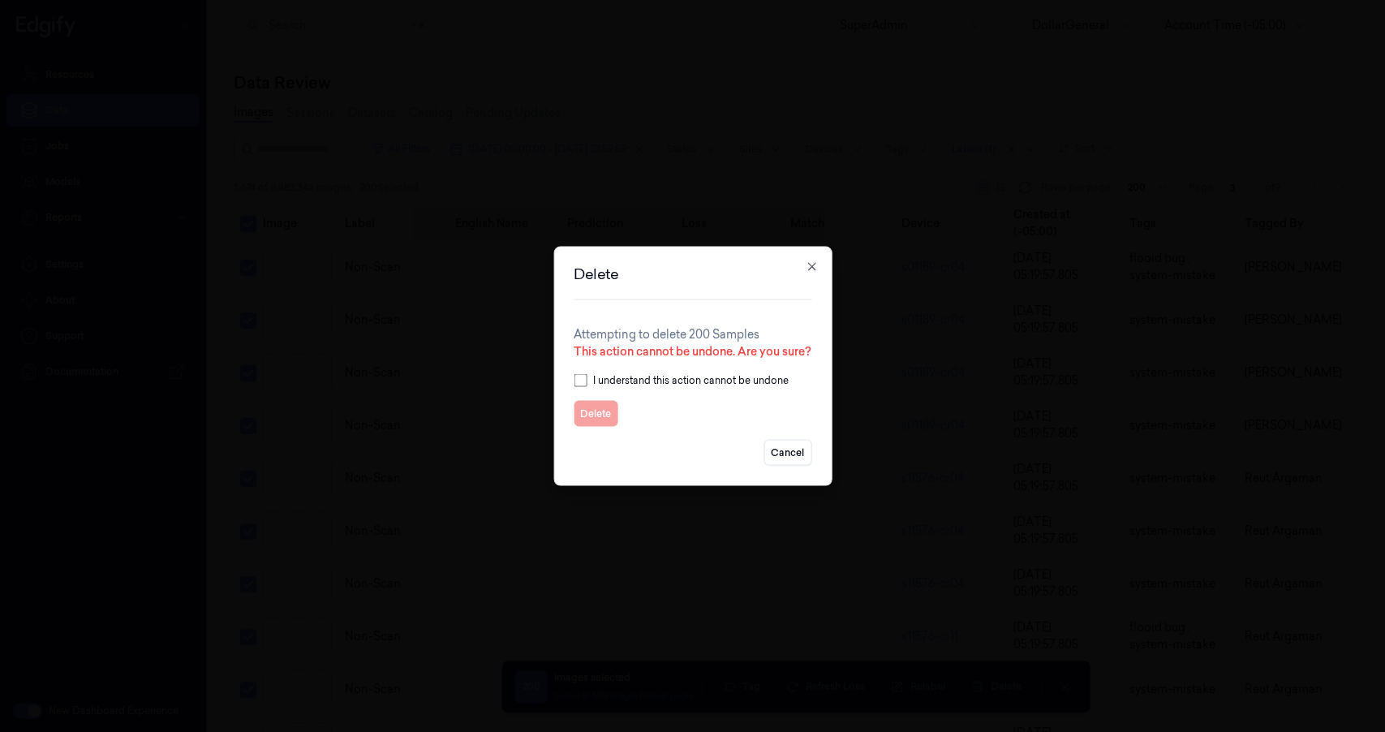
click at [586, 381] on div "I understand this action cannot be undone" at bounding box center [693, 380] width 238 height 15
click at [591, 415] on button "Delete" at bounding box center [596, 414] width 44 height 26
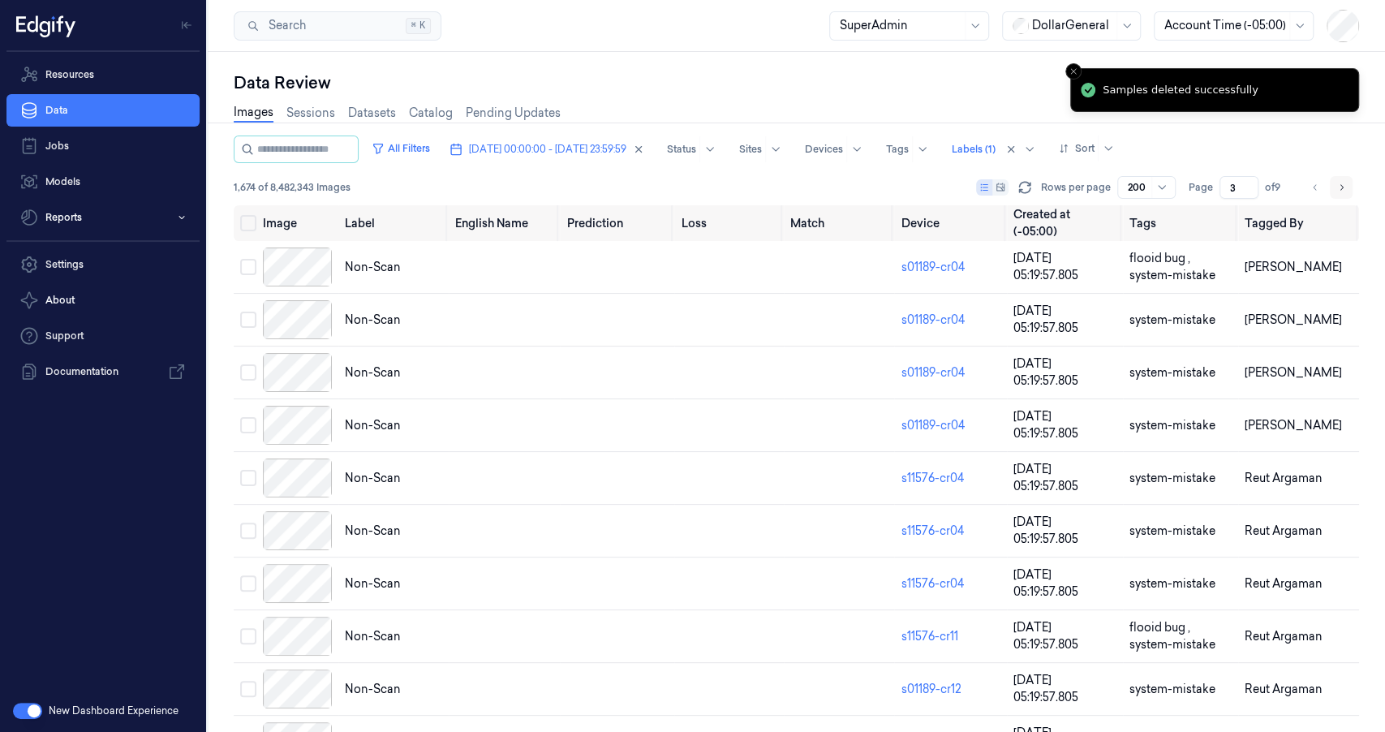
click at [1343, 191] on icon "Go to next page" at bounding box center [1341, 187] width 10 height 13
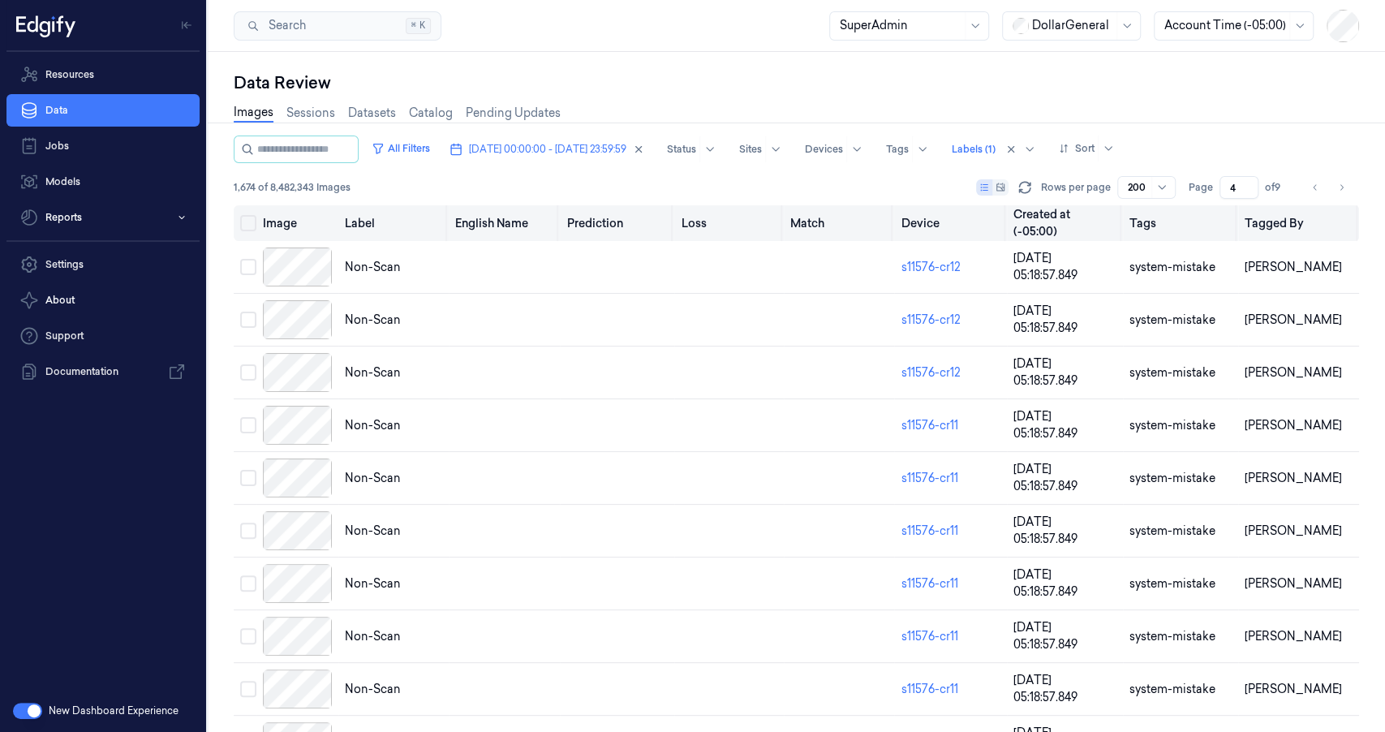
click at [245, 220] on button "Select all" at bounding box center [248, 223] width 16 height 16
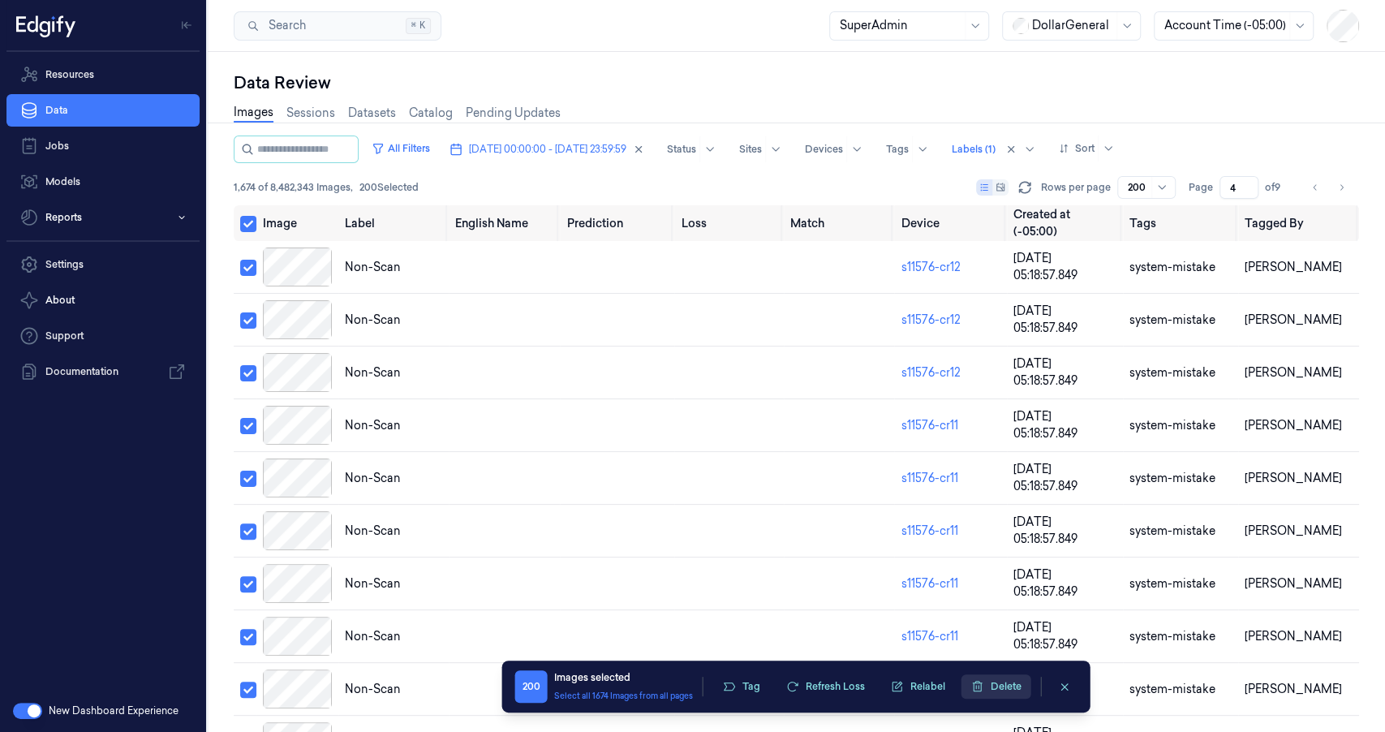
click at [1002, 690] on button "Delete" at bounding box center [996, 686] width 70 height 24
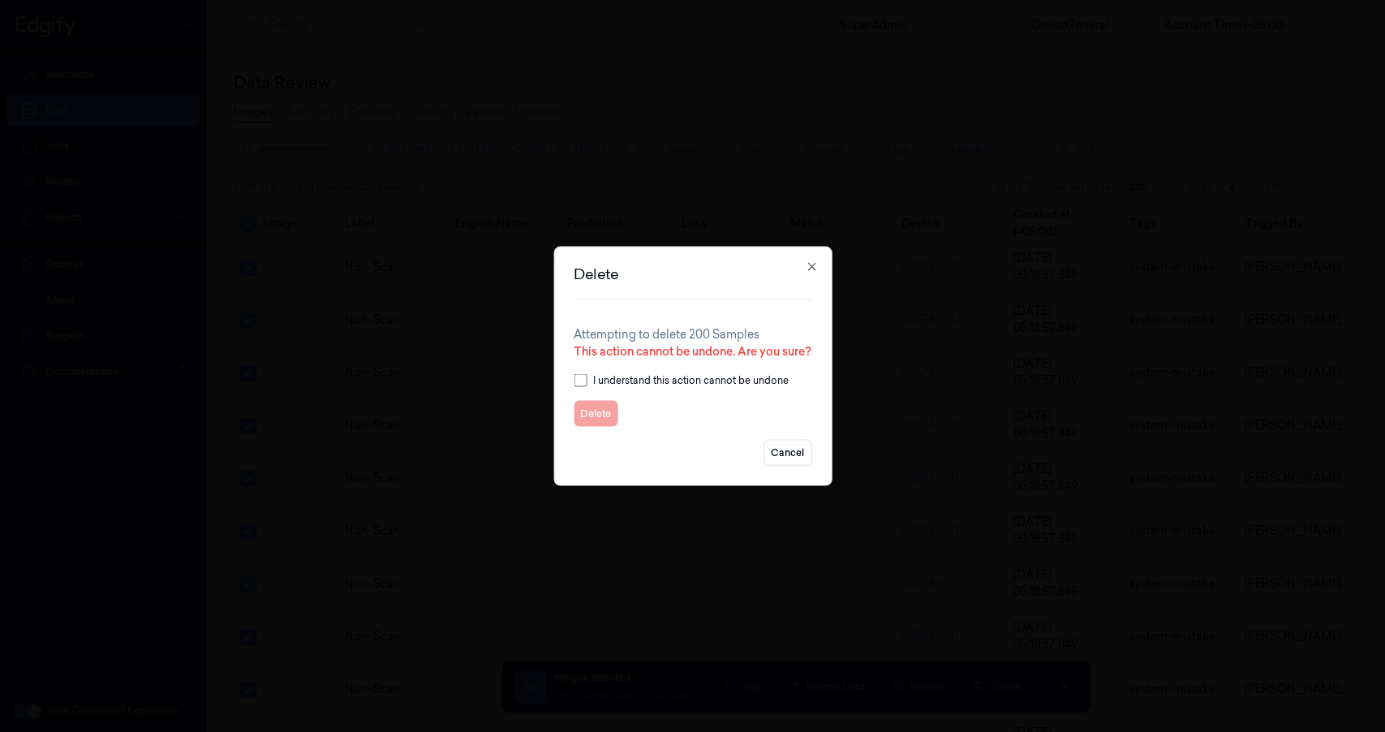
click at [569, 376] on div "Delete Attempting to delete 200 Samples This action cannot be undone. Are you s…" at bounding box center [692, 366] width 278 height 239
click at [591, 382] on div "I understand this action cannot be undone" at bounding box center [693, 380] width 238 height 15
click at [589, 414] on button "Delete" at bounding box center [596, 414] width 44 height 26
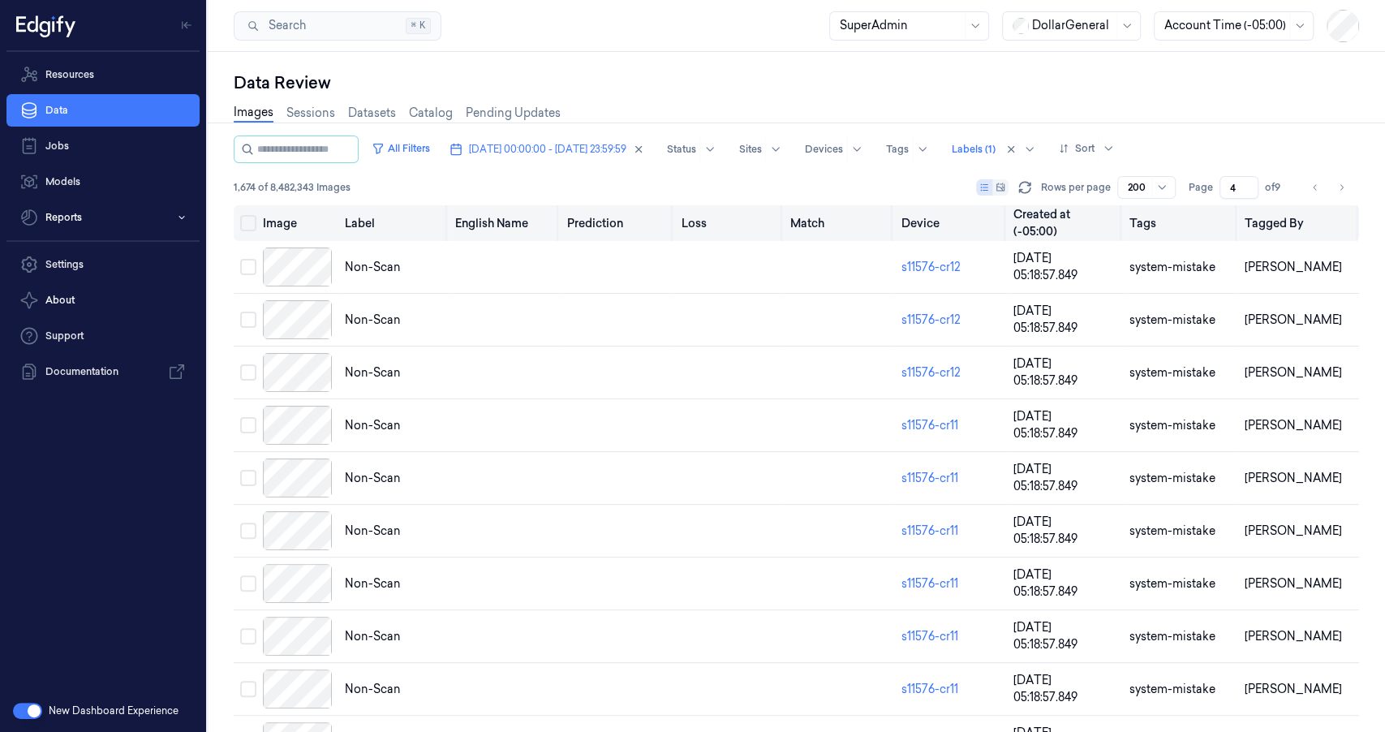
click at [251, 223] on button "Select all" at bounding box center [248, 223] width 16 height 16
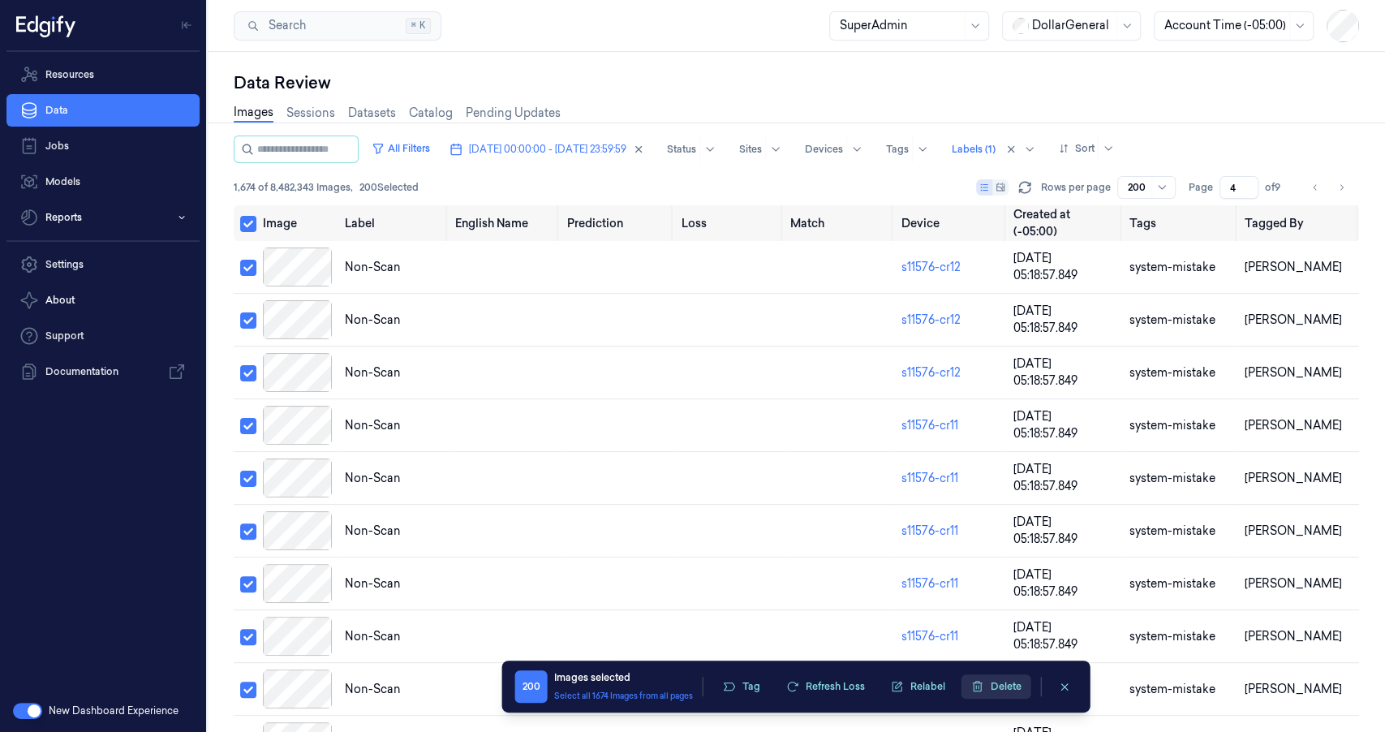
click at [1010, 686] on button "Delete" at bounding box center [996, 686] width 70 height 24
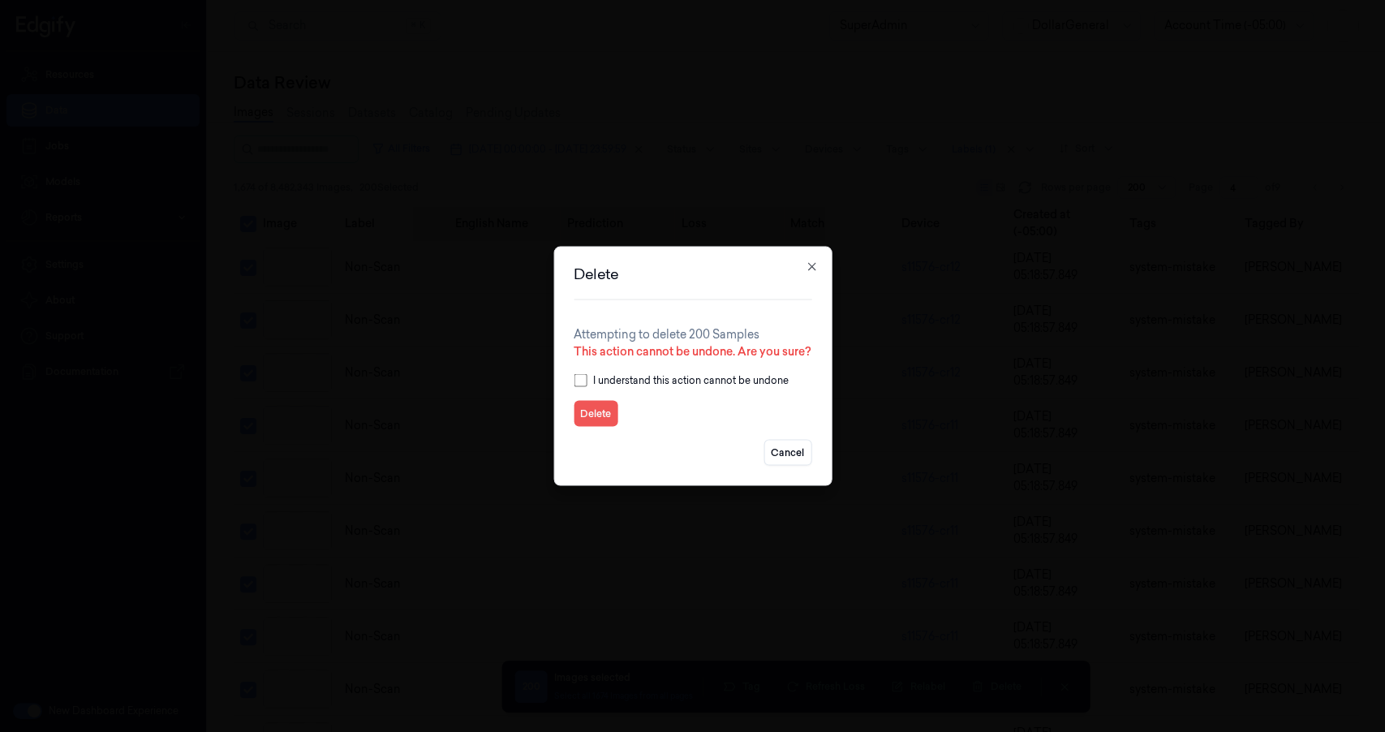
click at [594, 422] on button "Delete" at bounding box center [596, 414] width 44 height 26
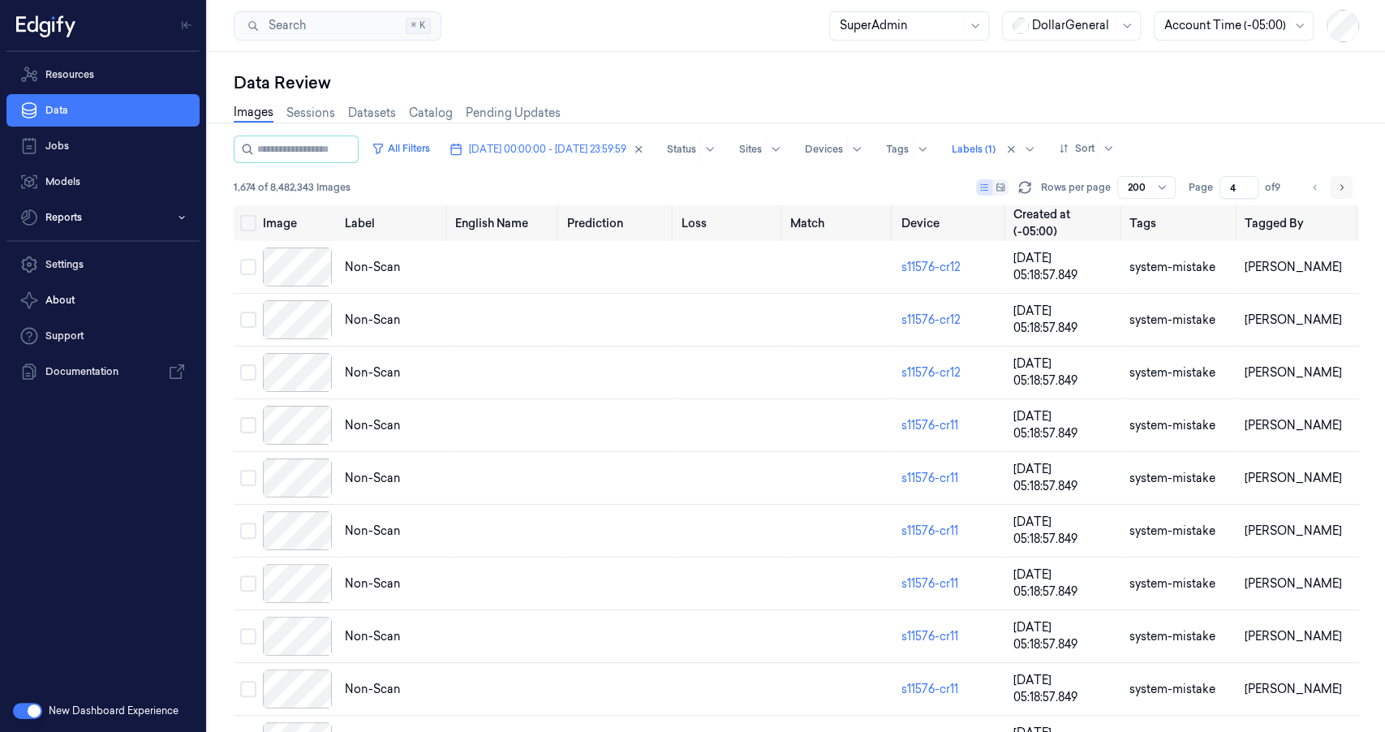
click at [1330, 187] on button "Go to next page" at bounding box center [1341, 187] width 23 height 23
click at [243, 224] on button "Select all" at bounding box center [248, 223] width 16 height 16
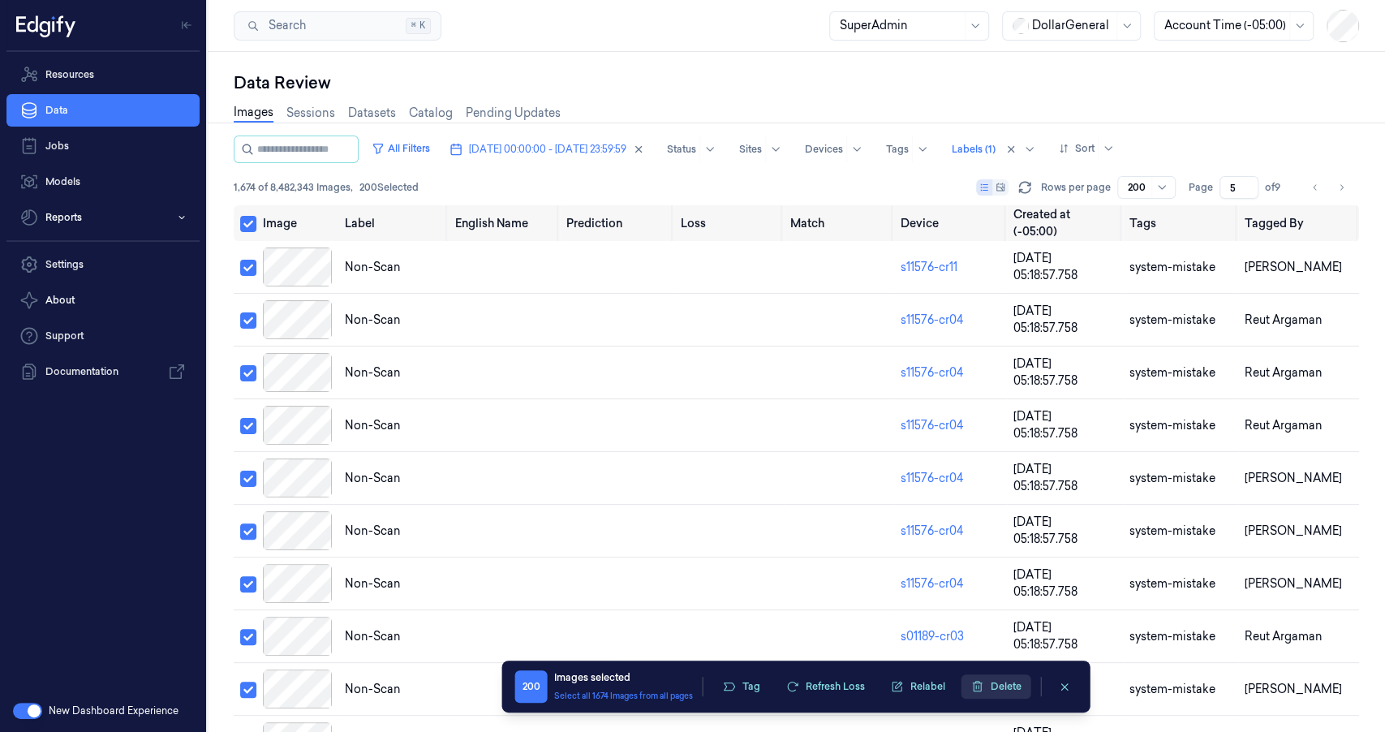
click at [995, 686] on button "Delete" at bounding box center [996, 686] width 70 height 24
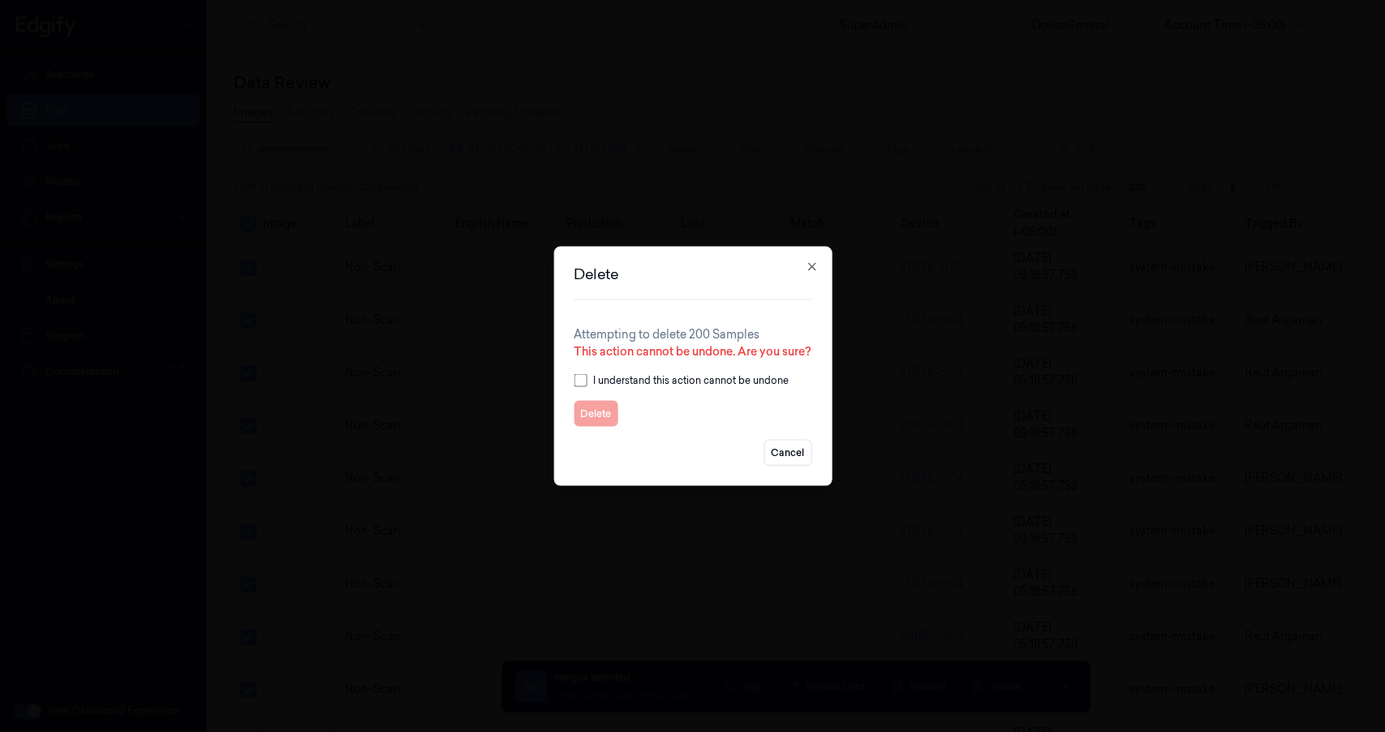
drag, startPoint x: 578, startPoint y: 359, endPoint x: 563, endPoint y: 383, distance: 28.4
click at [578, 360] on div "Attempting to delete 200 Samples This action cannot be undone. Are you sure? I …" at bounding box center [693, 376] width 238 height 101
click at [605, 417] on button "Delete" at bounding box center [596, 414] width 44 height 26
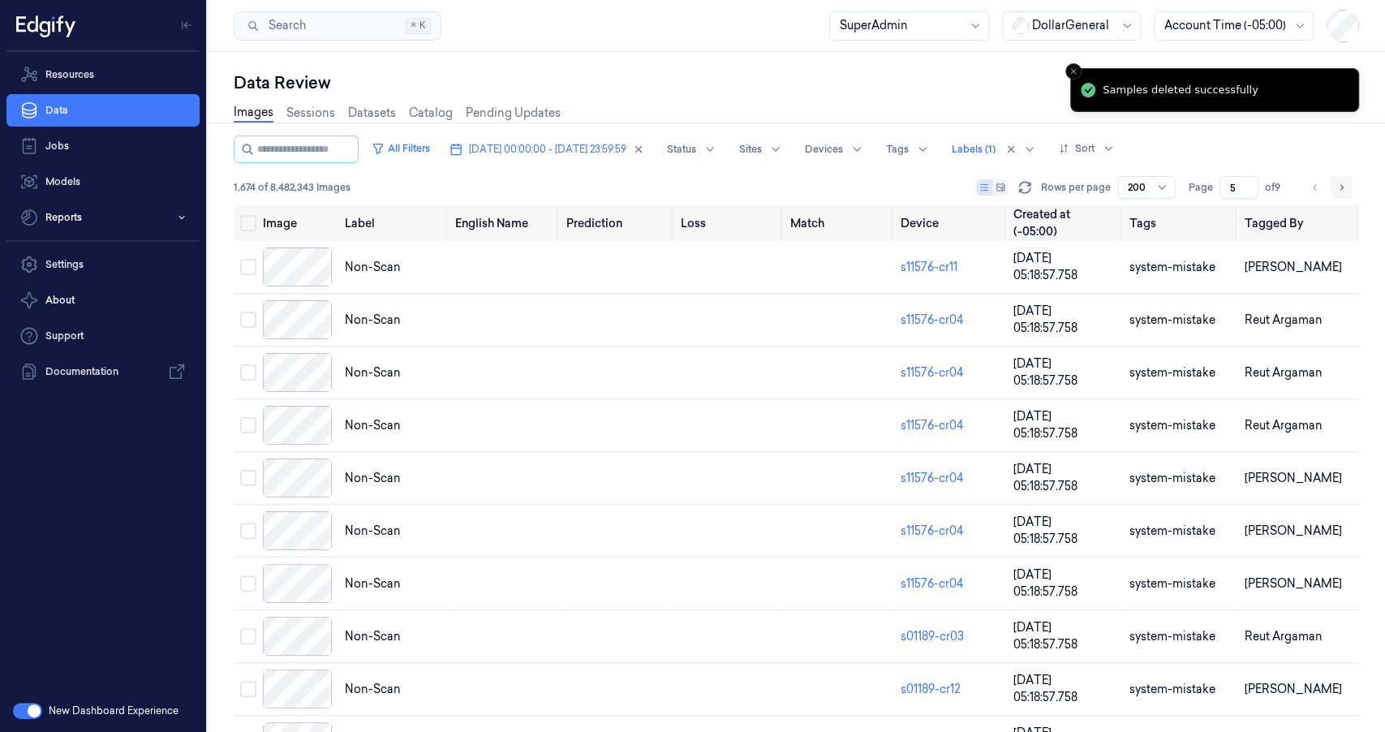
click at [1348, 188] on button "Go to next page" at bounding box center [1341, 187] width 23 height 23
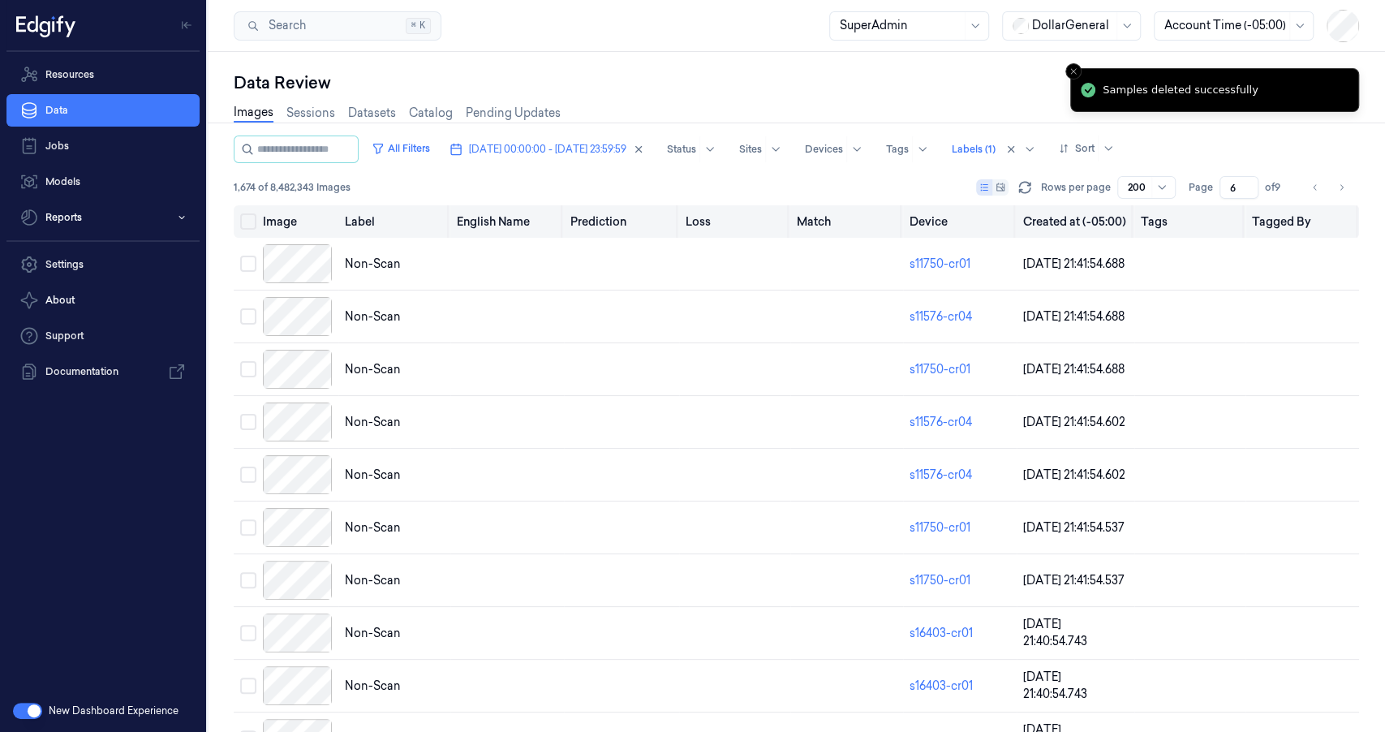
click at [254, 229] on button "Select all" at bounding box center [248, 221] width 16 height 16
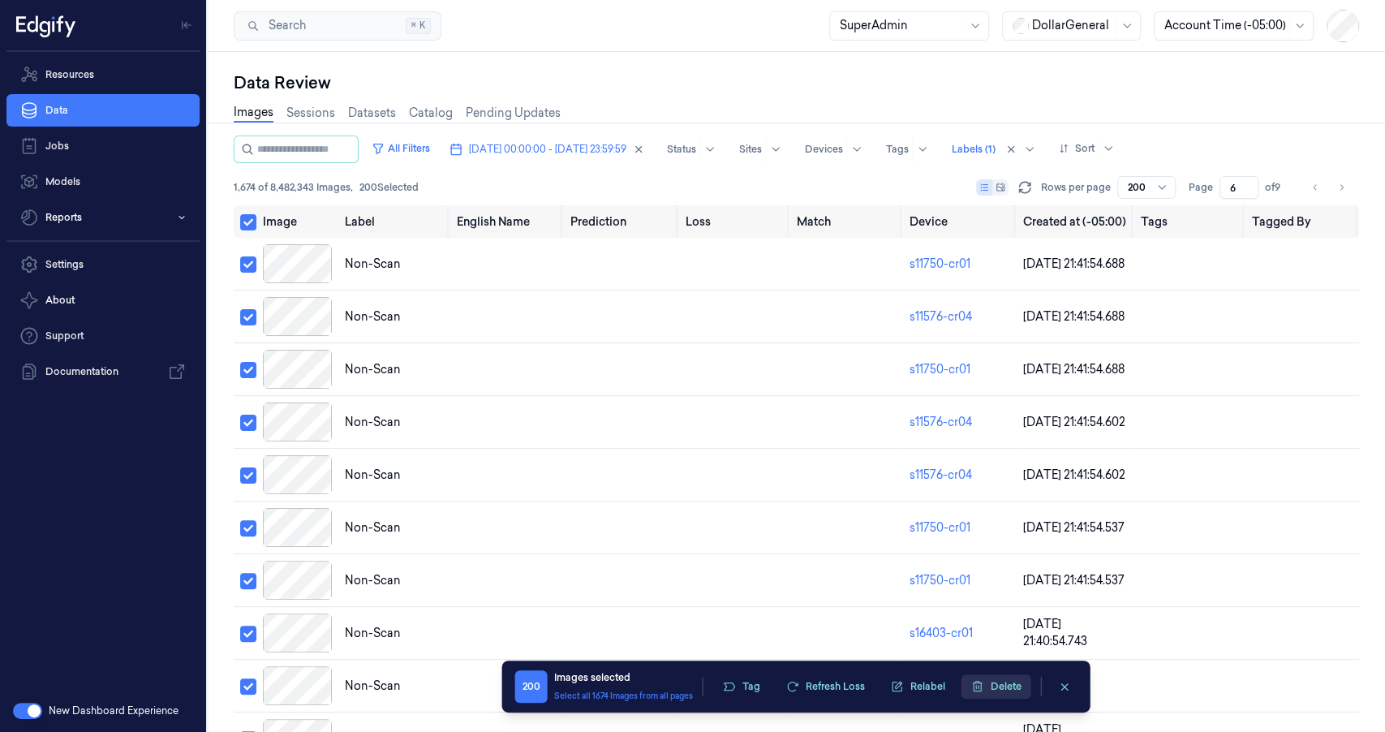
click at [985, 686] on button "Delete" at bounding box center [996, 686] width 70 height 24
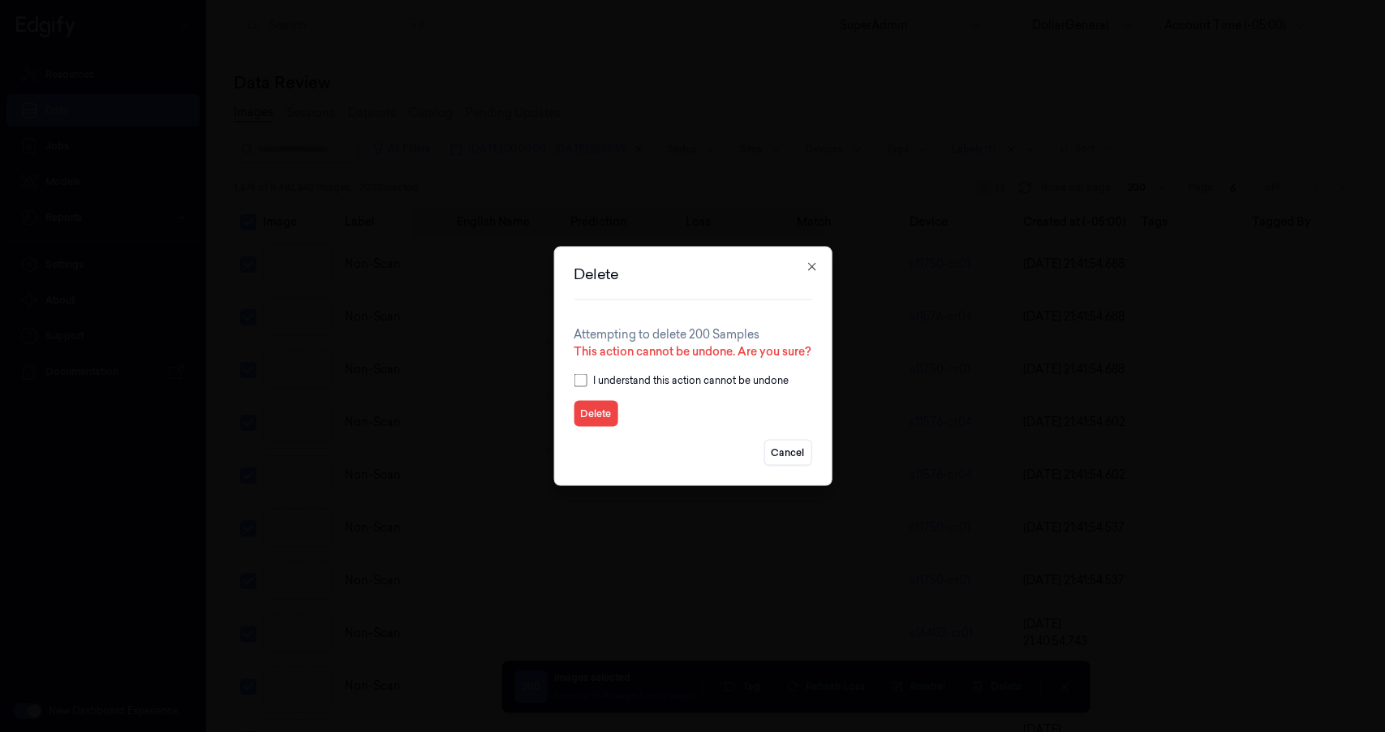
click at [590, 413] on button "Delete" at bounding box center [596, 414] width 44 height 26
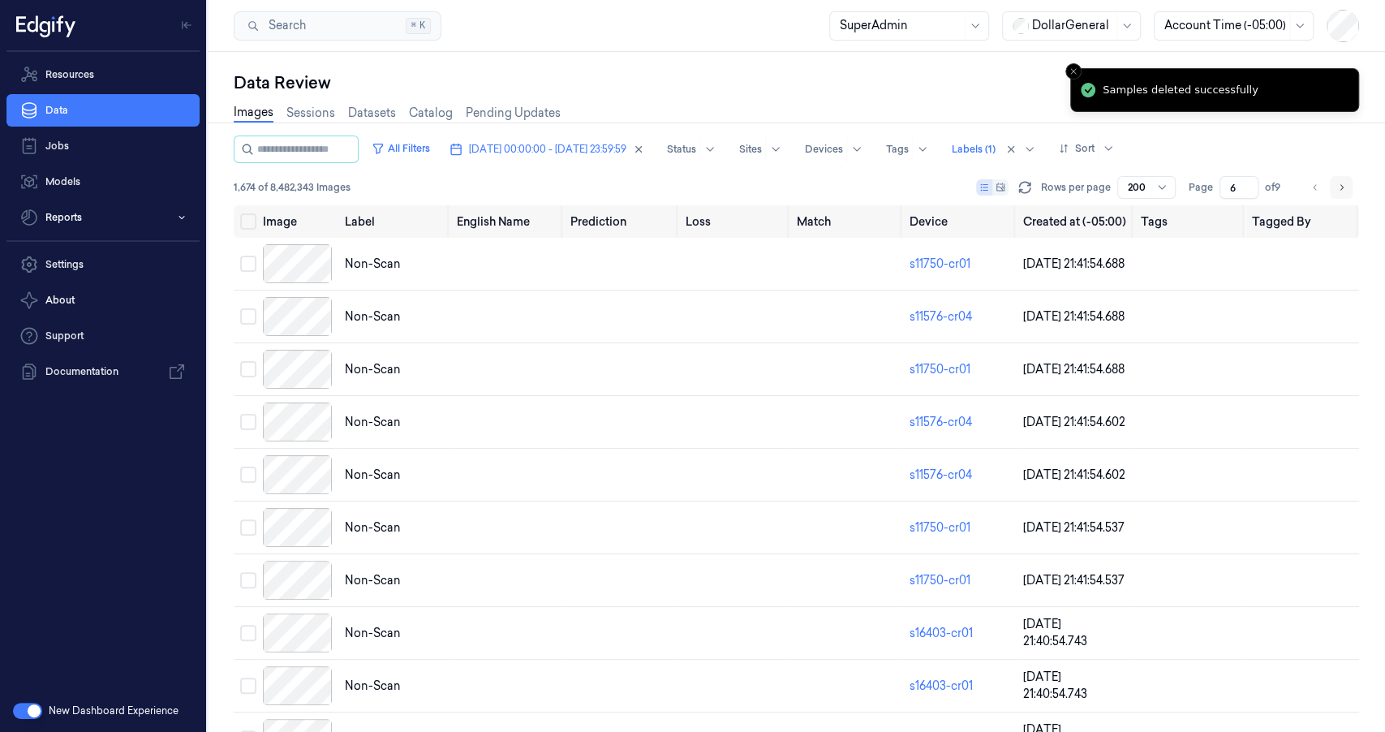
click at [1332, 188] on button "Go to next page" at bounding box center [1341, 187] width 23 height 23
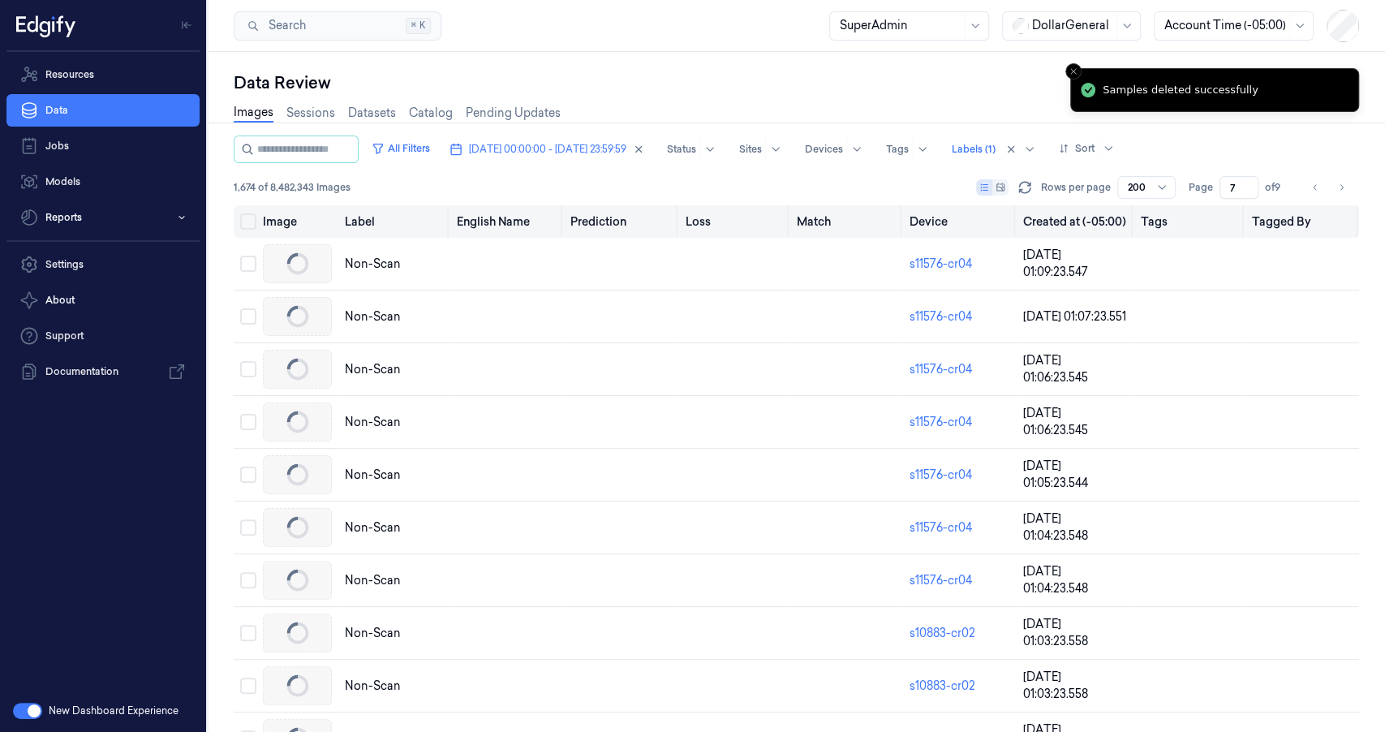
click at [245, 221] on button "Select all" at bounding box center [248, 221] width 16 height 16
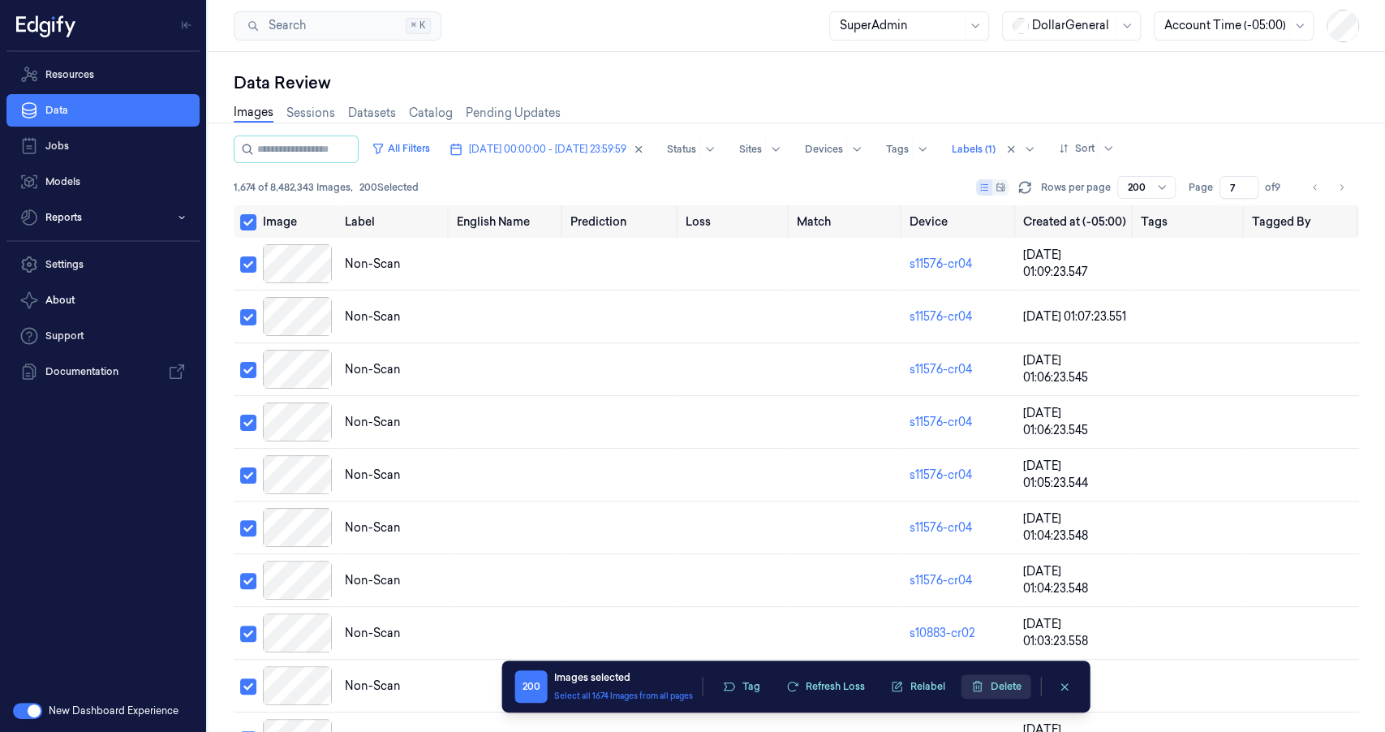
click at [987, 691] on button "Delete" at bounding box center [996, 686] width 70 height 24
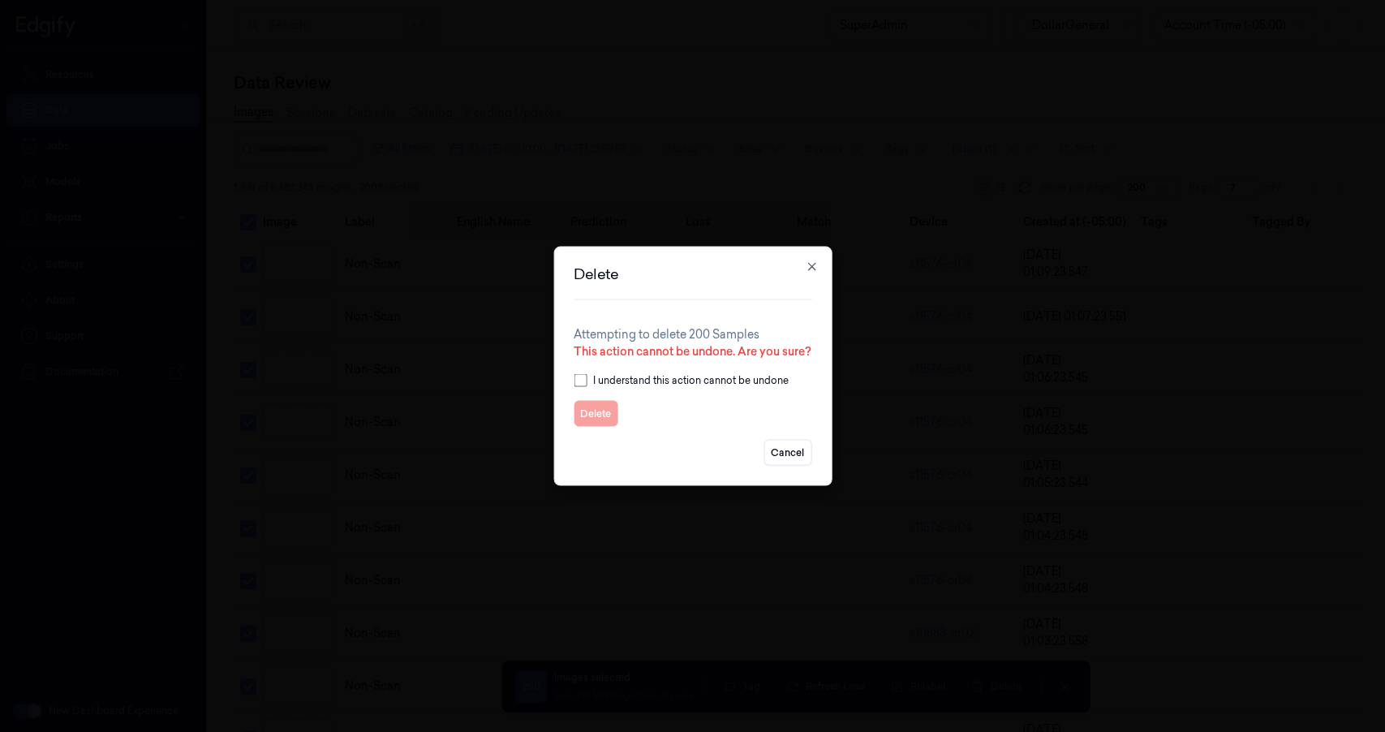
click at [586, 384] on div "I understand this action cannot be undone" at bounding box center [693, 380] width 238 height 15
click at [593, 416] on button "Delete" at bounding box center [596, 414] width 44 height 26
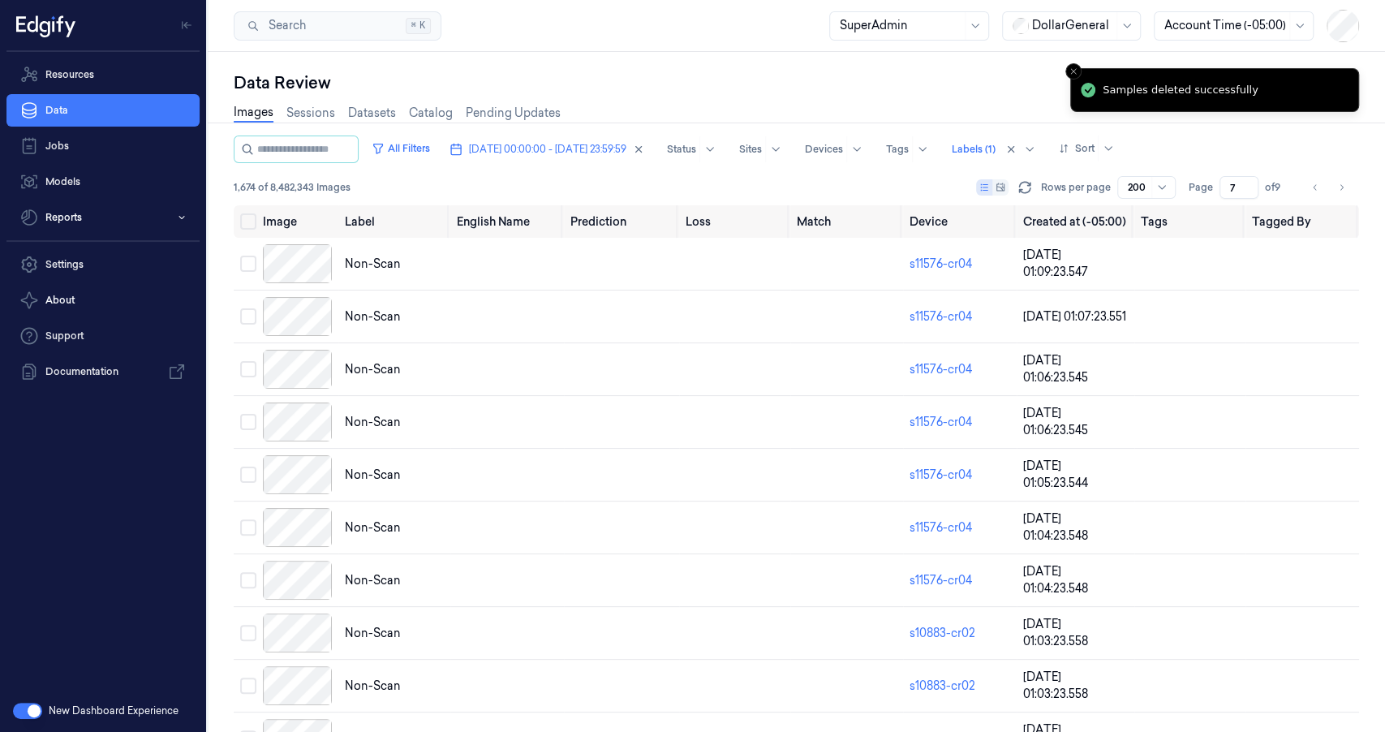
drag, startPoint x: 1340, startPoint y: 191, endPoint x: 1214, endPoint y: 195, distance: 126.6
click at [1340, 191] on icon "Go to next page" at bounding box center [1341, 187] width 10 height 13
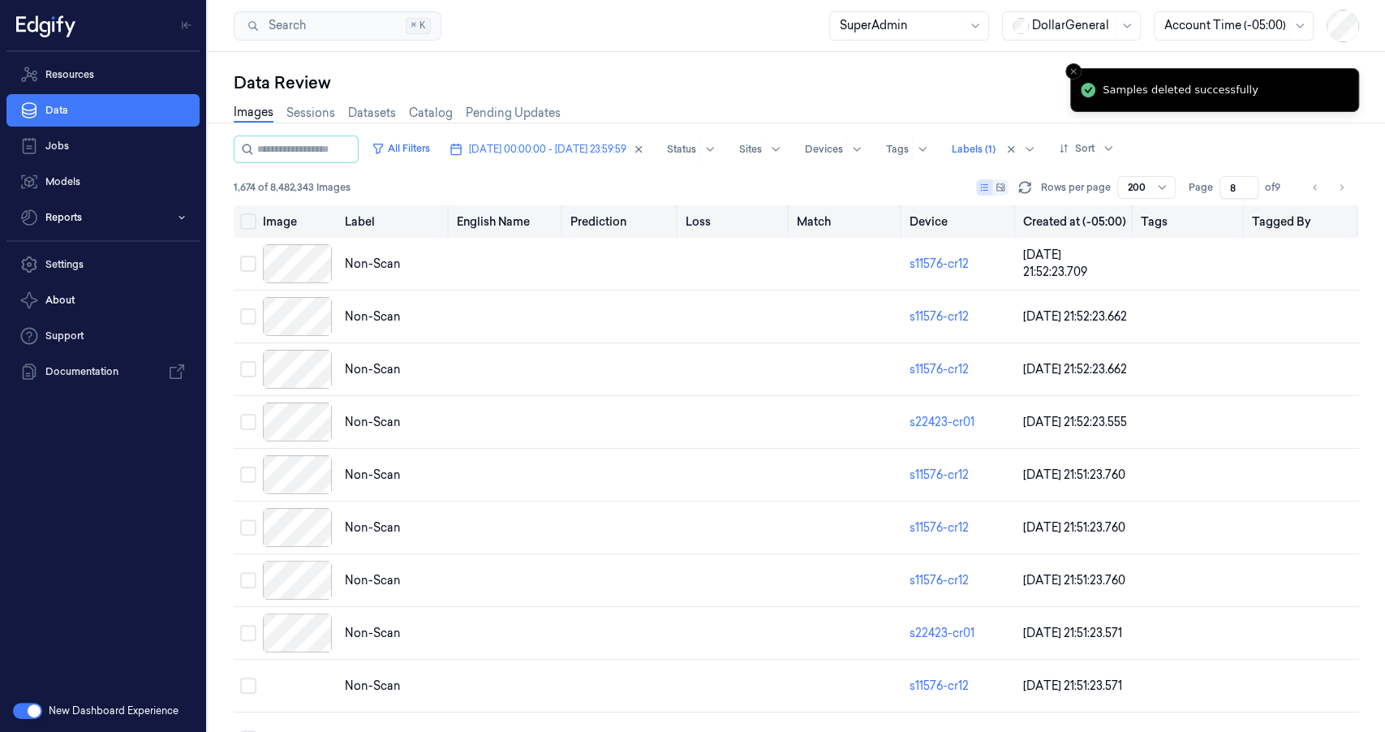
click at [249, 225] on button "Select all" at bounding box center [248, 221] width 16 height 16
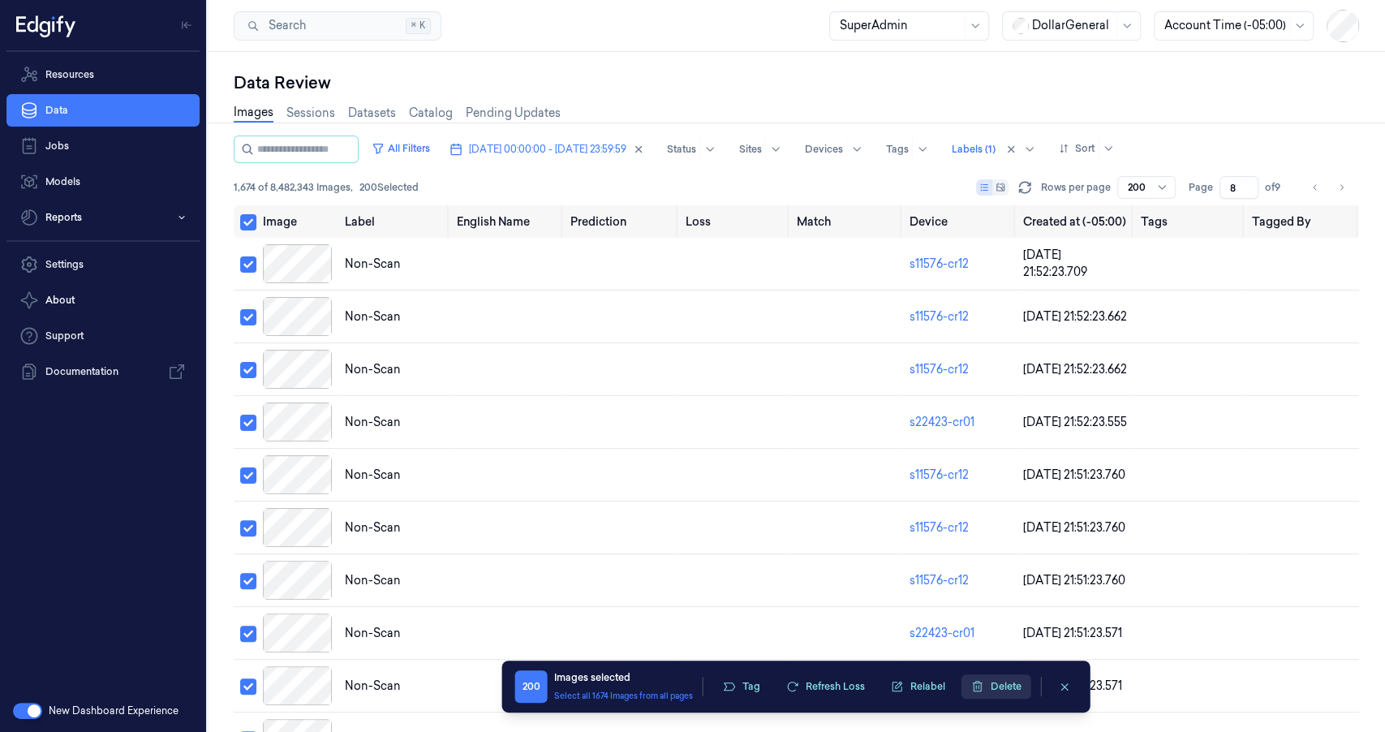
click at [995, 679] on button "Delete" at bounding box center [996, 686] width 70 height 24
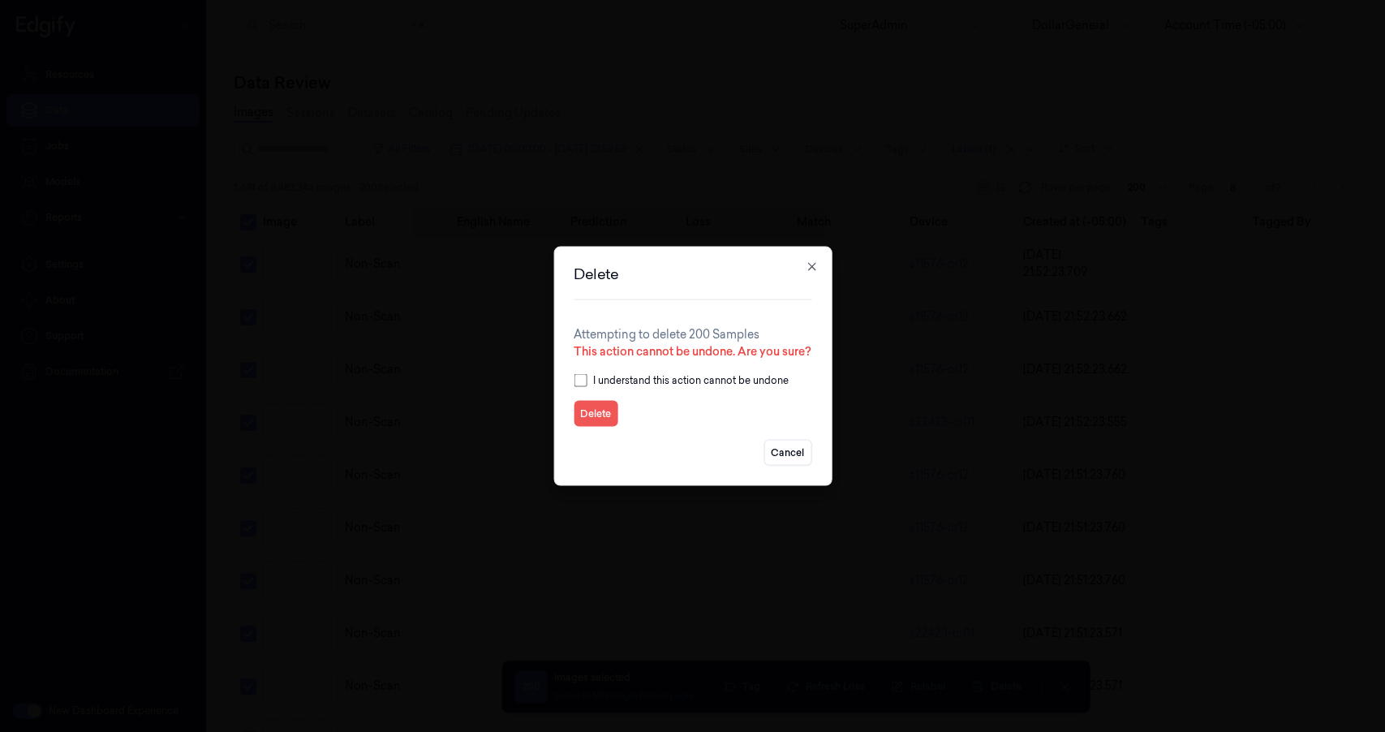
click at [586, 413] on button "Delete" at bounding box center [596, 414] width 44 height 26
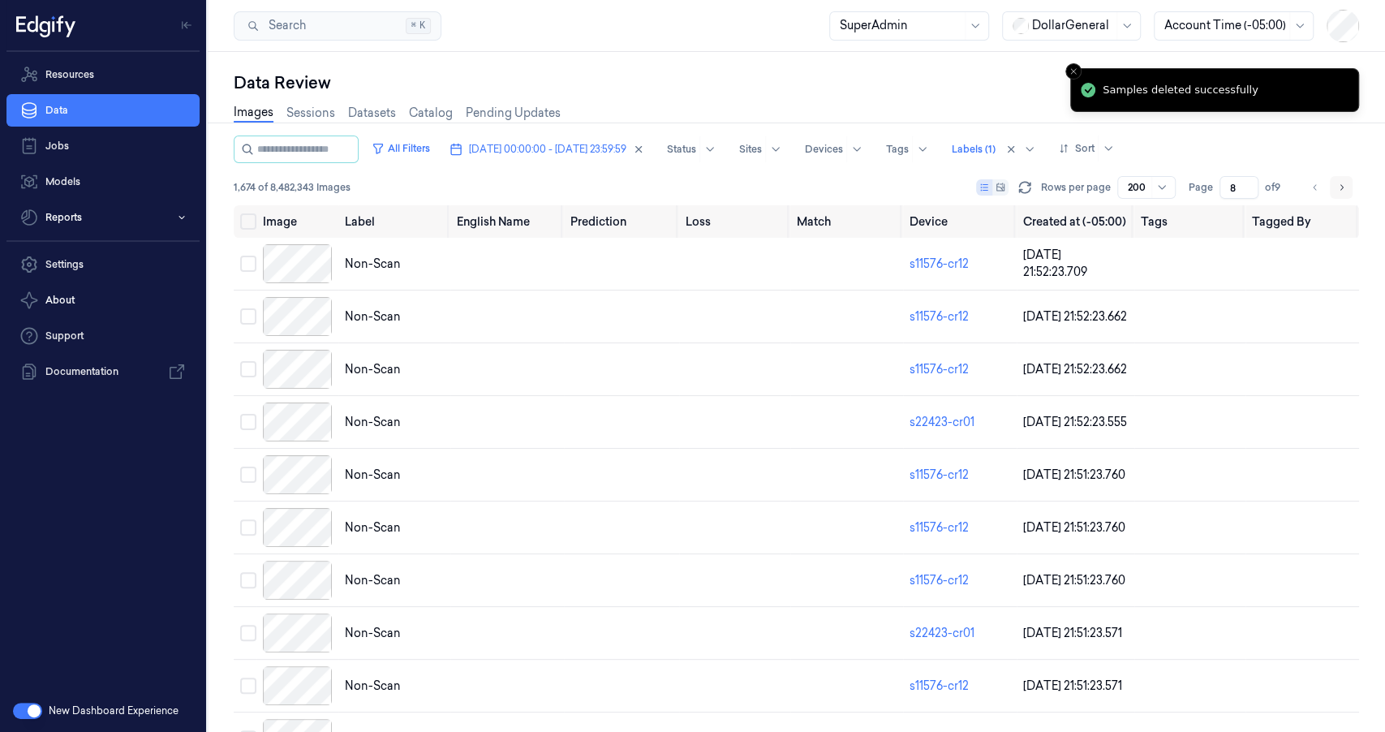
click at [1346, 185] on button "Go to next page" at bounding box center [1341, 187] width 23 height 23
type input "9"
click at [247, 223] on button "Select all" at bounding box center [248, 221] width 16 height 16
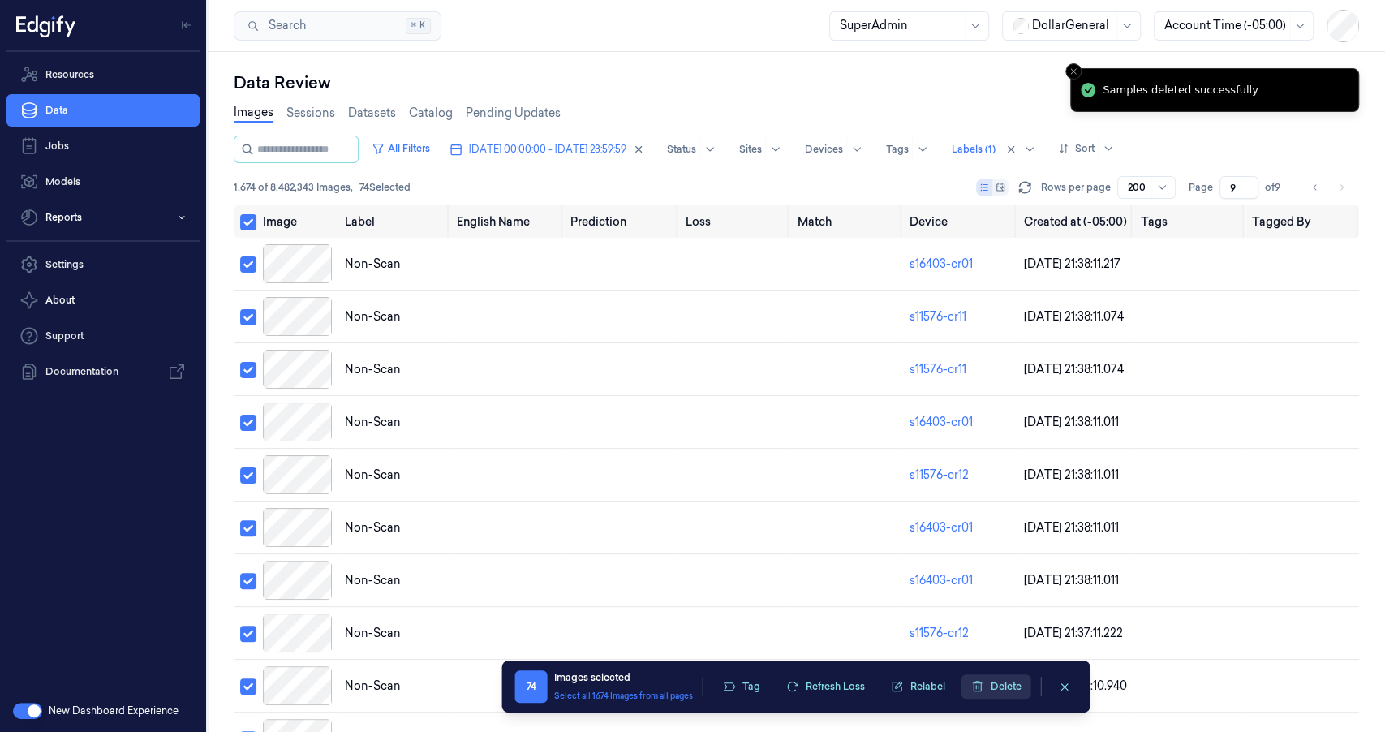
click at [994, 687] on button "Delete" at bounding box center [996, 686] width 70 height 24
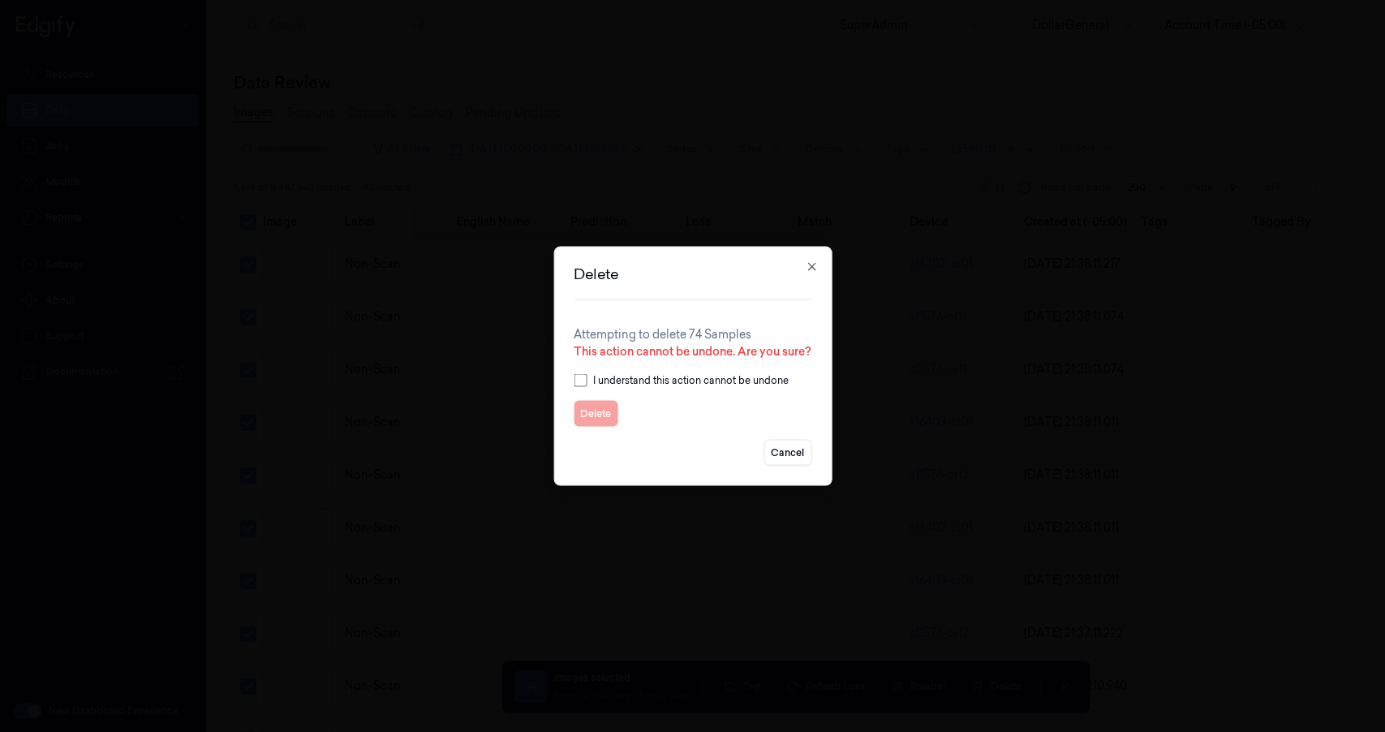
click at [593, 374] on label "I understand this action cannot be undone" at bounding box center [691, 380] width 196 height 15
click at [588, 415] on button "Delete" at bounding box center [596, 414] width 44 height 26
